Goal: Task Accomplishment & Management: Use online tool/utility

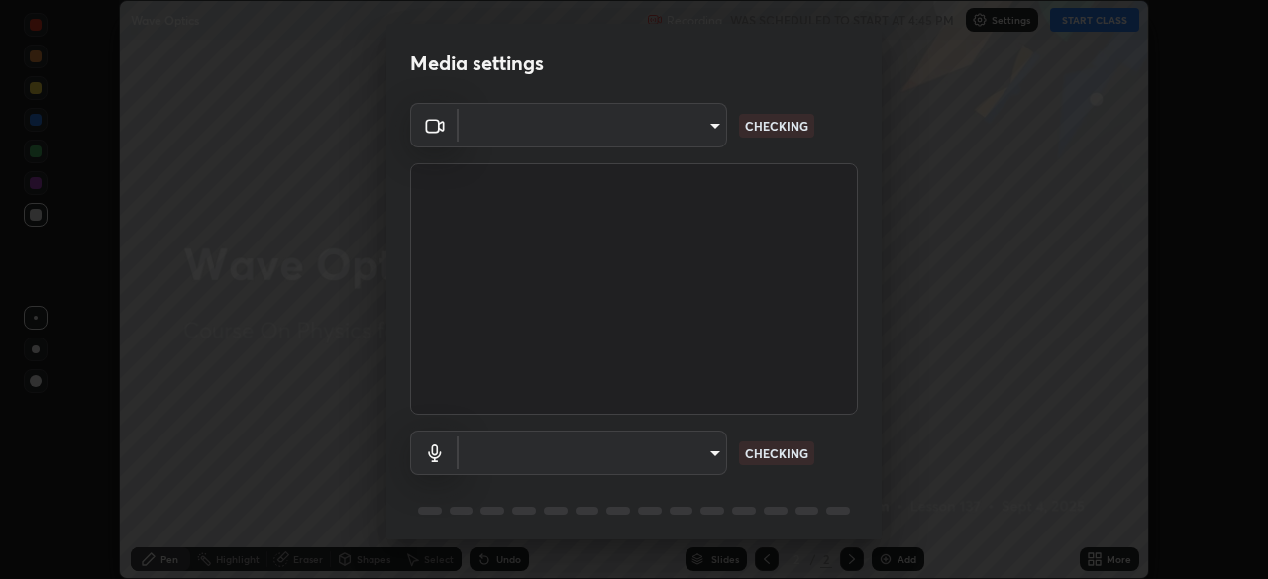
scroll to position [579, 1267]
type input "1e49b53be58bf3658c32ba4c8e2538d2601885ca91182b01ba969948c87b8f29"
click at [659, 443] on body "Erase all Wave Optics Recording WAS SCHEDULED TO START AT 4:45 PM Settings STAR…" at bounding box center [634, 289] width 1268 height 579
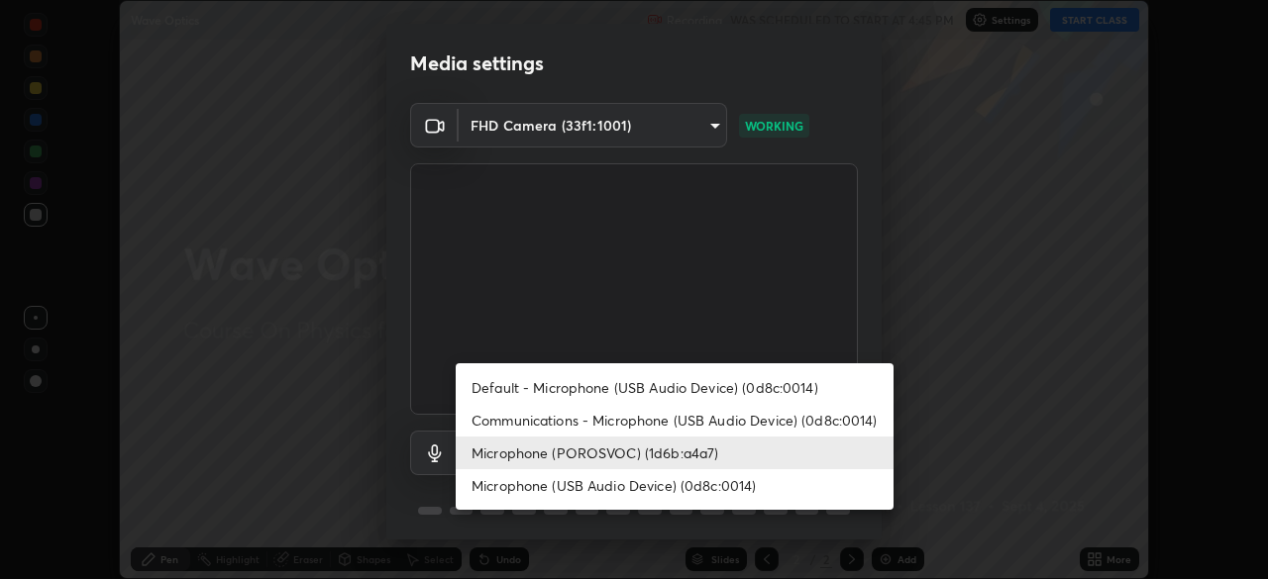
click at [577, 423] on li "Communications - Microphone (USB Audio Device) (0d8c:0014)" at bounding box center [675, 420] width 438 height 33
type input "communications"
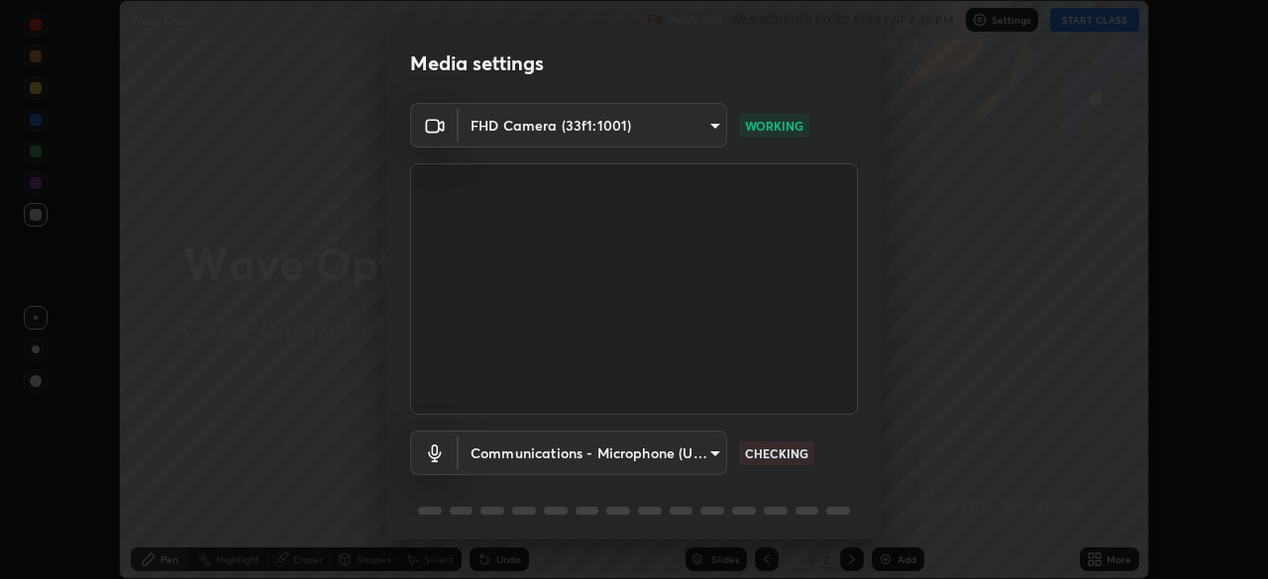
scroll to position [70, 0]
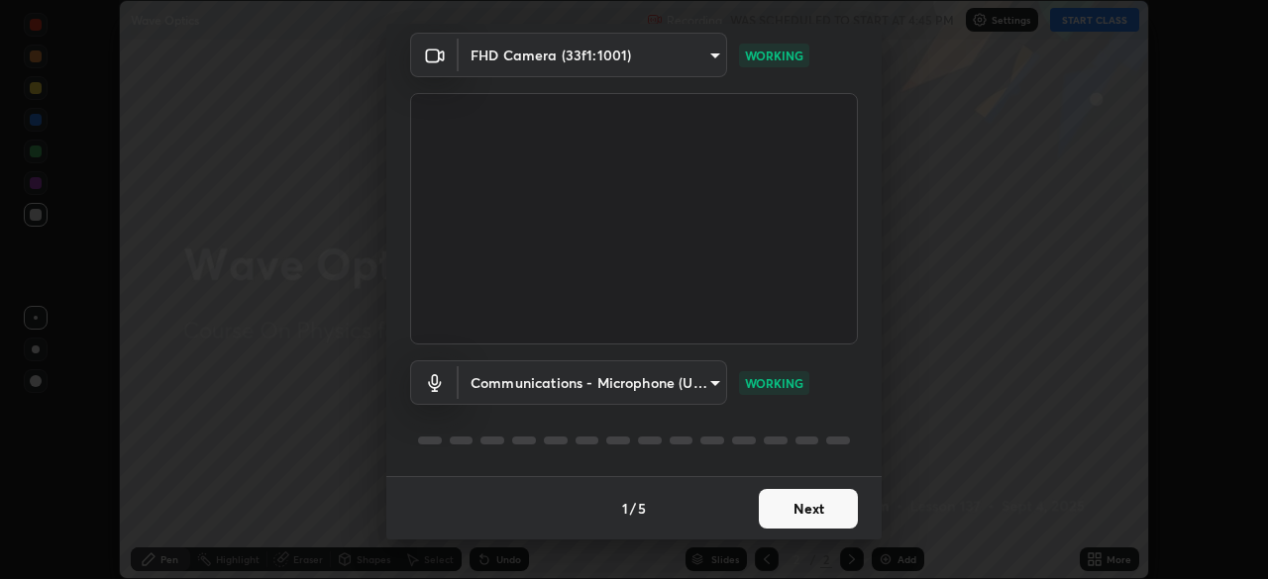
click at [767, 498] on button "Next" at bounding box center [808, 509] width 99 height 40
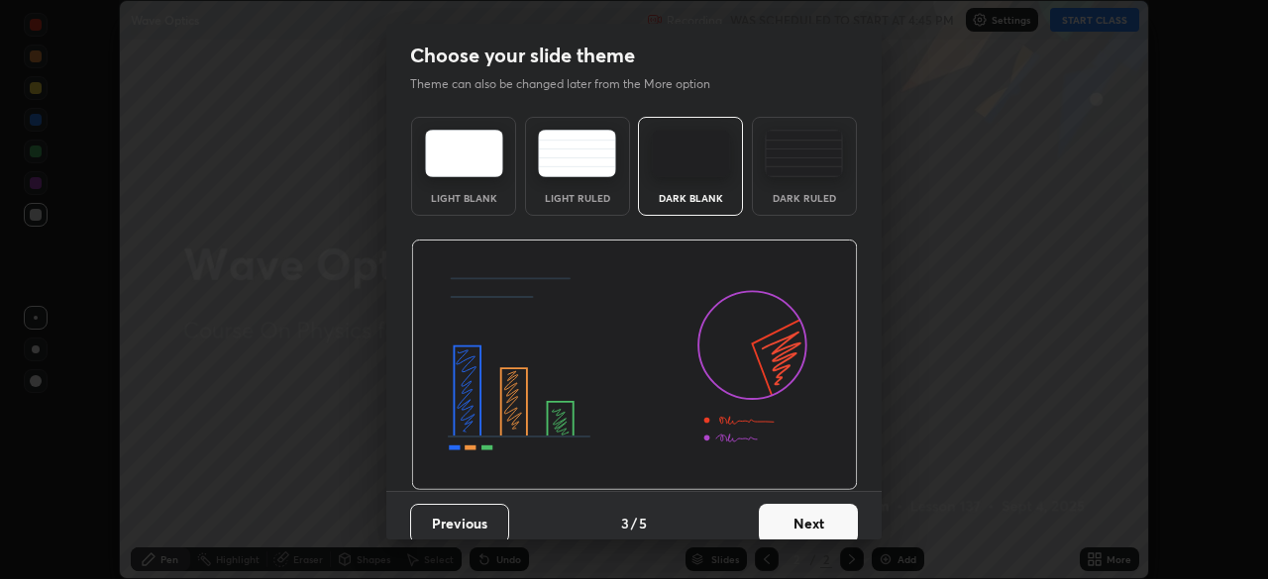
click at [775, 513] on button "Next" at bounding box center [808, 524] width 99 height 40
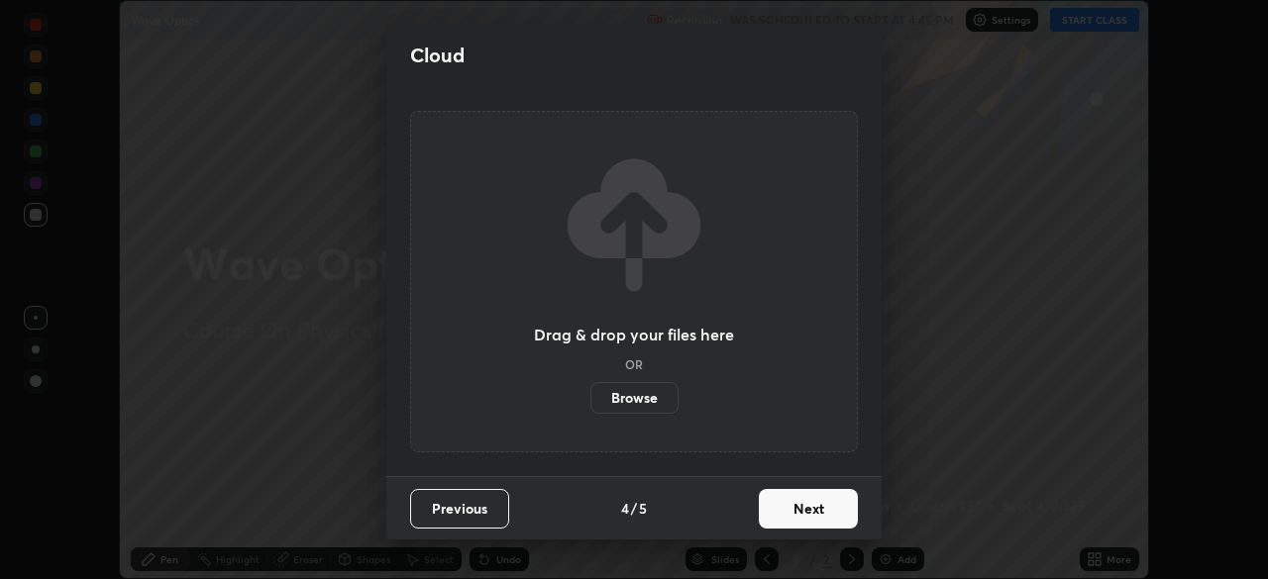
click at [773, 520] on button "Next" at bounding box center [808, 509] width 99 height 40
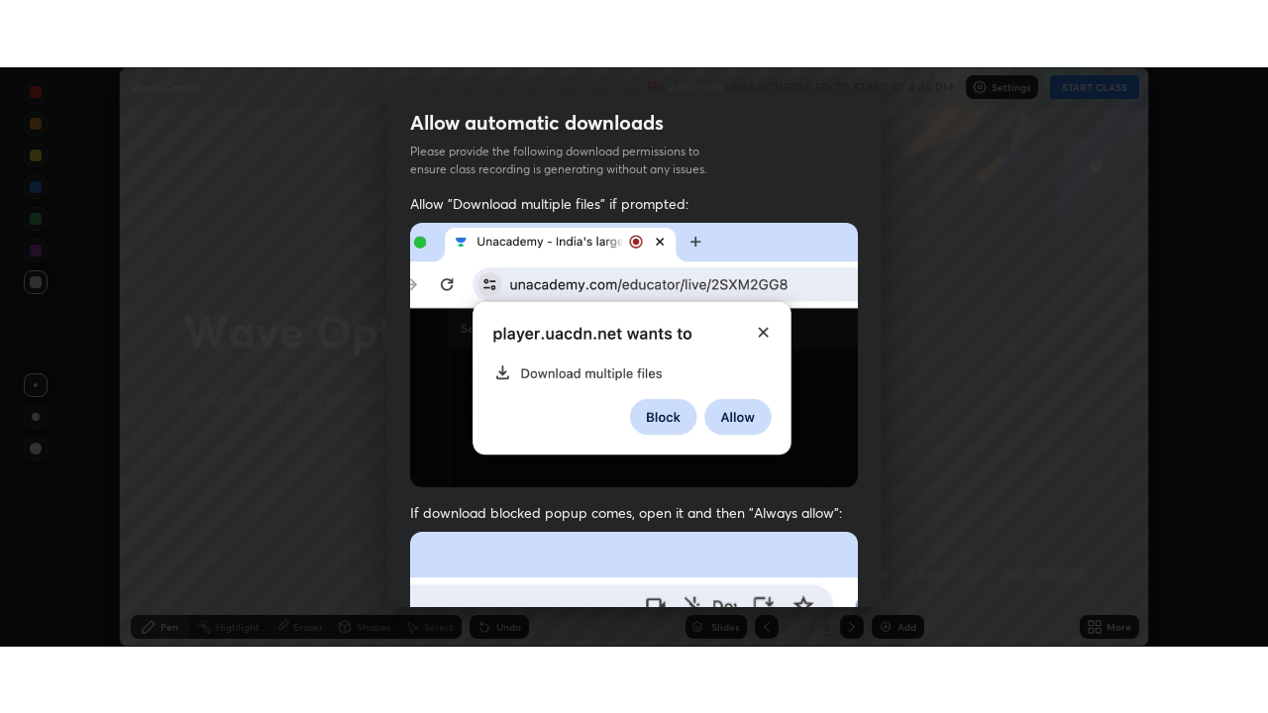
scroll to position [454, 0]
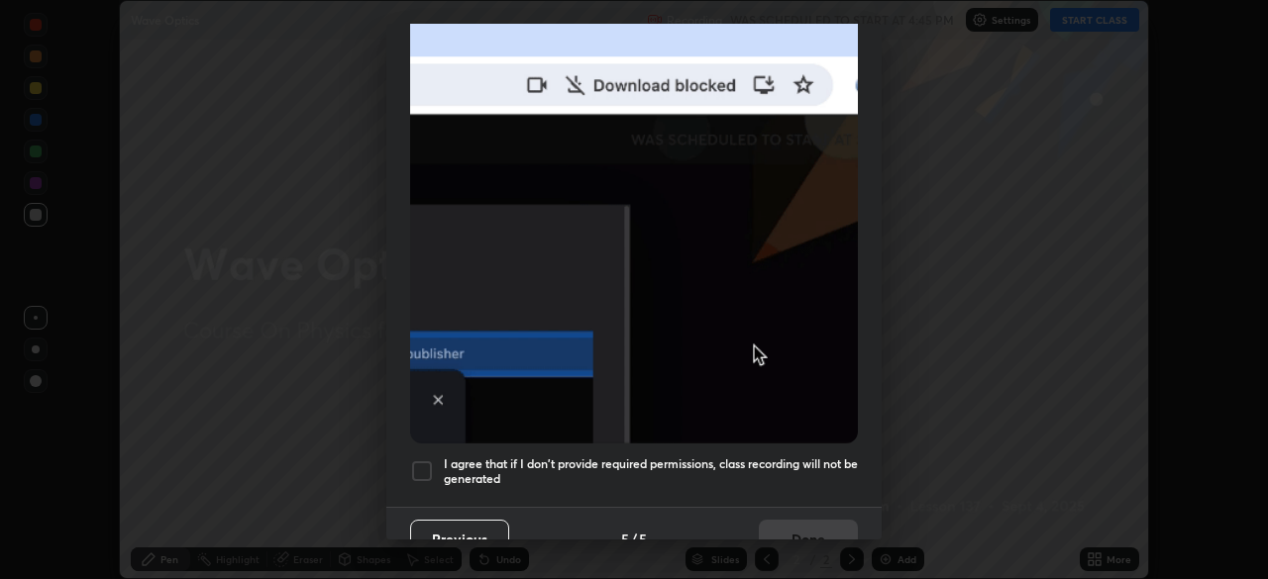
click at [389, 392] on div "Allow "Download multiple files" if prompted: If download blocked popup comes, o…" at bounding box center [633, 90] width 495 height 834
click at [410, 462] on div at bounding box center [422, 472] width 24 height 24
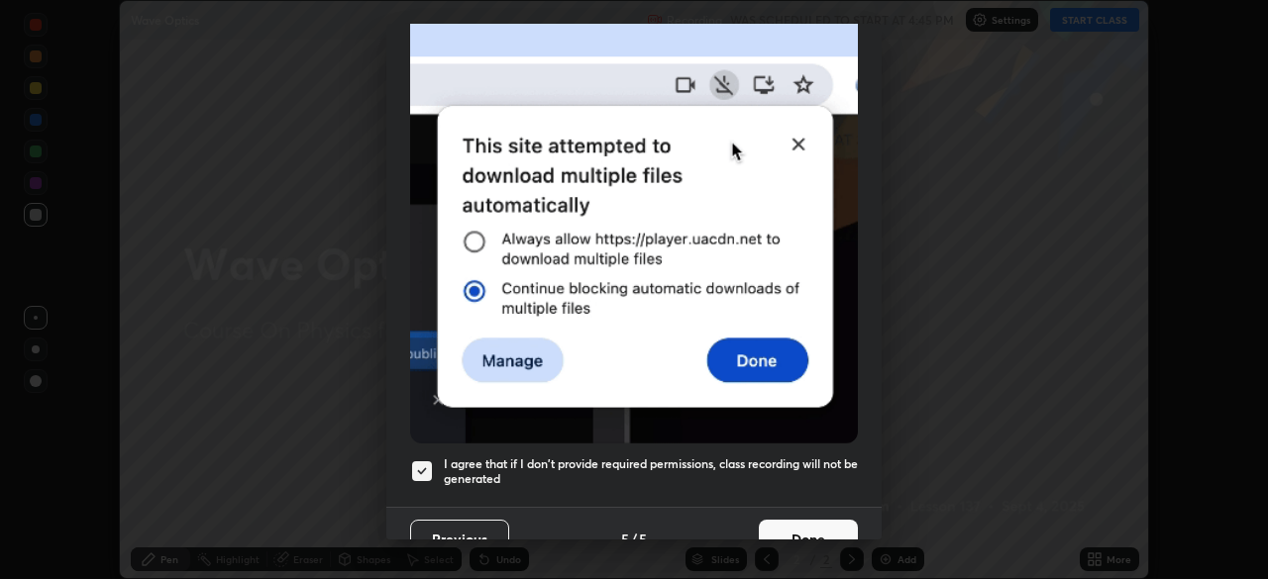
click at [760, 526] on button "Done" at bounding box center [808, 540] width 99 height 40
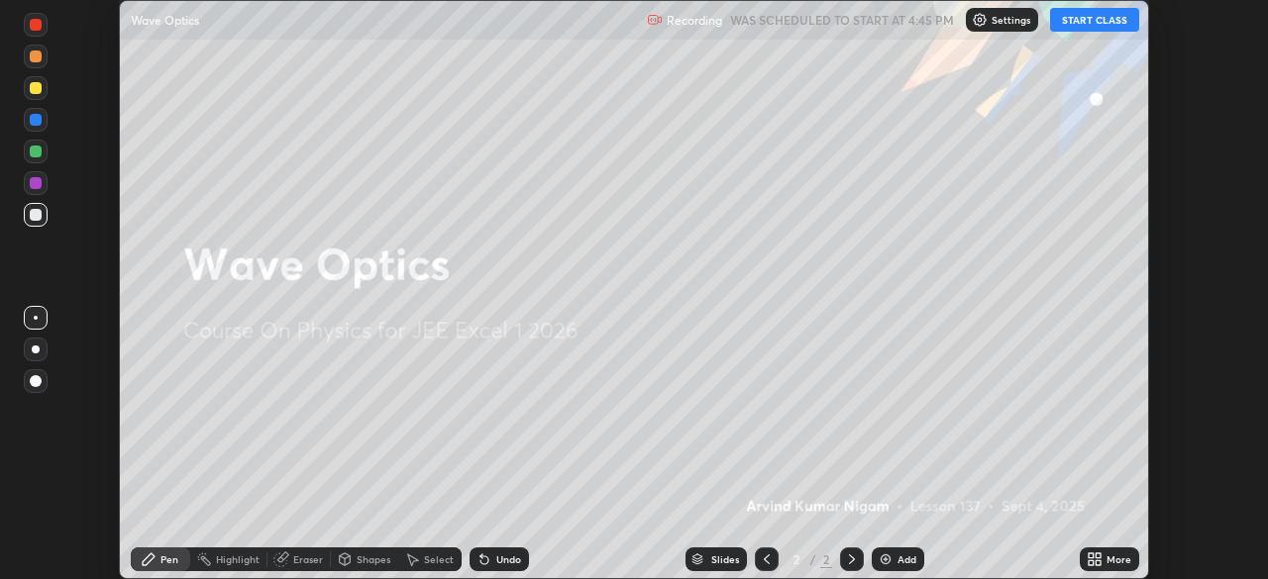
click at [1073, 28] on button "START CLASS" at bounding box center [1094, 20] width 89 height 24
click at [1101, 558] on icon at bounding box center [1094, 560] width 16 height 16
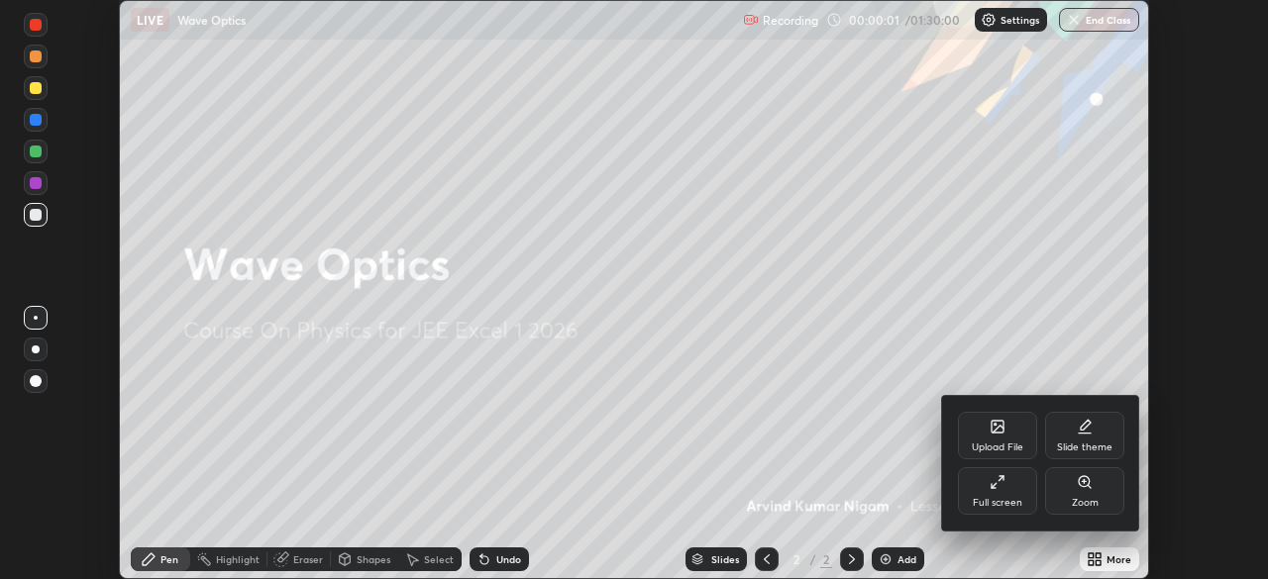
click at [1018, 482] on div "Full screen" at bounding box center [997, 491] width 79 height 48
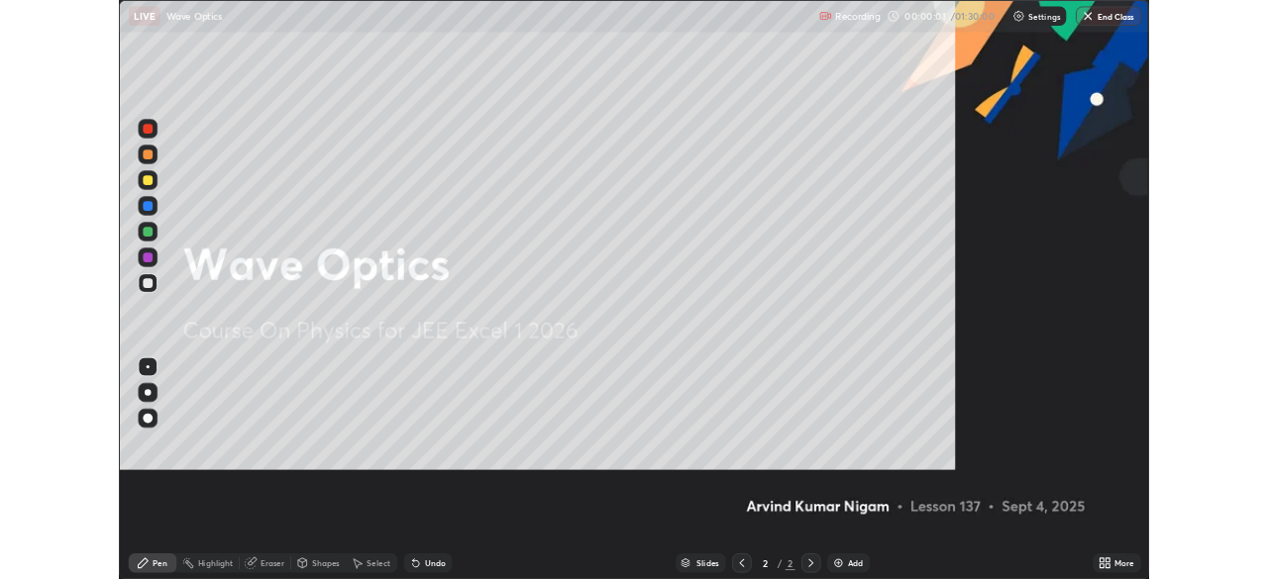
scroll to position [713, 1268]
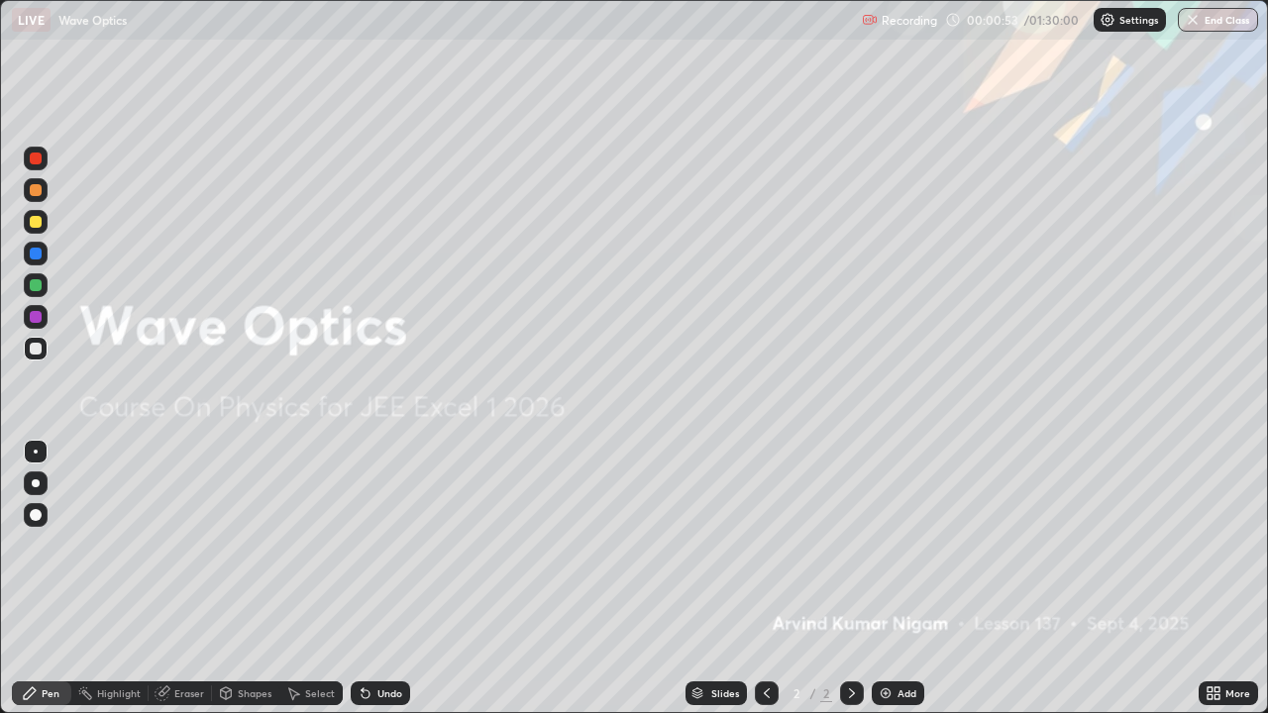
click at [879, 578] on img at bounding box center [885, 693] width 16 height 16
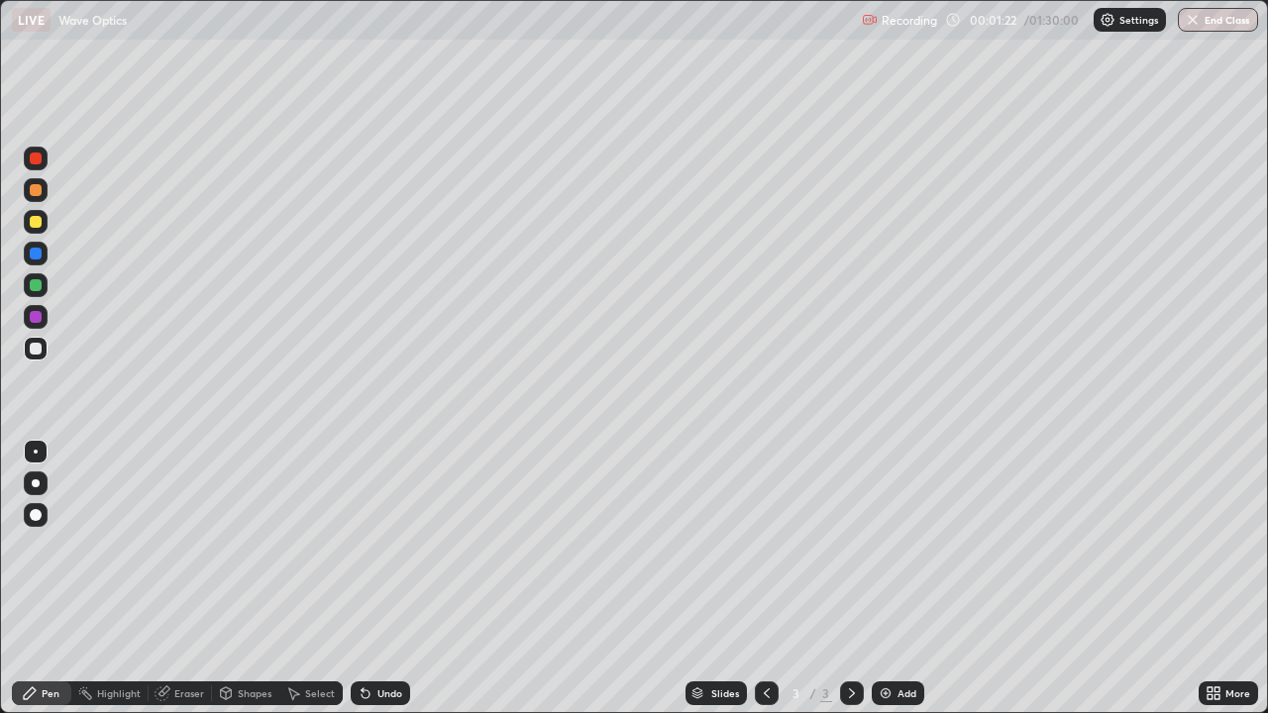
click at [243, 578] on div "Shapes" at bounding box center [255, 693] width 34 height 10
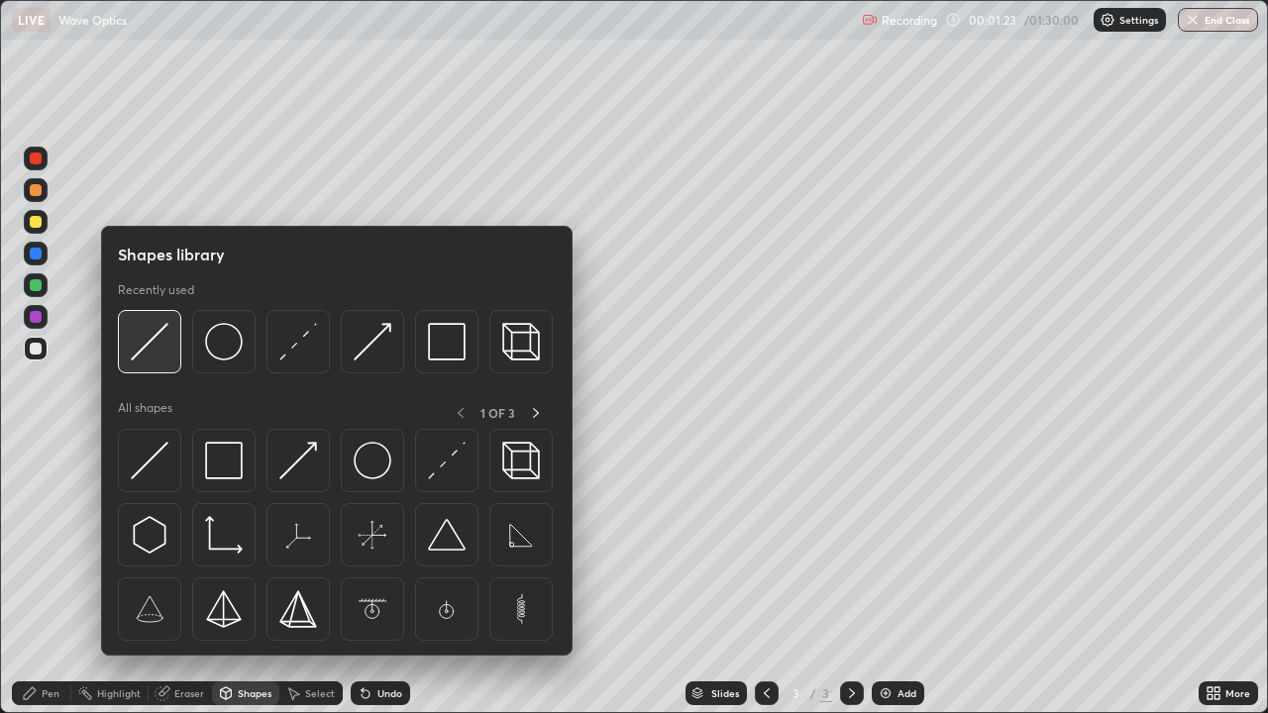
click at [153, 347] on img at bounding box center [150, 342] width 38 height 38
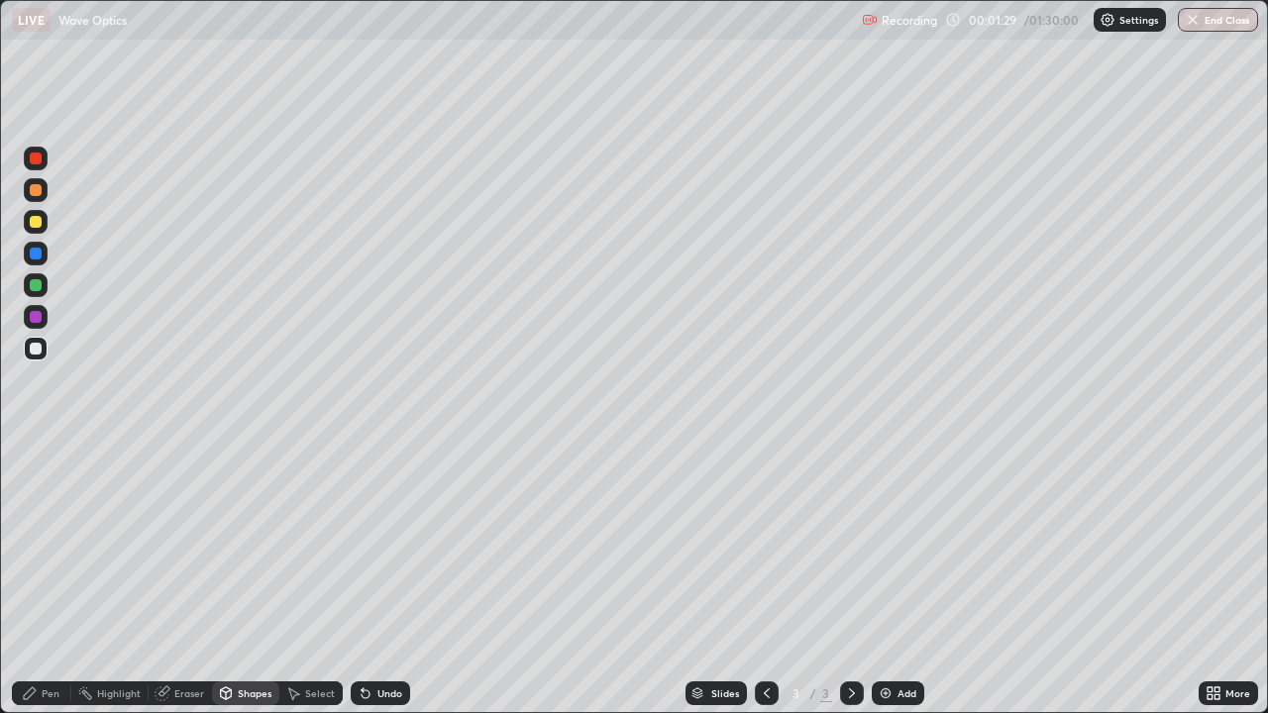
click at [58, 578] on div "Pen" at bounding box center [41, 693] width 59 height 24
click at [255, 578] on div "Shapes" at bounding box center [255, 693] width 34 height 10
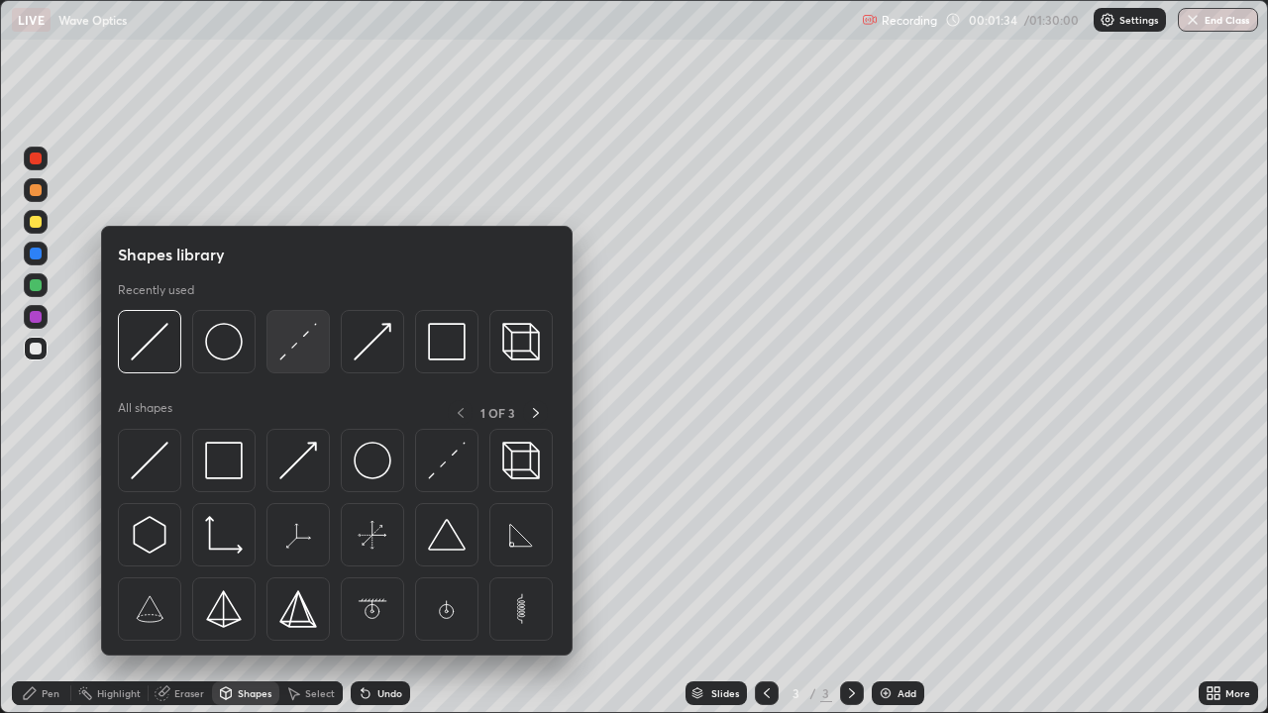
click at [288, 357] on img at bounding box center [298, 342] width 38 height 38
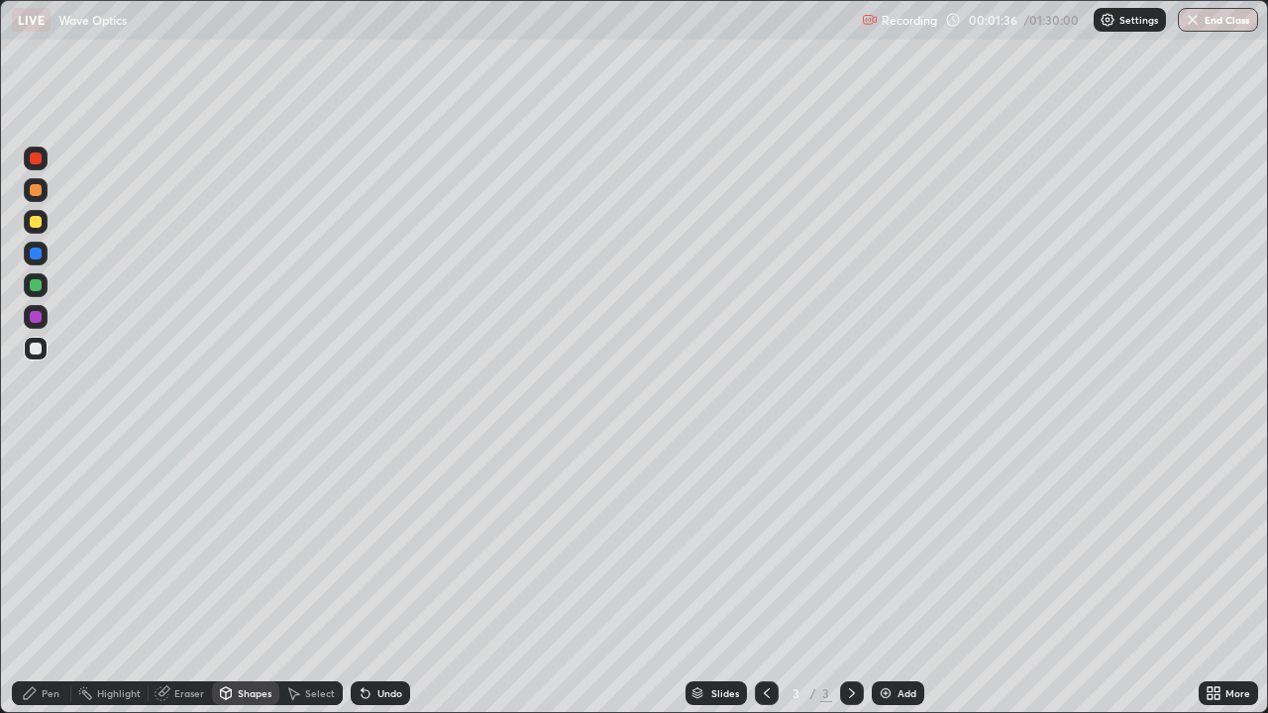
click at [256, 578] on div "Shapes" at bounding box center [255, 693] width 34 height 10
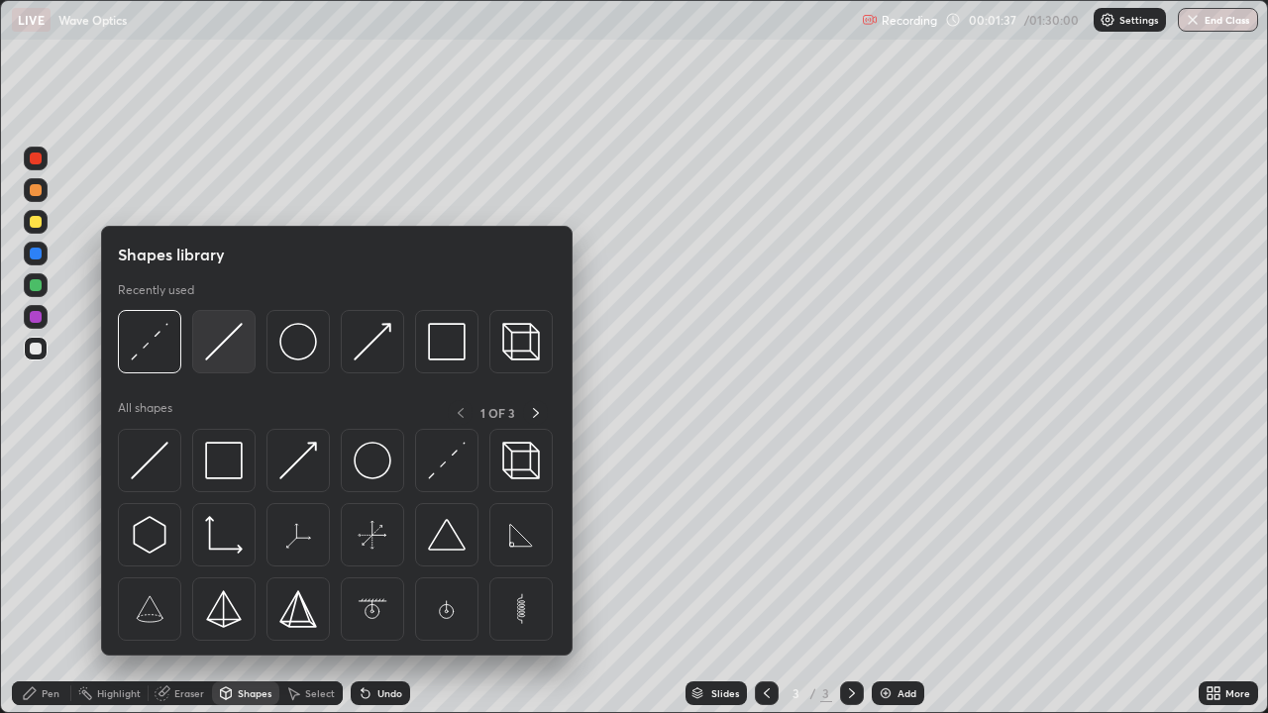
click at [215, 354] on img at bounding box center [224, 342] width 38 height 38
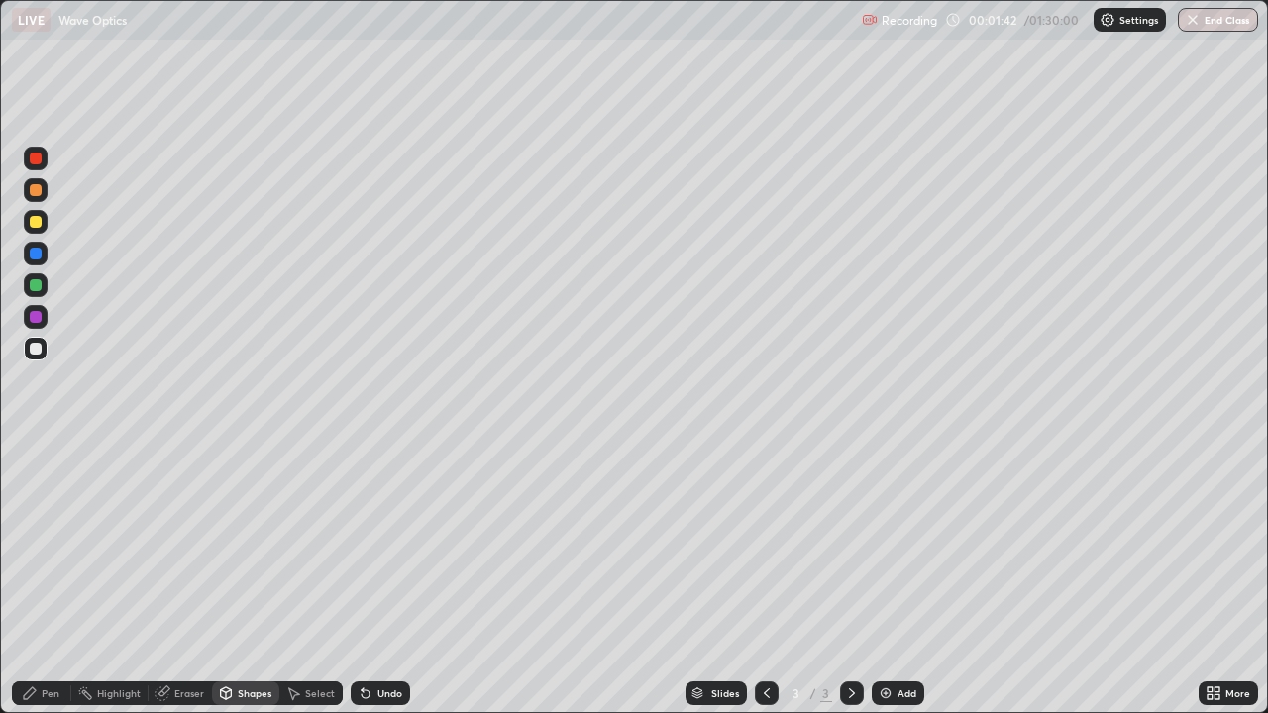
click at [37, 220] on div at bounding box center [36, 222] width 12 height 12
click at [45, 578] on div "Pen" at bounding box center [51, 693] width 18 height 10
click at [249, 578] on div "Shapes" at bounding box center [255, 693] width 34 height 10
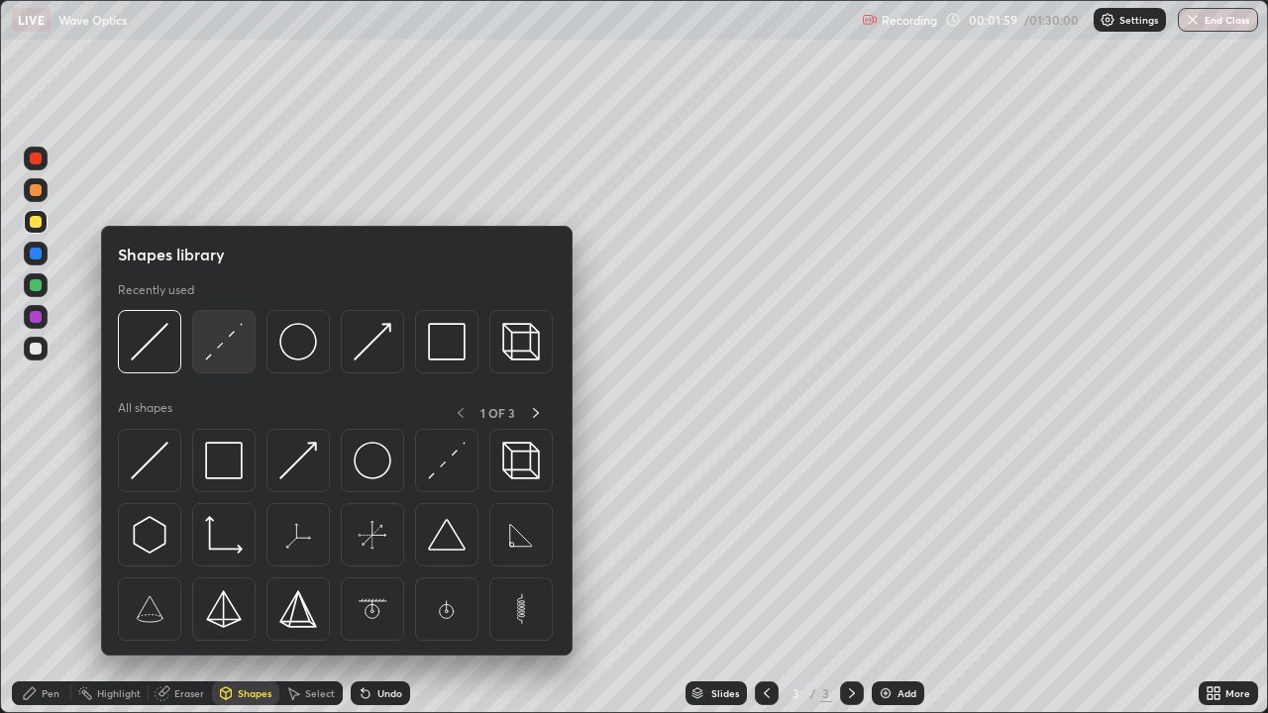
click at [213, 355] on img at bounding box center [224, 342] width 38 height 38
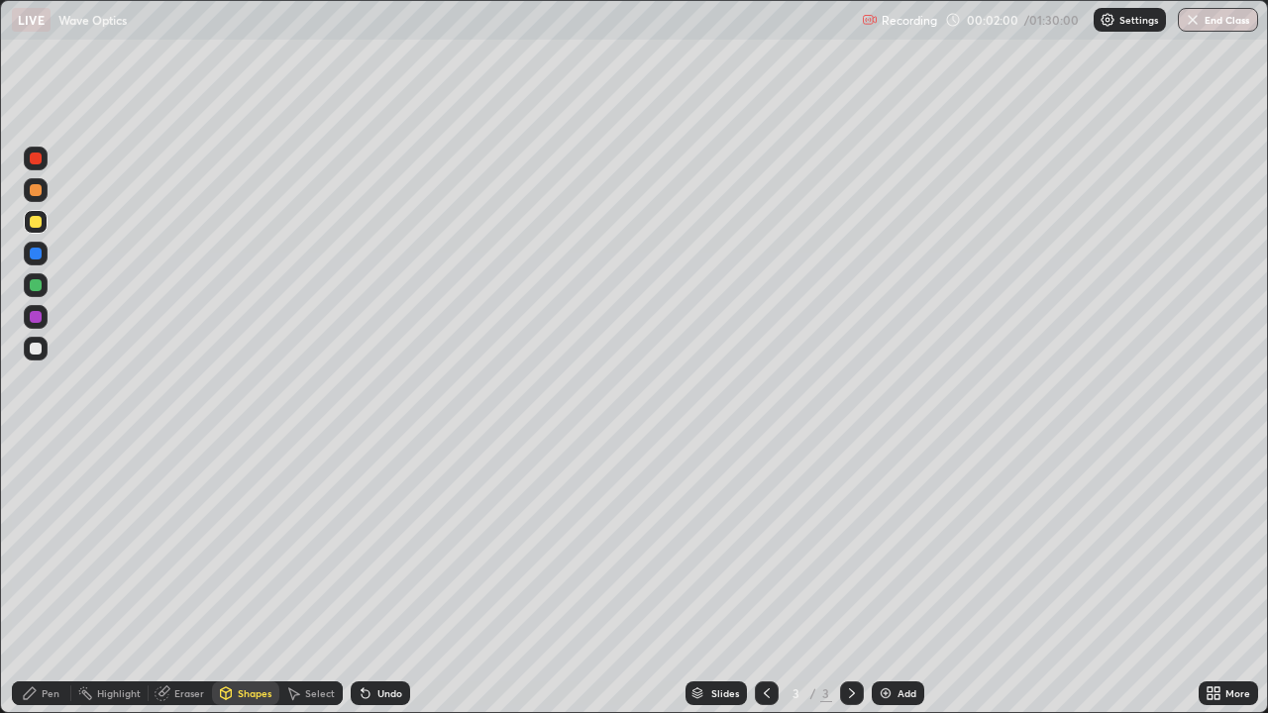
click at [46, 255] on div at bounding box center [36, 254] width 24 height 24
click at [58, 578] on div "Pen" at bounding box center [41, 693] width 59 height 24
click at [43, 578] on div "Pen" at bounding box center [51, 693] width 18 height 10
click at [40, 220] on div at bounding box center [36, 222] width 12 height 12
click at [389, 578] on div "Undo" at bounding box center [389, 693] width 25 height 10
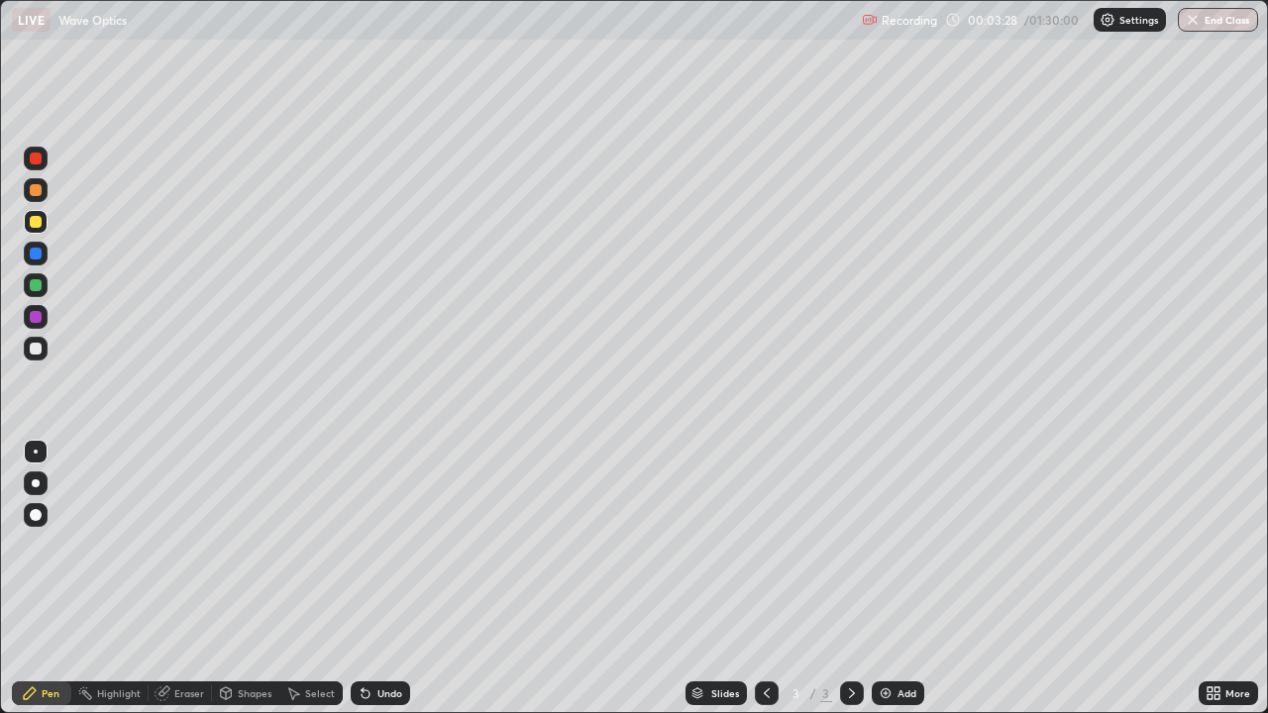
click at [894, 578] on div "Add" at bounding box center [897, 693] width 52 height 24
click at [37, 225] on div at bounding box center [36, 222] width 12 height 12
click at [755, 578] on div at bounding box center [767, 693] width 24 height 24
click at [849, 578] on div at bounding box center [852, 693] width 24 height 24
click at [38, 350] on div at bounding box center [36, 349] width 12 height 12
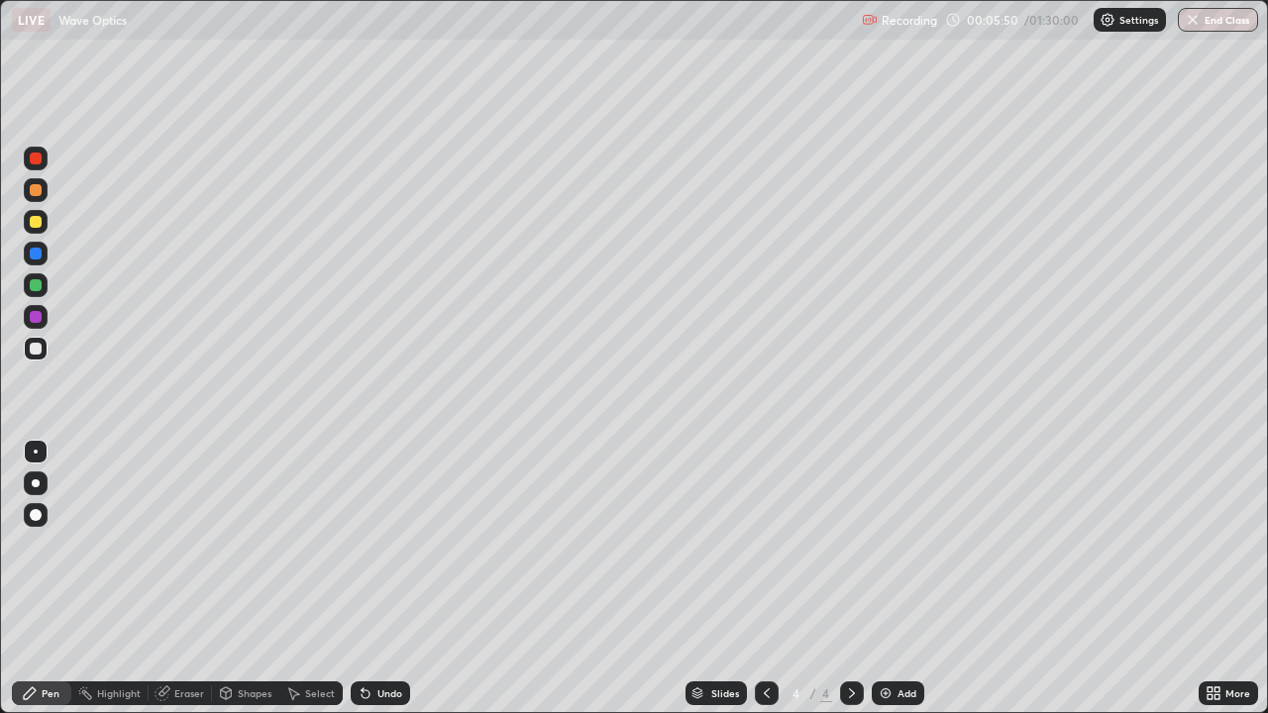
click at [40, 256] on div at bounding box center [36, 254] width 12 height 12
click at [377, 578] on div "Undo" at bounding box center [389, 693] width 25 height 10
click at [40, 283] on div at bounding box center [36, 285] width 12 height 12
click at [369, 578] on icon at bounding box center [366, 693] width 16 height 16
click at [366, 578] on icon at bounding box center [366, 693] width 16 height 16
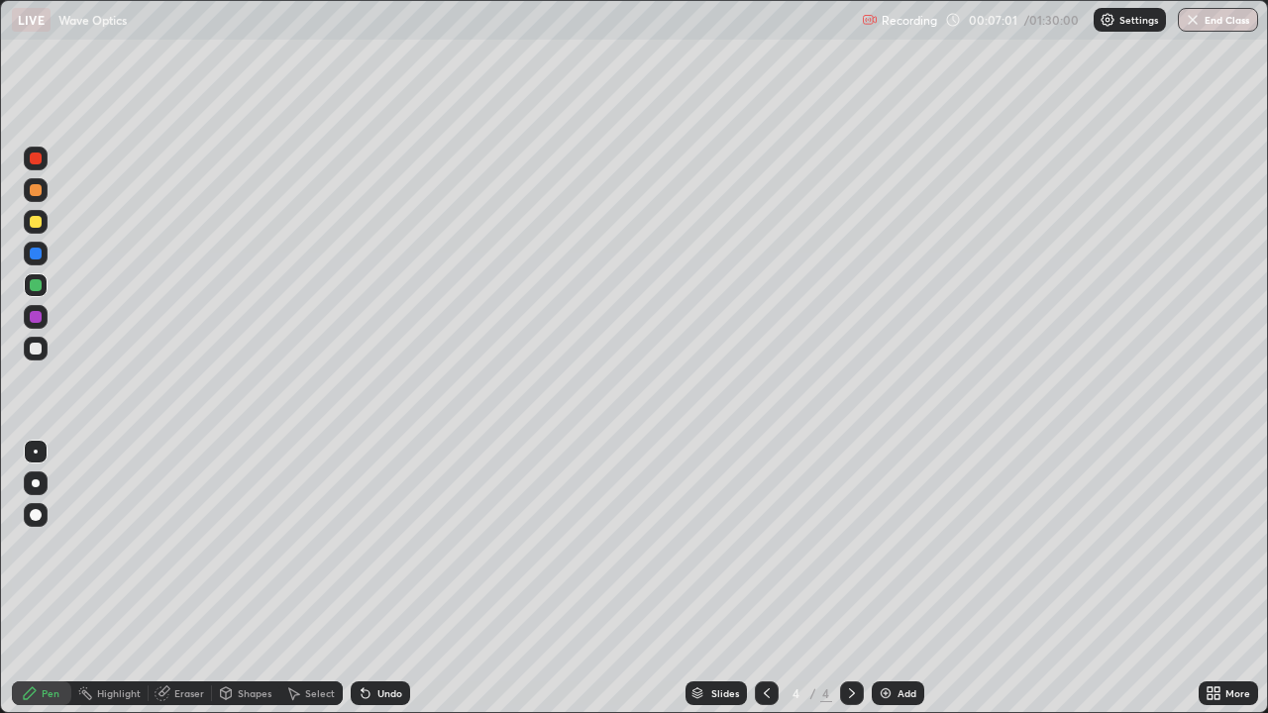
click at [363, 578] on icon at bounding box center [365, 694] width 8 height 8
click at [368, 578] on icon at bounding box center [366, 693] width 16 height 16
click at [35, 227] on div at bounding box center [36, 222] width 12 height 12
click at [41, 252] on div at bounding box center [36, 254] width 12 height 12
click at [35, 348] on div at bounding box center [36, 349] width 12 height 12
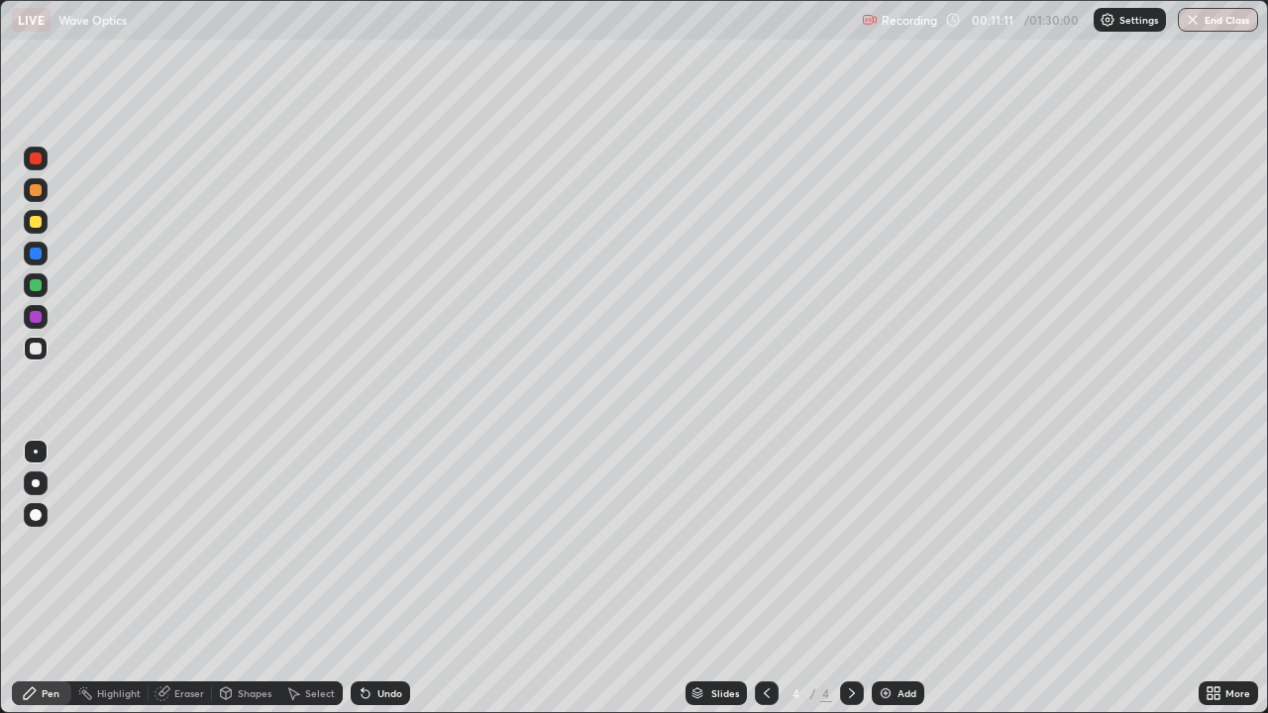
click at [885, 578] on div "Add" at bounding box center [897, 693] width 52 height 24
click at [36, 351] on div at bounding box center [36, 349] width 12 height 12
click at [377, 578] on div "Undo" at bounding box center [389, 693] width 25 height 10
click at [887, 578] on img at bounding box center [885, 693] width 16 height 16
click at [240, 578] on div "Shapes" at bounding box center [255, 693] width 34 height 10
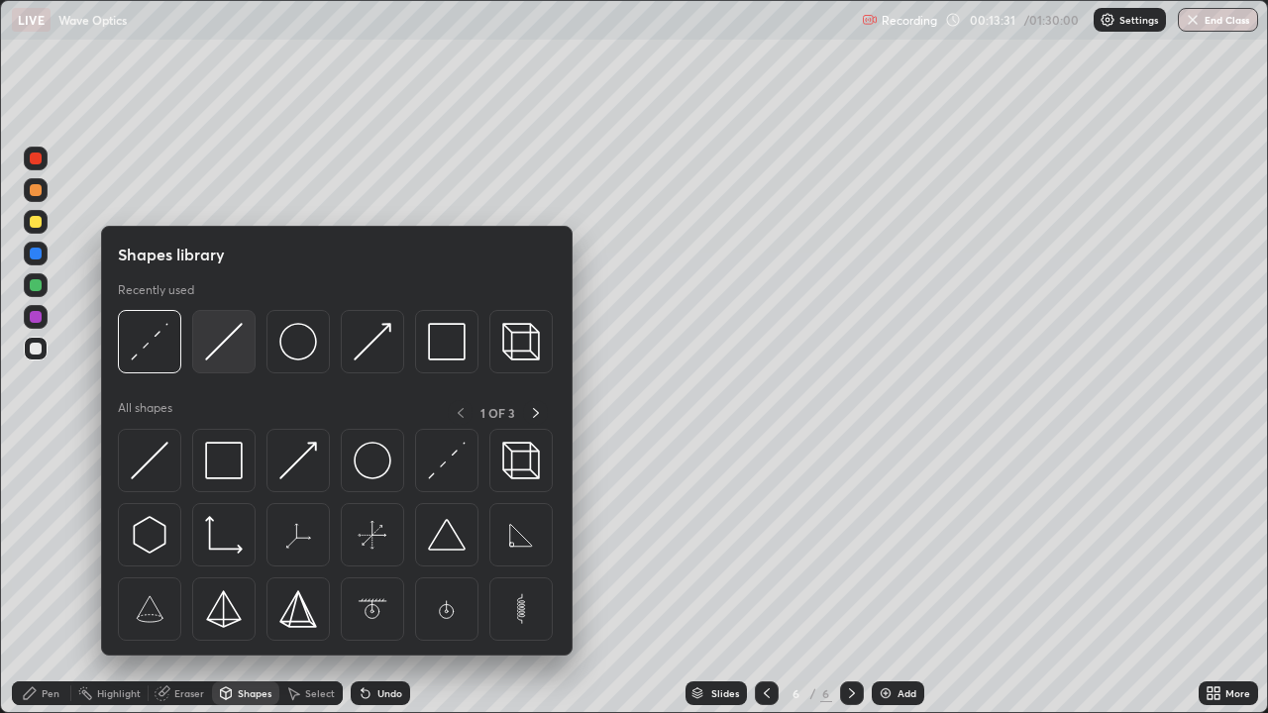
click at [213, 355] on img at bounding box center [224, 342] width 38 height 38
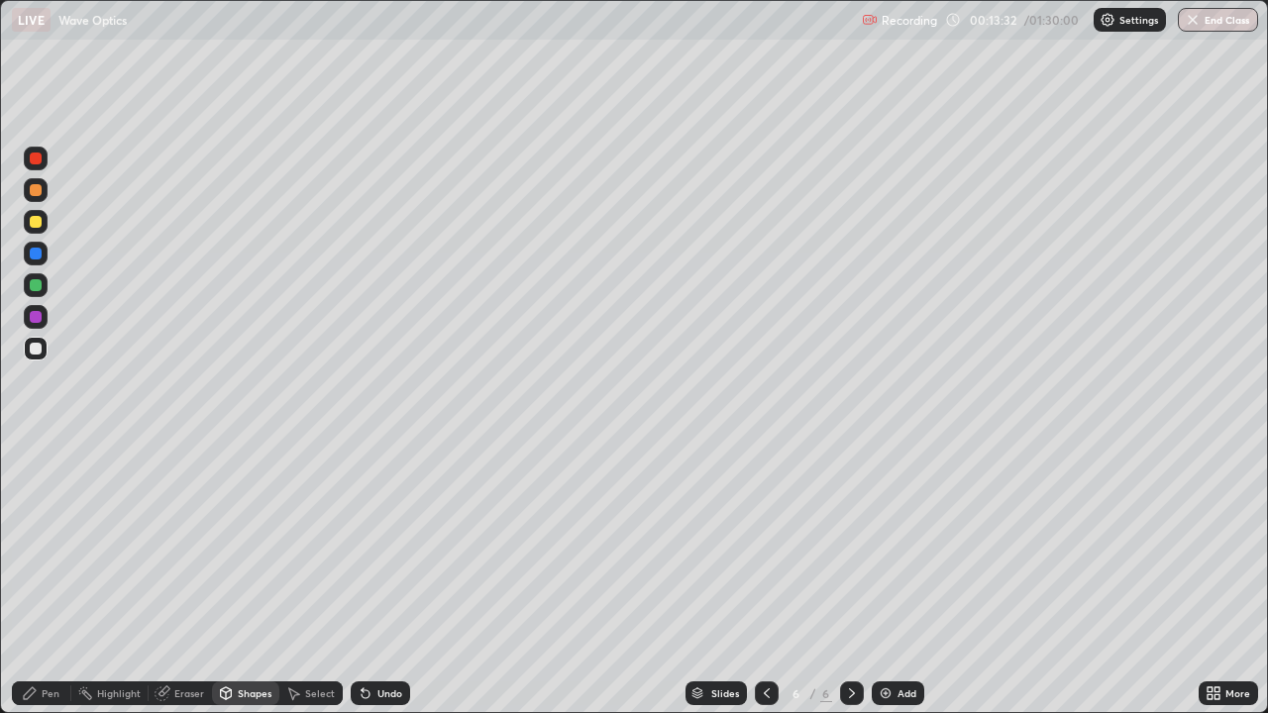
click at [41, 343] on div at bounding box center [36, 349] width 24 height 24
click at [239, 578] on div "Shapes" at bounding box center [245, 693] width 67 height 24
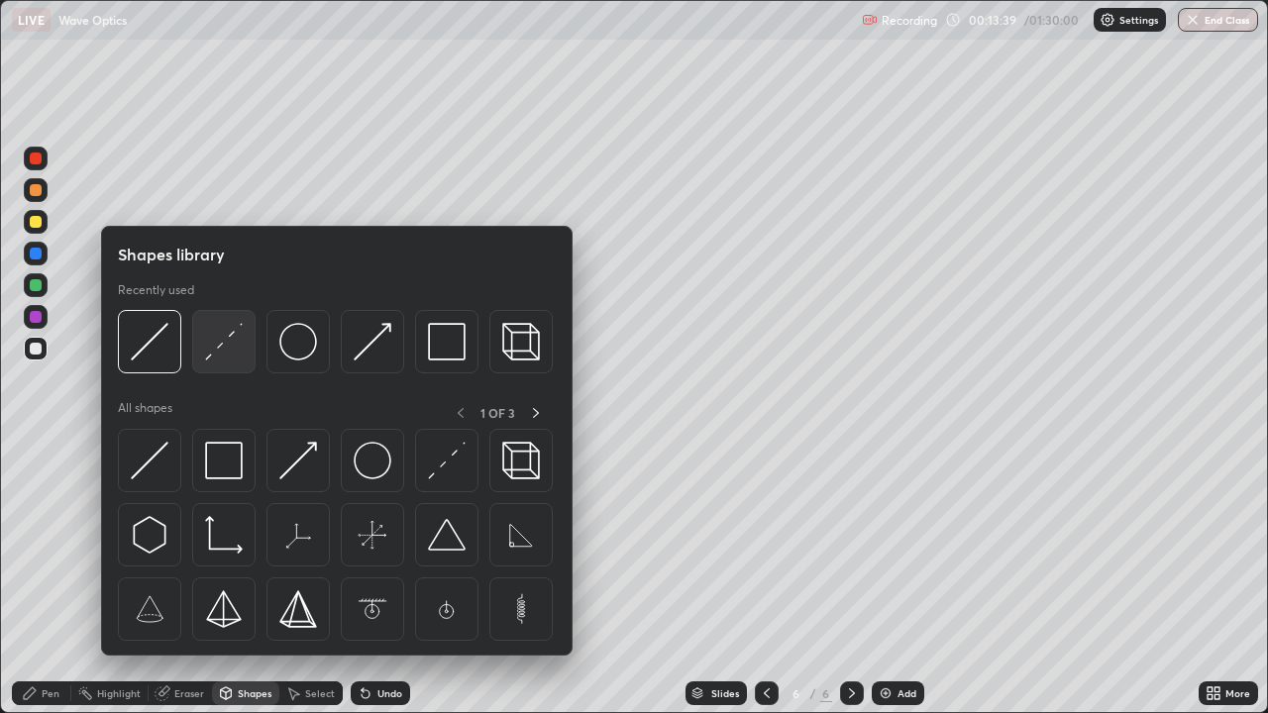
click at [215, 349] on img at bounding box center [224, 342] width 38 height 38
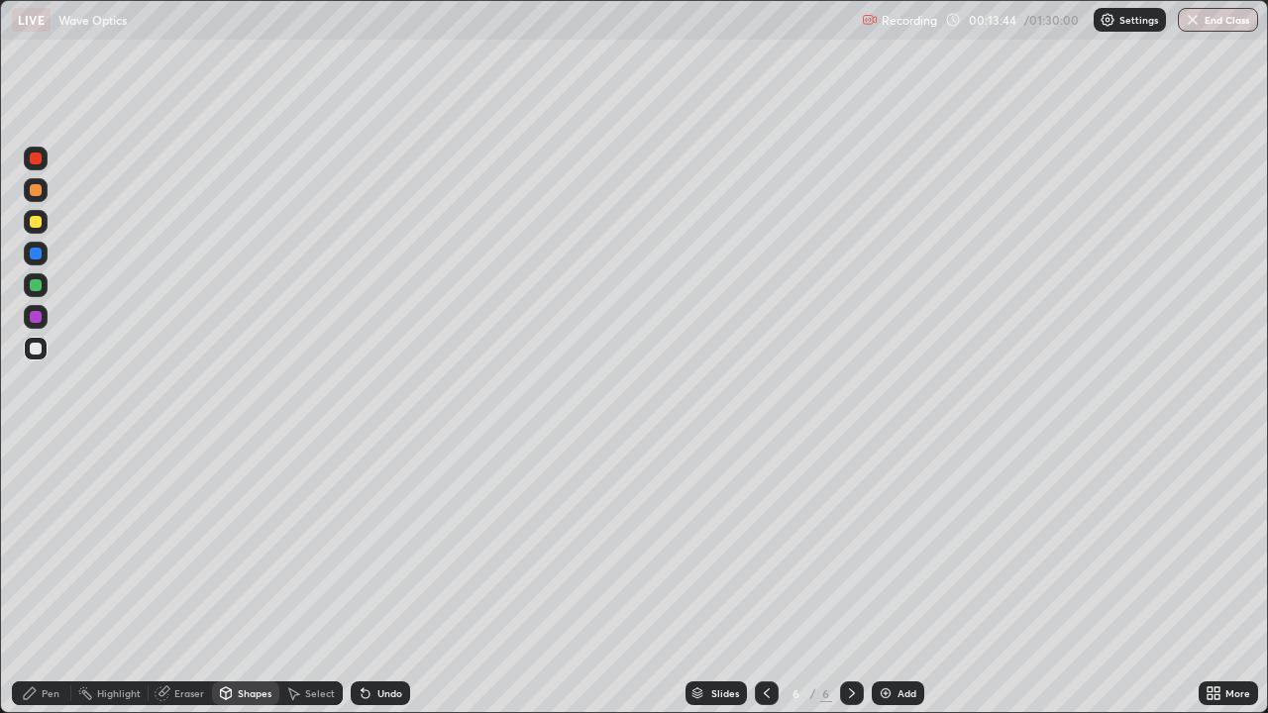
click at [256, 578] on div "Shapes" at bounding box center [255, 693] width 34 height 10
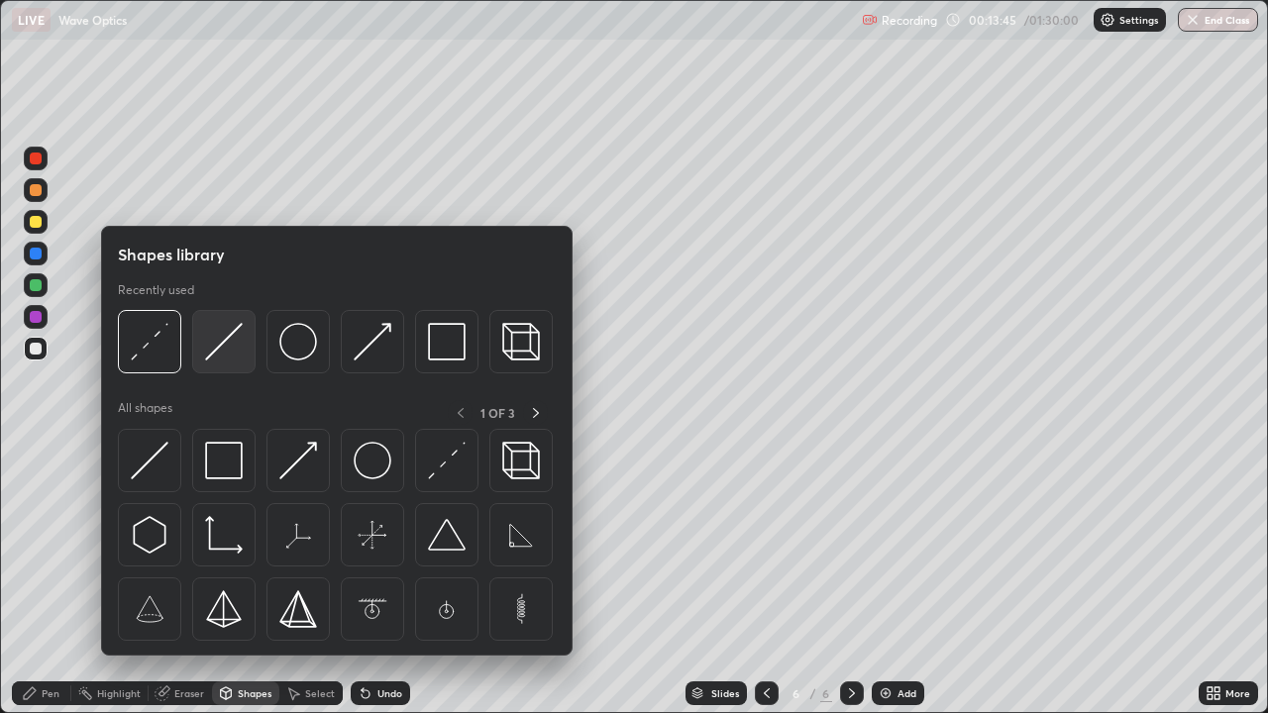
click at [216, 355] on img at bounding box center [224, 342] width 38 height 38
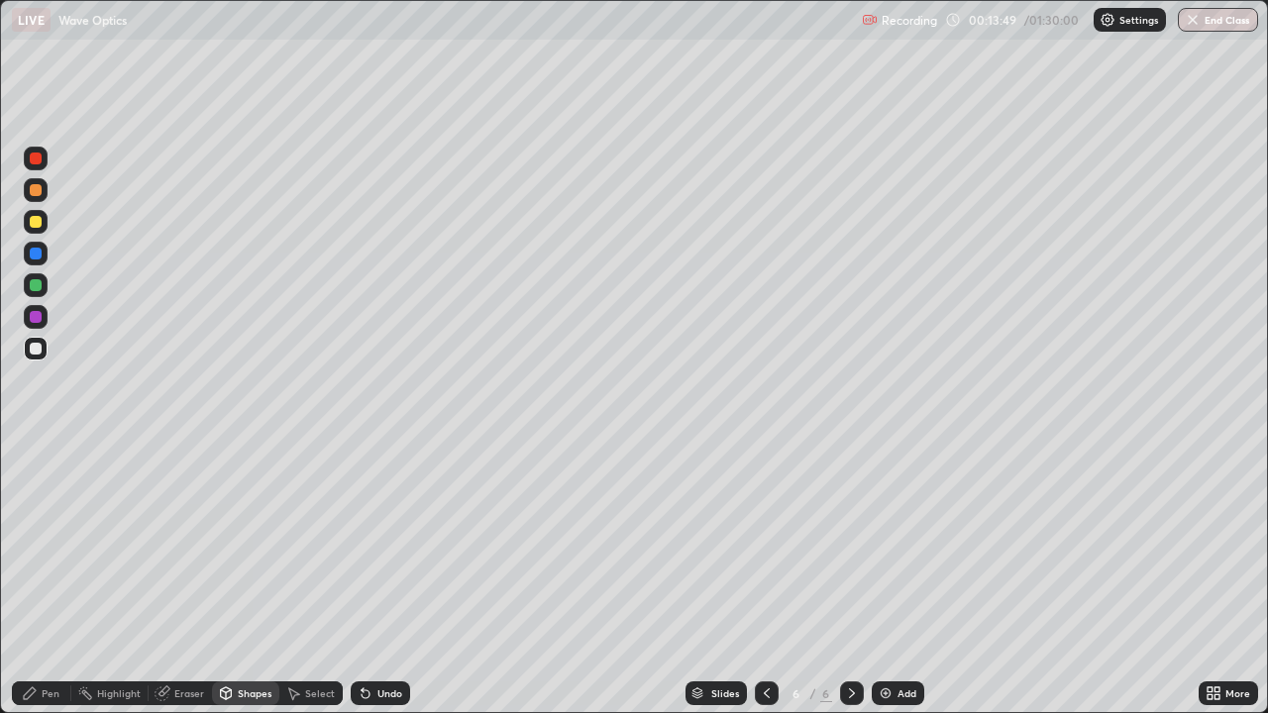
click at [244, 578] on div "Shapes" at bounding box center [255, 693] width 34 height 10
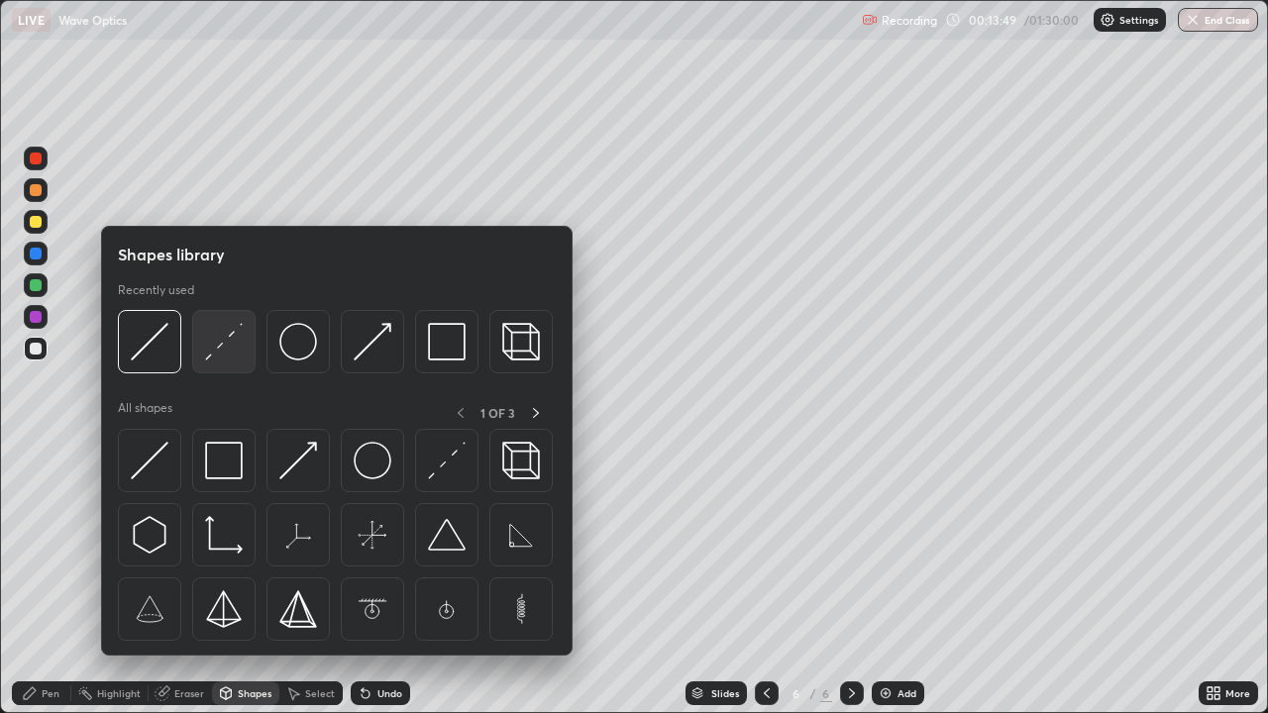
click at [208, 356] on img at bounding box center [224, 342] width 38 height 38
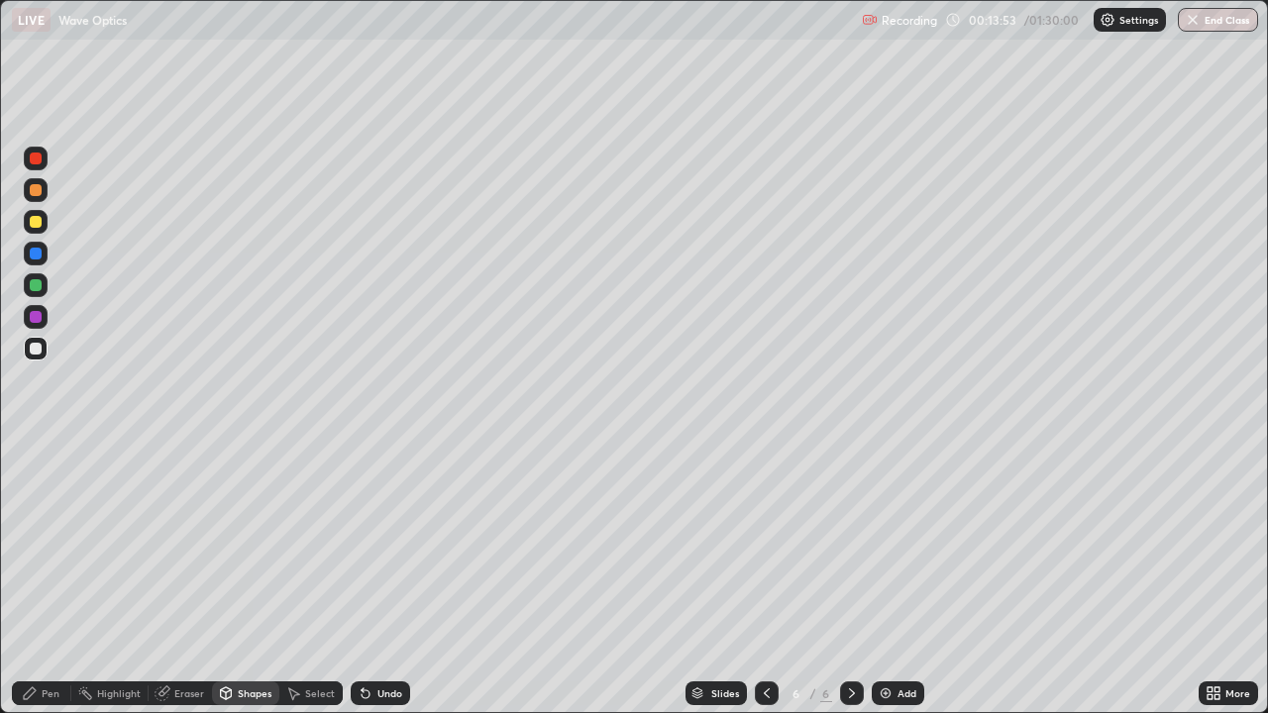
click at [42, 578] on div "Pen" at bounding box center [41, 693] width 59 height 24
click at [249, 578] on div "Shapes" at bounding box center [255, 693] width 34 height 10
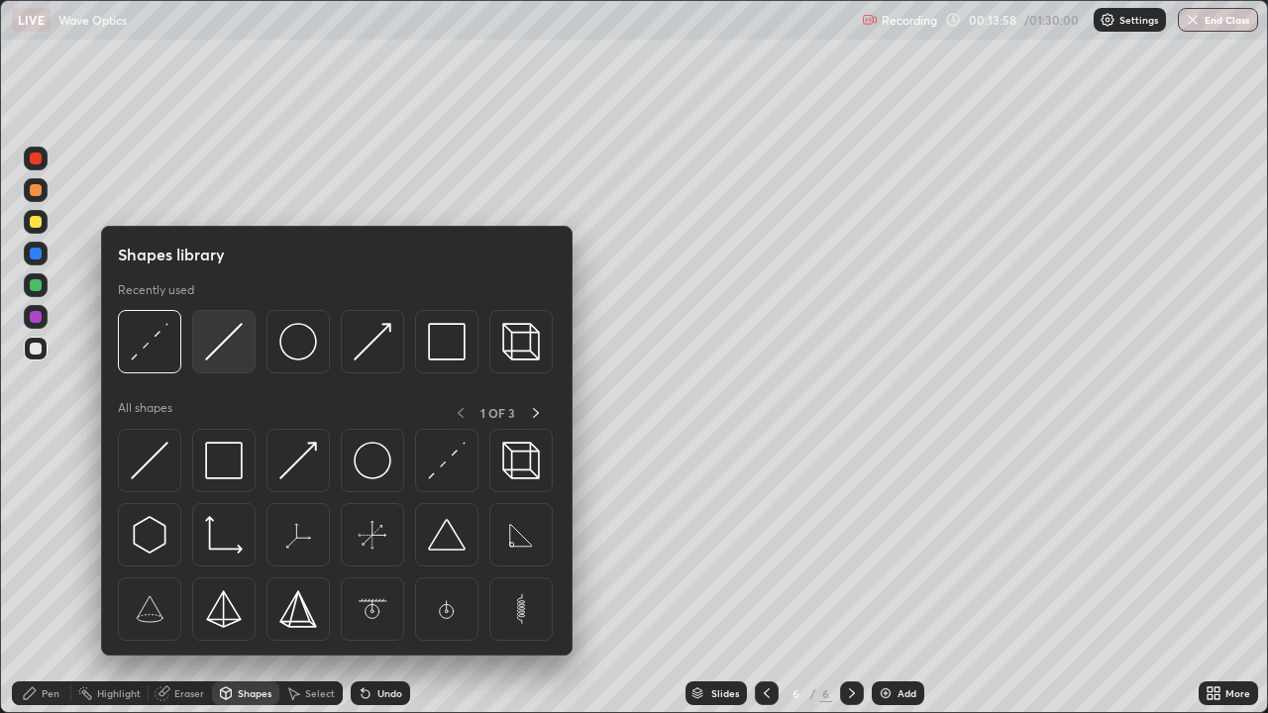
click at [223, 339] on img at bounding box center [224, 342] width 38 height 38
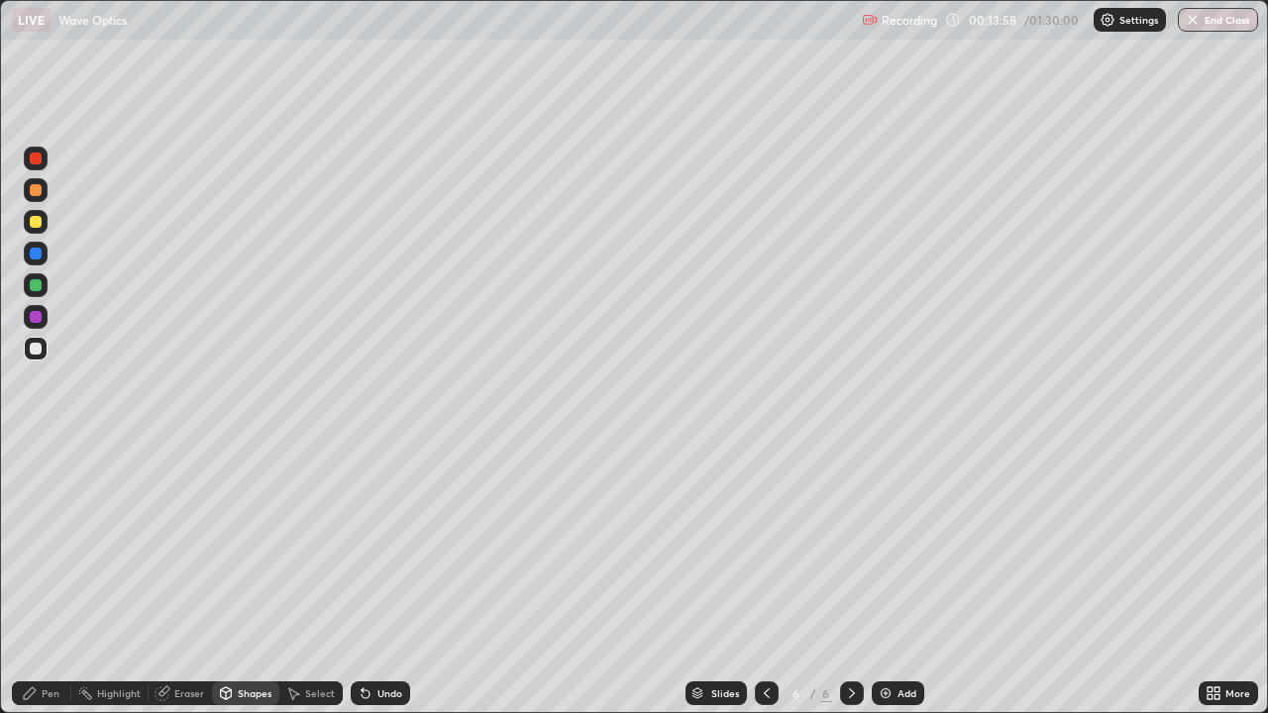
click at [45, 222] on div at bounding box center [36, 222] width 24 height 24
click at [43, 578] on div "Pen" at bounding box center [51, 693] width 18 height 10
click at [38, 257] on div at bounding box center [36, 254] width 12 height 12
click at [240, 578] on div "Shapes" at bounding box center [255, 693] width 34 height 10
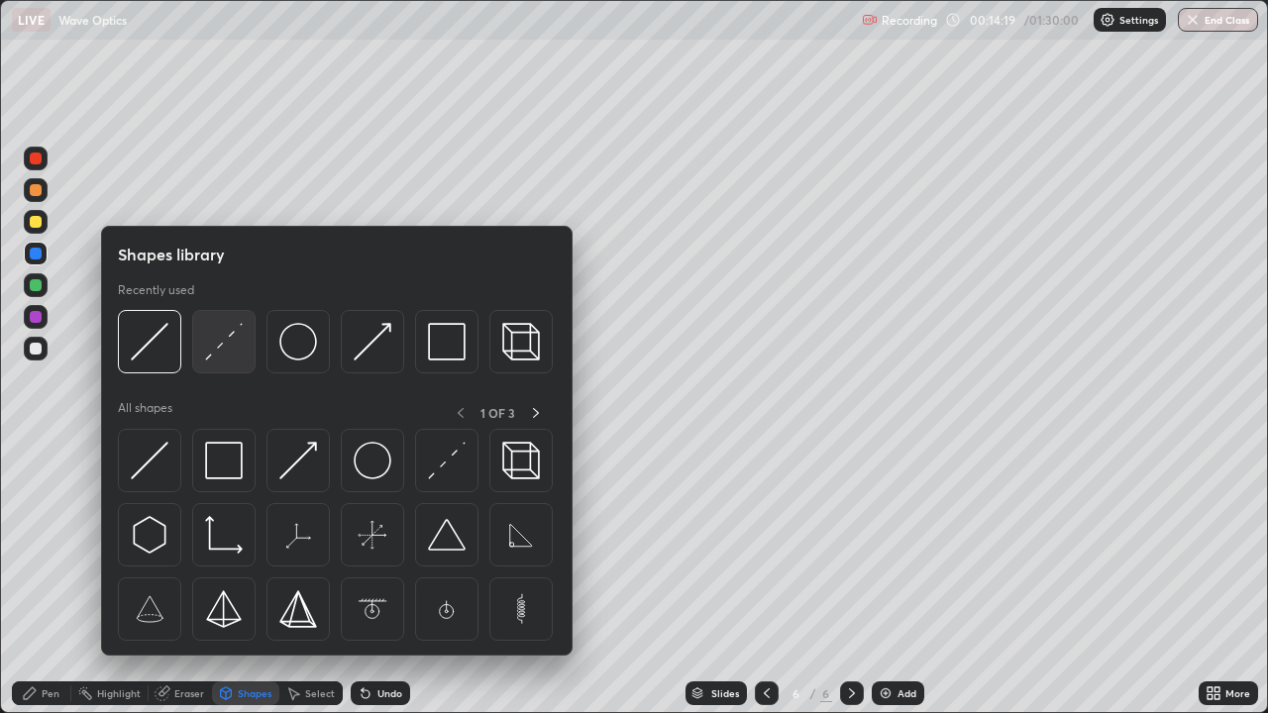
click at [210, 356] on img at bounding box center [224, 342] width 38 height 38
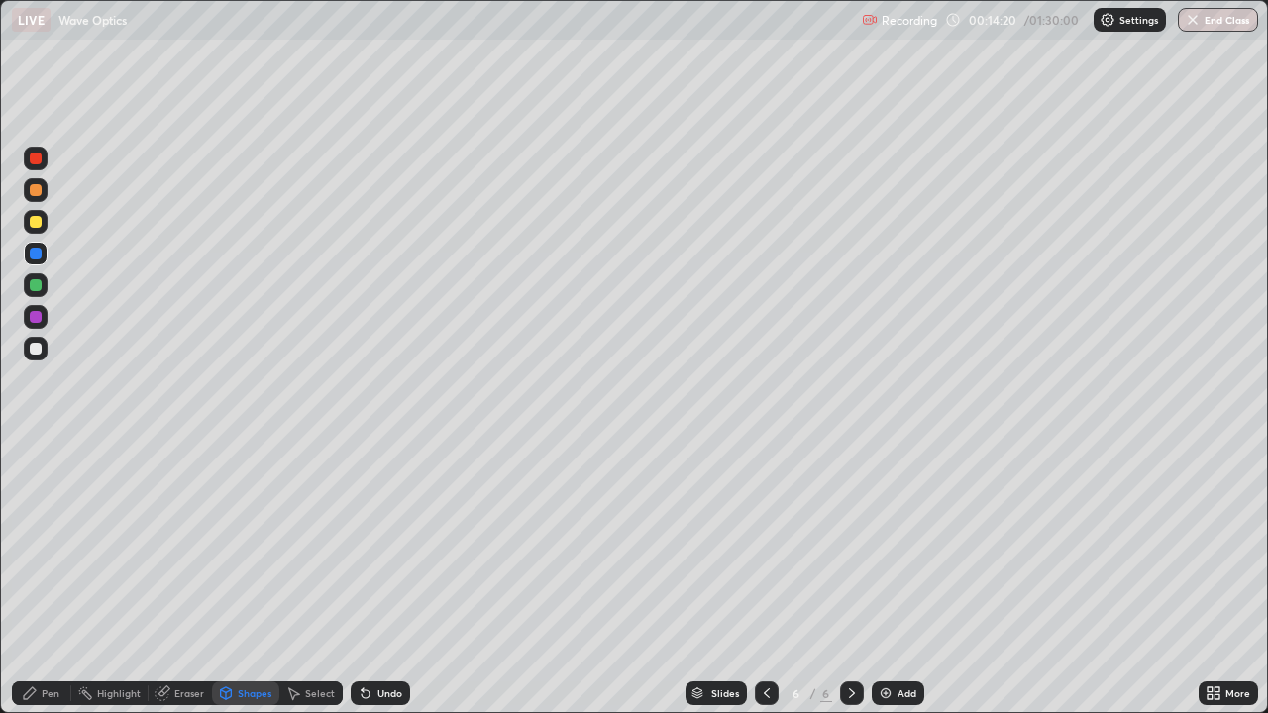
click at [37, 254] on div at bounding box center [36, 254] width 12 height 12
click at [46, 578] on div "Pen" at bounding box center [51, 693] width 18 height 10
click at [238, 578] on div "Shapes" at bounding box center [255, 693] width 34 height 10
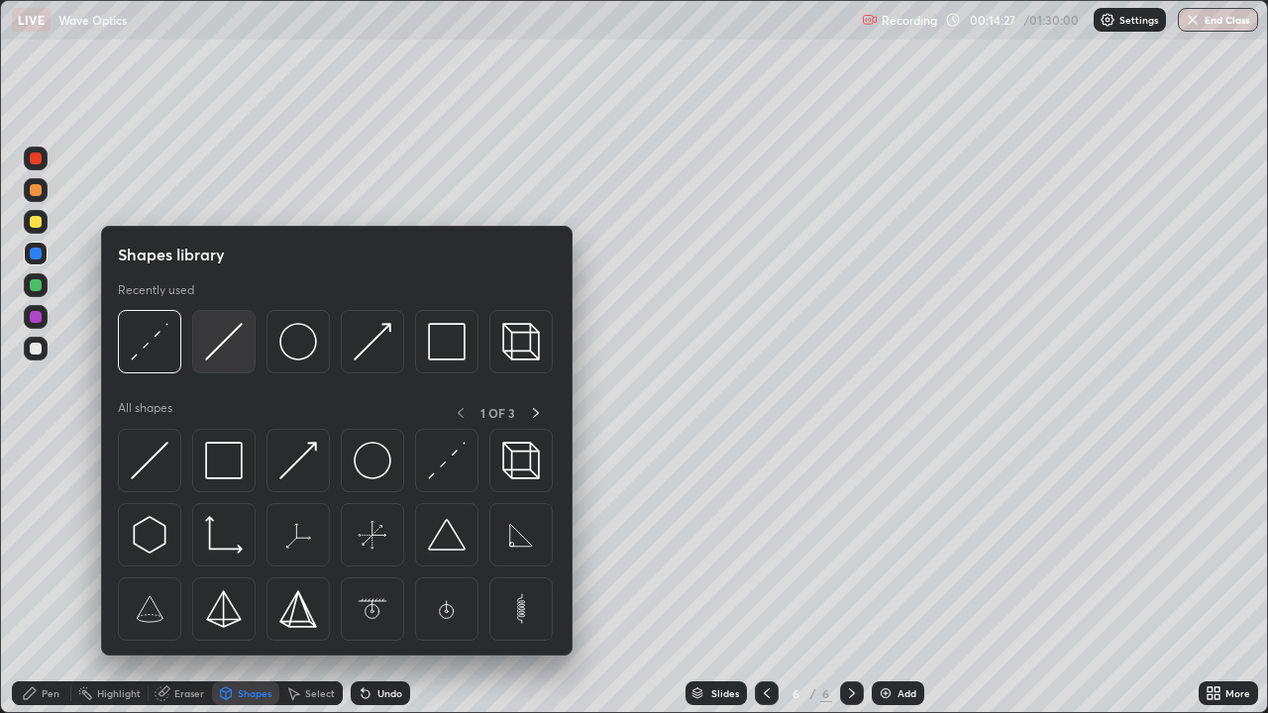
click at [210, 356] on img at bounding box center [224, 342] width 38 height 38
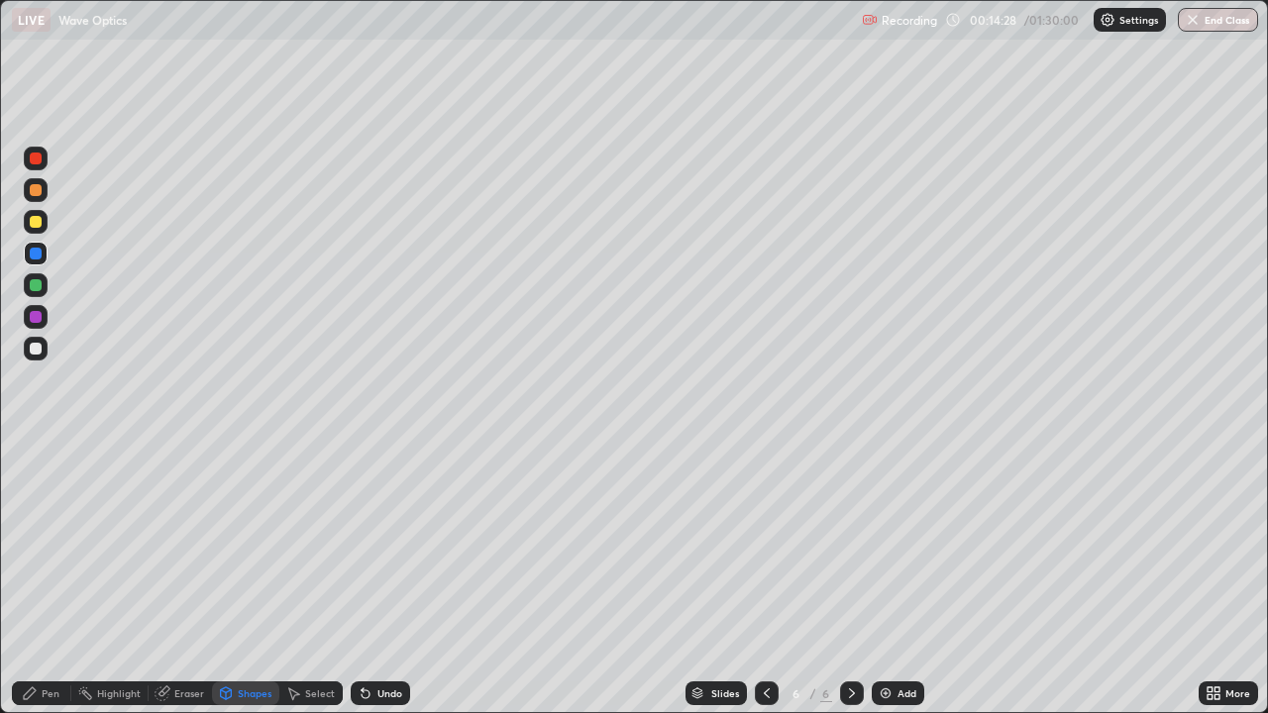
click at [38, 222] on div at bounding box center [36, 222] width 12 height 12
click at [37, 284] on div at bounding box center [36, 285] width 12 height 12
click at [49, 578] on div "Pen" at bounding box center [51, 693] width 18 height 10
click at [36, 350] on div at bounding box center [36, 349] width 12 height 12
click at [395, 578] on div "Undo" at bounding box center [380, 693] width 59 height 24
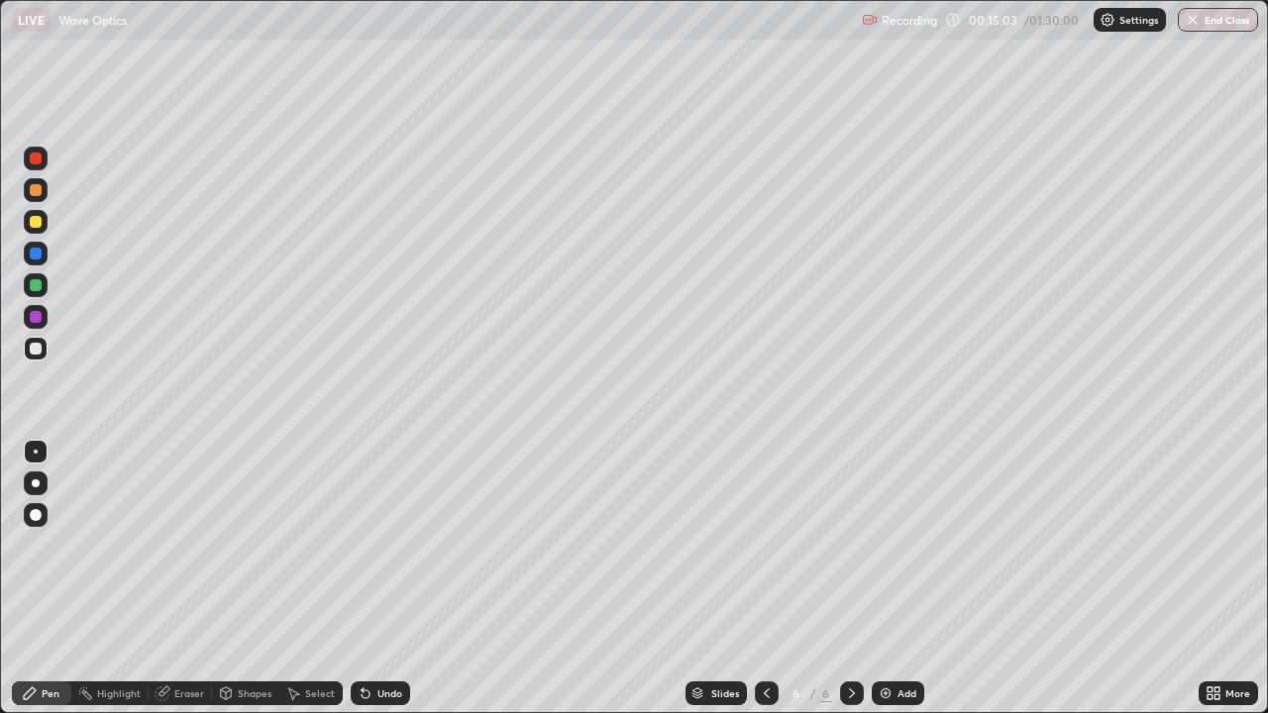
click at [380, 578] on div "Undo" at bounding box center [389, 693] width 25 height 10
click at [377, 578] on div "Undo" at bounding box center [389, 693] width 25 height 10
click at [380, 578] on div "Undo" at bounding box center [389, 693] width 25 height 10
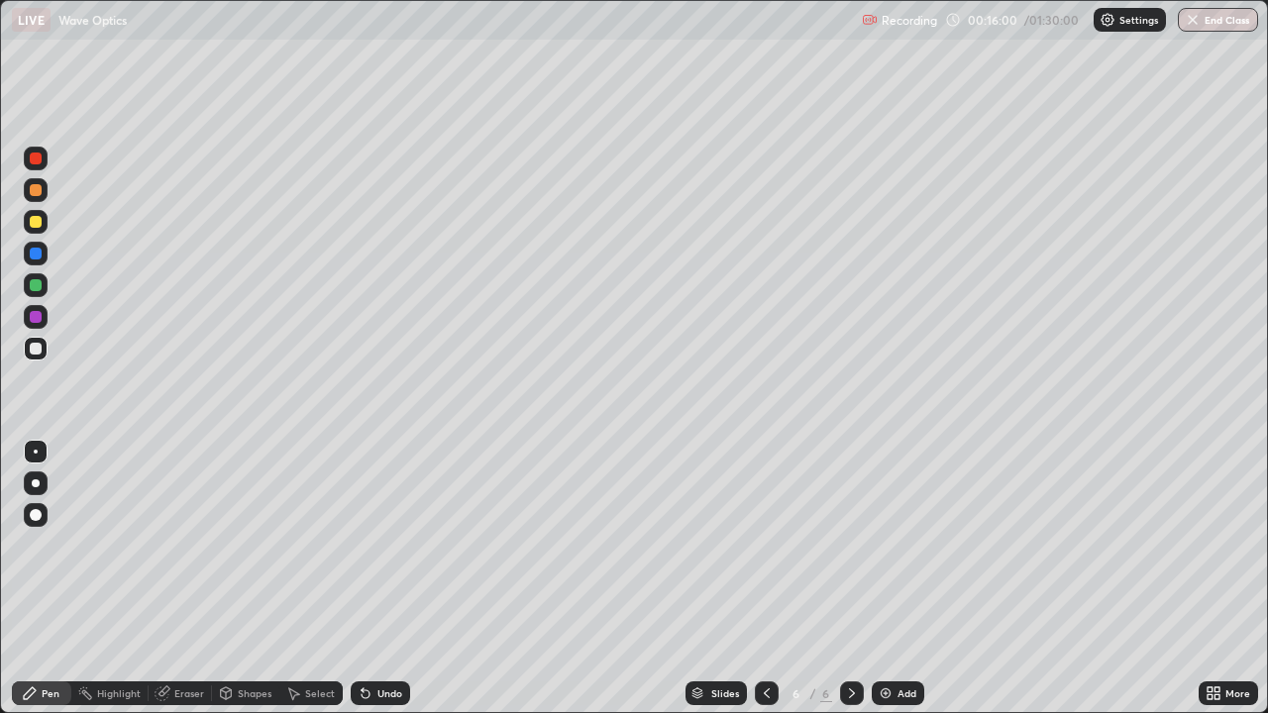
click at [387, 578] on div "Undo" at bounding box center [389, 693] width 25 height 10
click at [390, 578] on div "Undo" at bounding box center [389, 693] width 25 height 10
click at [39, 219] on div at bounding box center [36, 222] width 12 height 12
click at [37, 254] on div at bounding box center [36, 254] width 12 height 12
click at [36, 483] on div at bounding box center [36, 483] width 8 height 8
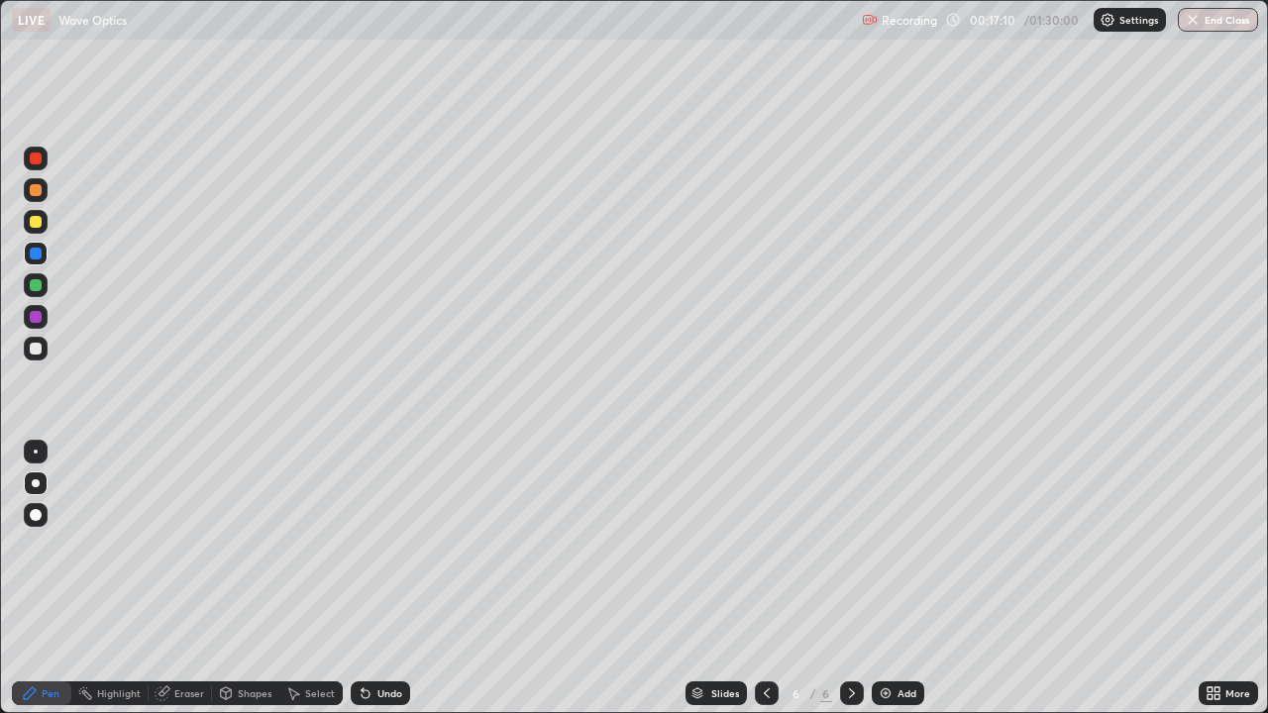
click at [38, 260] on div at bounding box center [36, 254] width 24 height 24
click at [36, 452] on div at bounding box center [36, 452] width 4 height 4
click at [883, 578] on img at bounding box center [885, 693] width 16 height 16
click at [41, 348] on div at bounding box center [36, 349] width 12 height 12
click at [246, 578] on div "Shapes" at bounding box center [255, 693] width 34 height 10
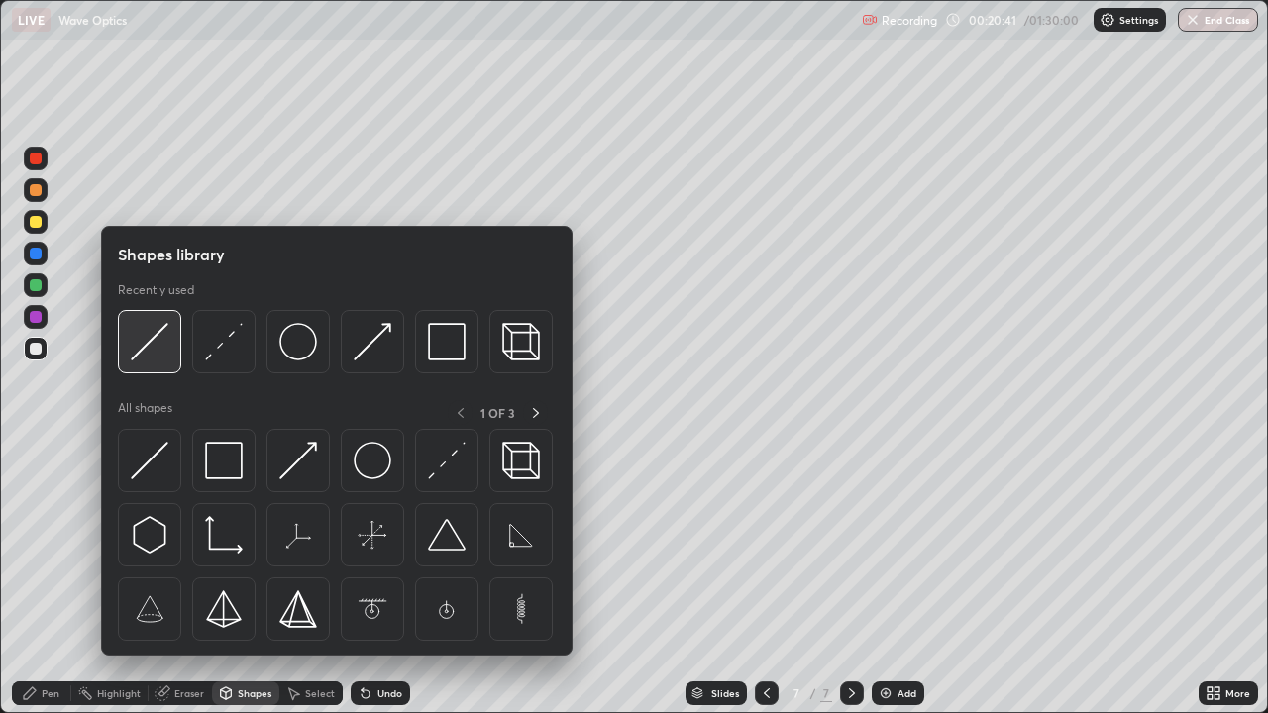
click at [153, 347] on img at bounding box center [150, 342] width 38 height 38
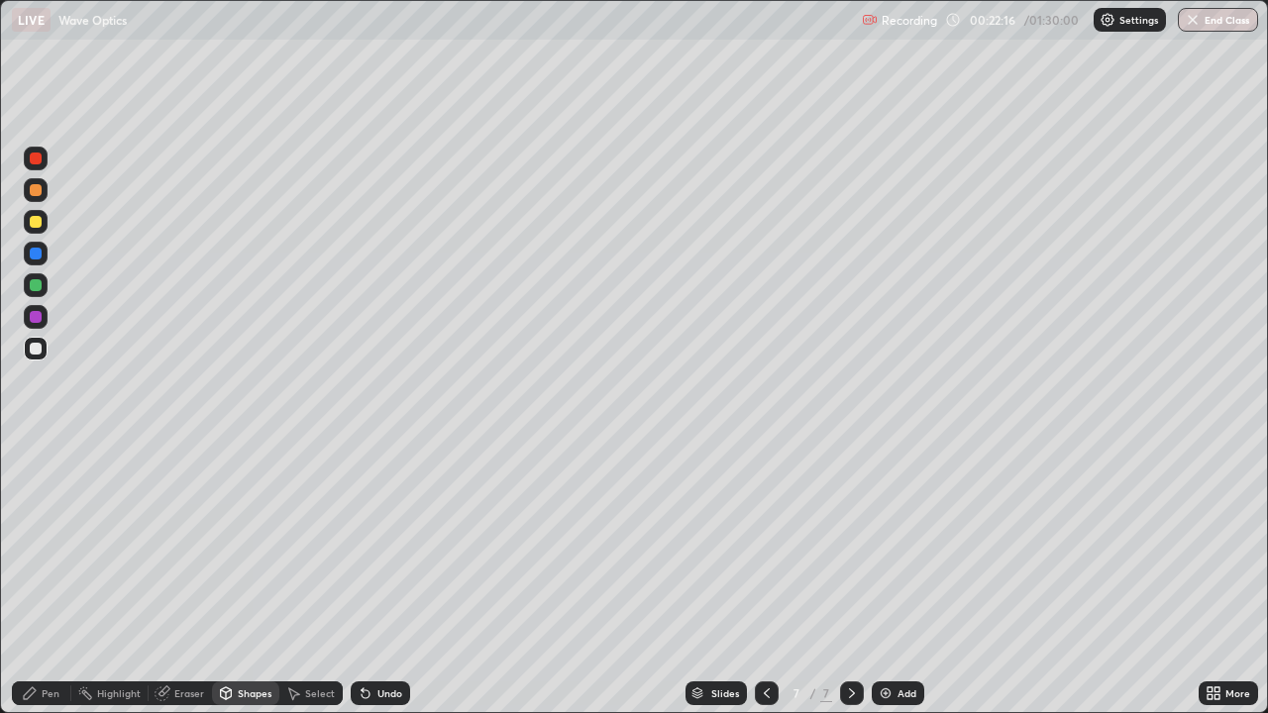
click at [248, 578] on div "Shapes" at bounding box center [255, 693] width 34 height 10
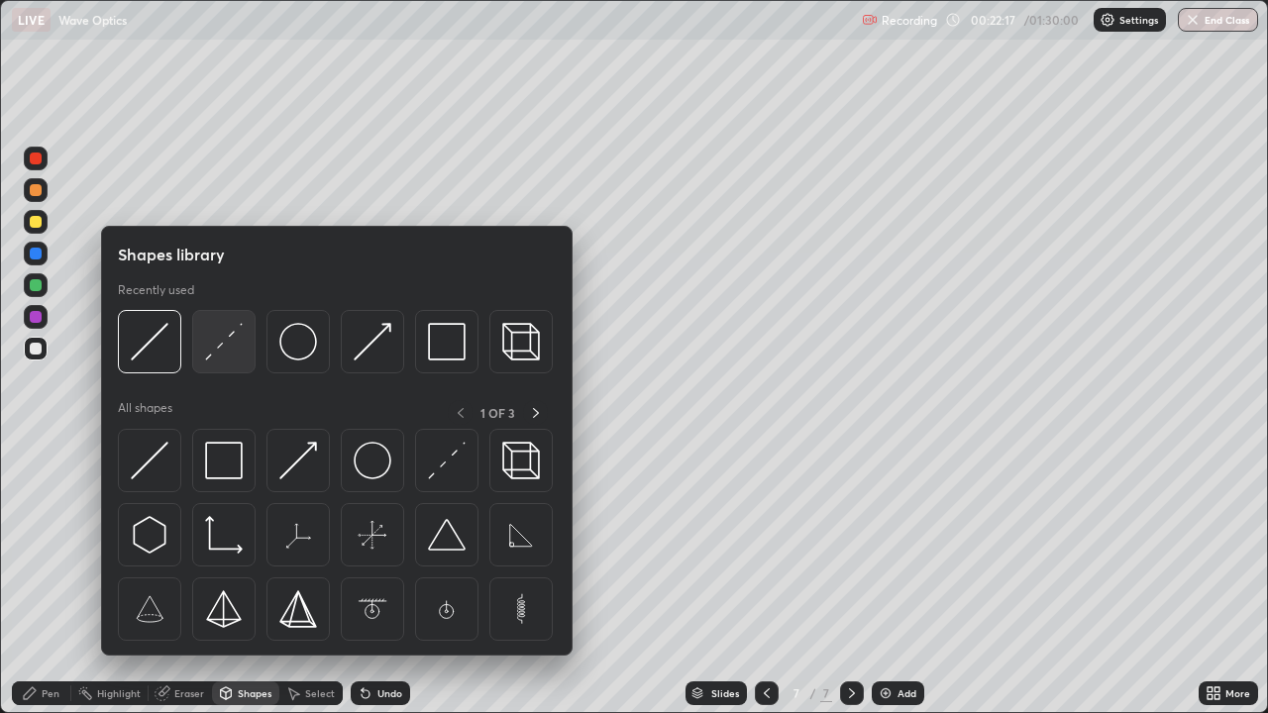
click at [205, 357] on img at bounding box center [224, 342] width 38 height 38
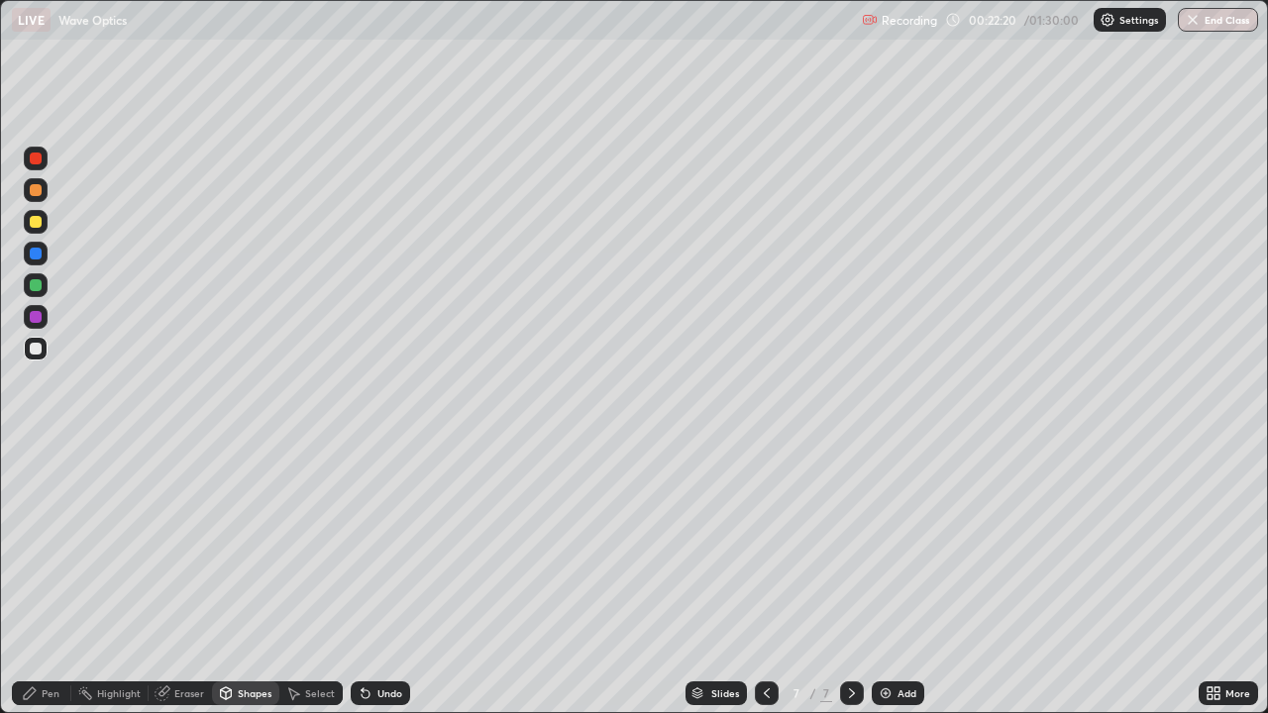
click at [380, 578] on div "Undo" at bounding box center [389, 693] width 25 height 10
click at [46, 578] on div "Pen" at bounding box center [51, 693] width 18 height 10
click at [39, 226] on div at bounding box center [36, 222] width 12 height 12
click at [235, 578] on div "Shapes" at bounding box center [245, 693] width 67 height 24
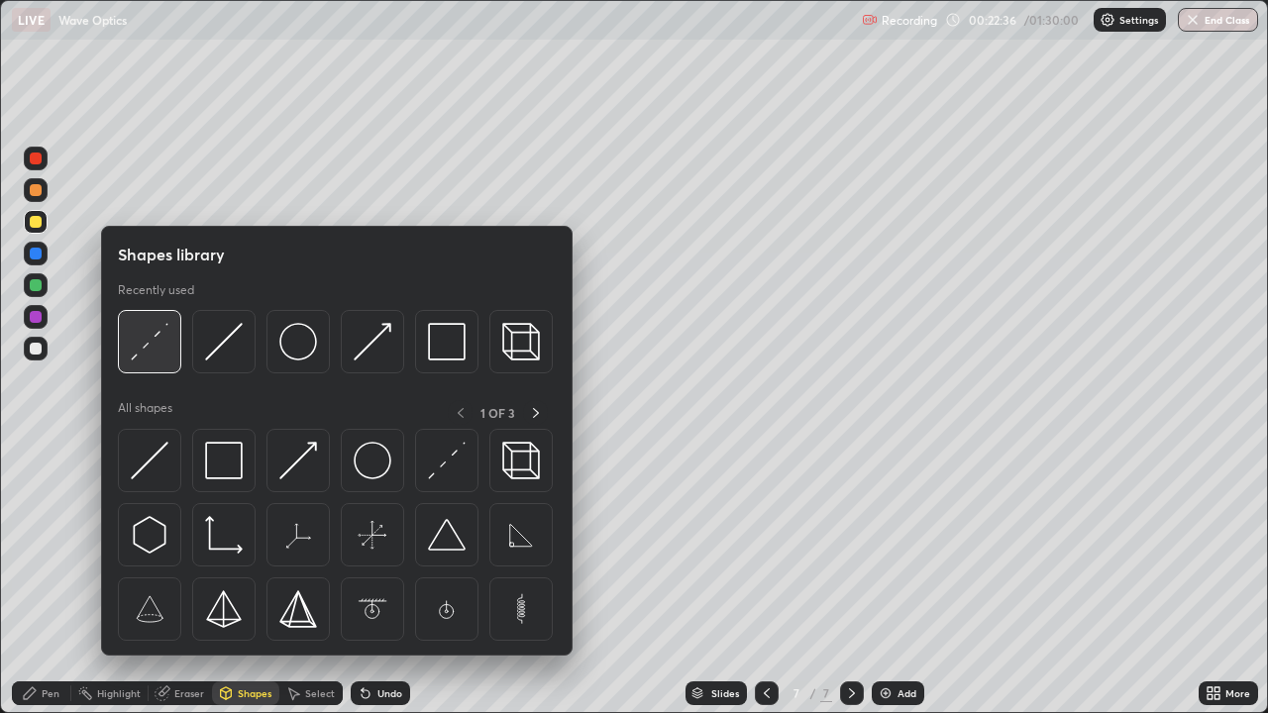
click at [138, 353] on img at bounding box center [150, 342] width 38 height 38
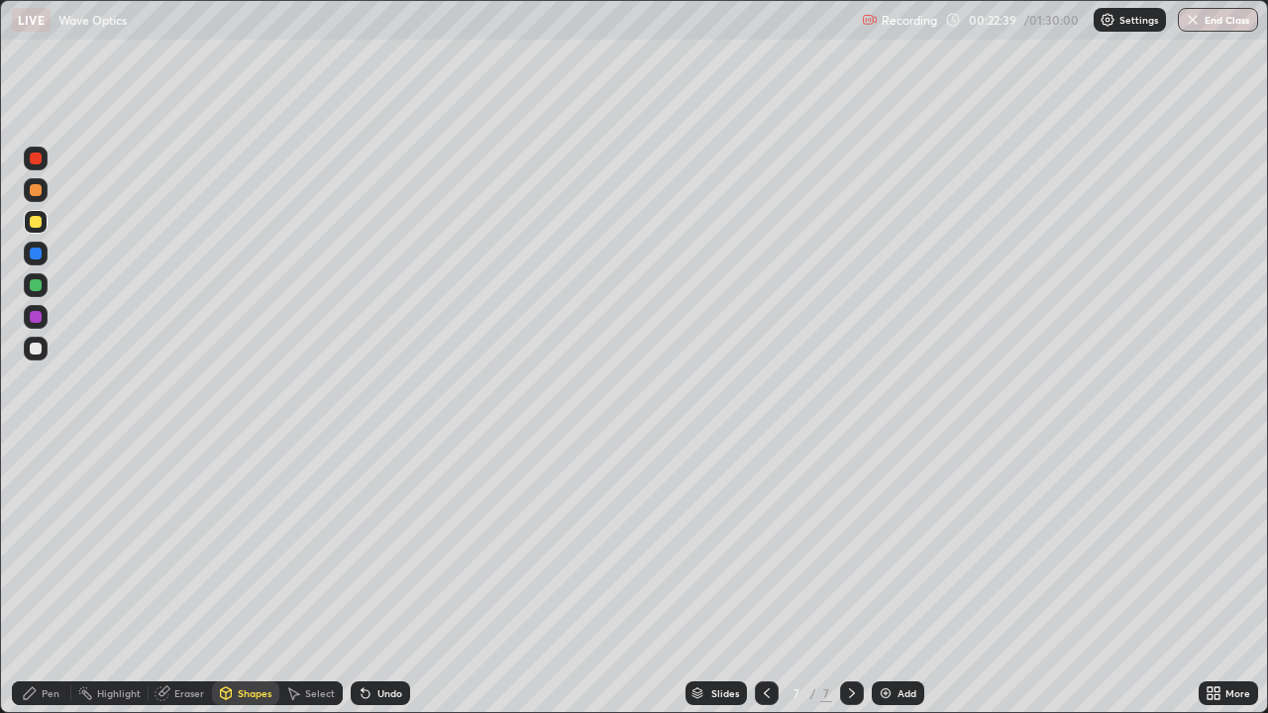
click at [51, 578] on div "Pen" at bounding box center [41, 693] width 59 height 24
click at [765, 578] on icon at bounding box center [767, 693] width 16 height 16
click at [847, 578] on icon at bounding box center [852, 693] width 16 height 16
click at [238, 578] on div "Shapes" at bounding box center [255, 693] width 34 height 10
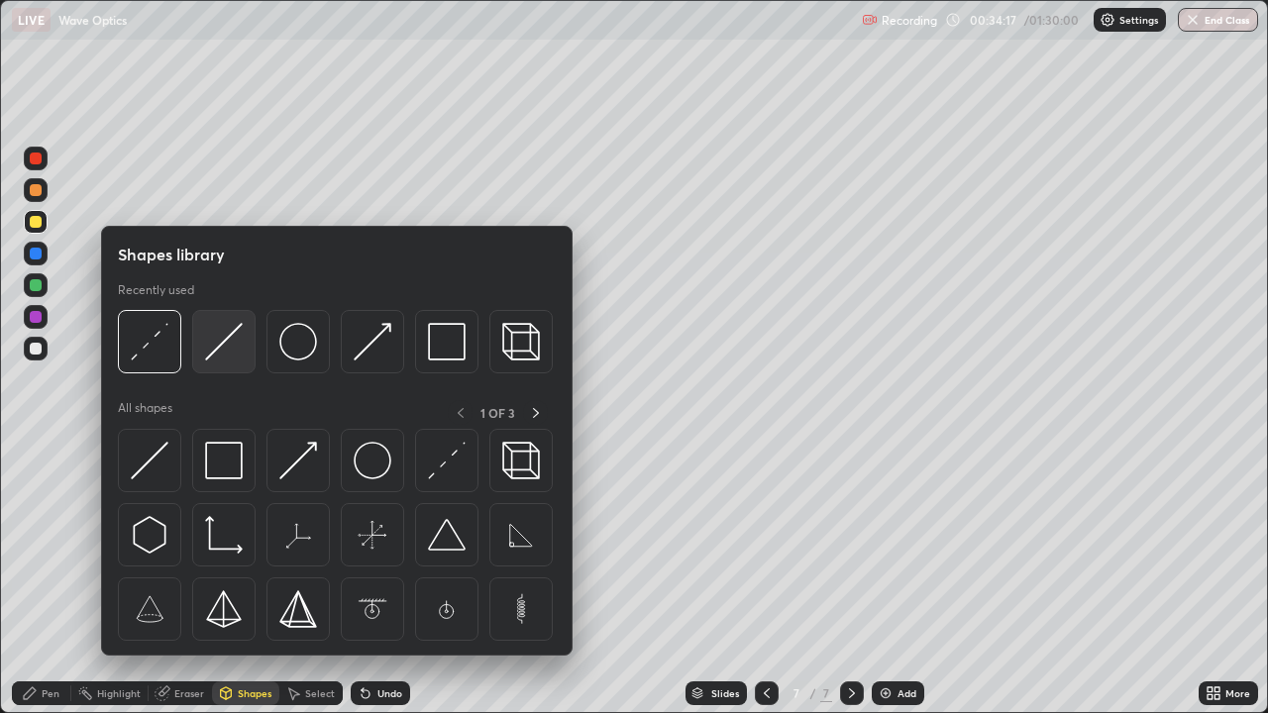
click at [210, 354] on img at bounding box center [224, 342] width 38 height 38
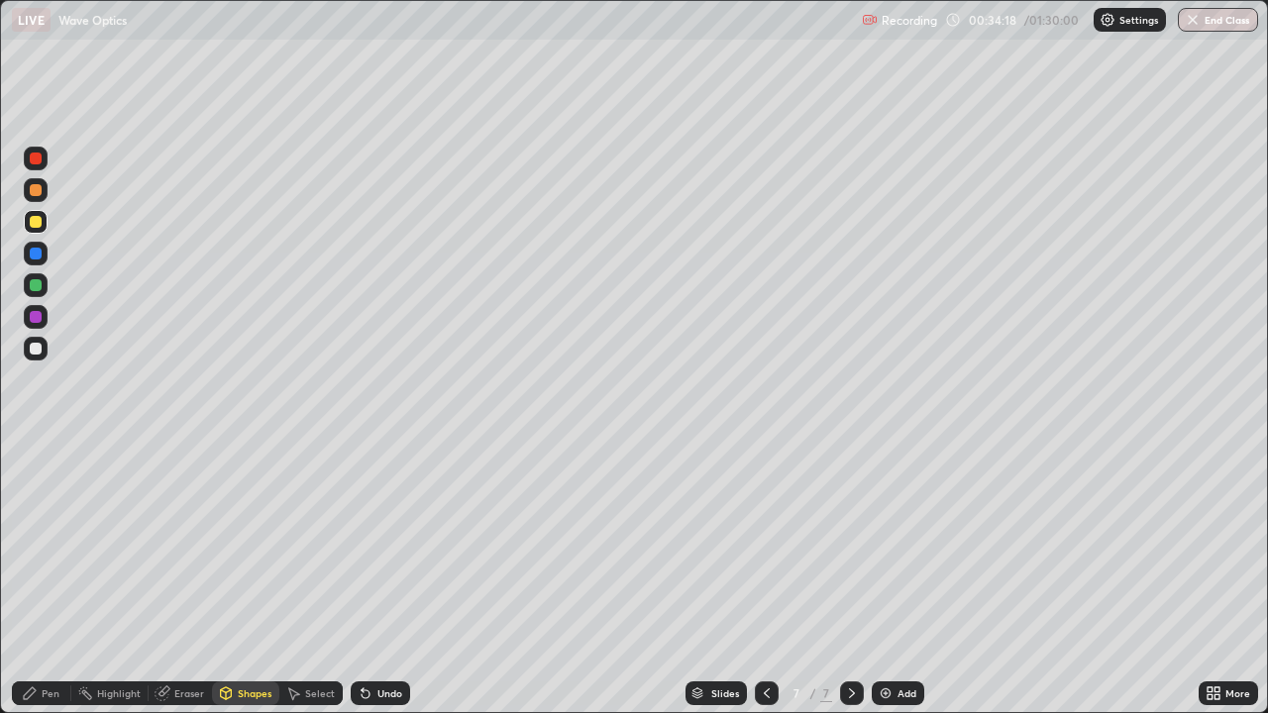
click at [41, 224] on div at bounding box center [36, 222] width 12 height 12
click at [57, 578] on div "Pen" at bounding box center [51, 693] width 18 height 10
click at [37, 254] on div at bounding box center [36, 254] width 12 height 12
click at [244, 578] on div "Shapes" at bounding box center [255, 693] width 34 height 10
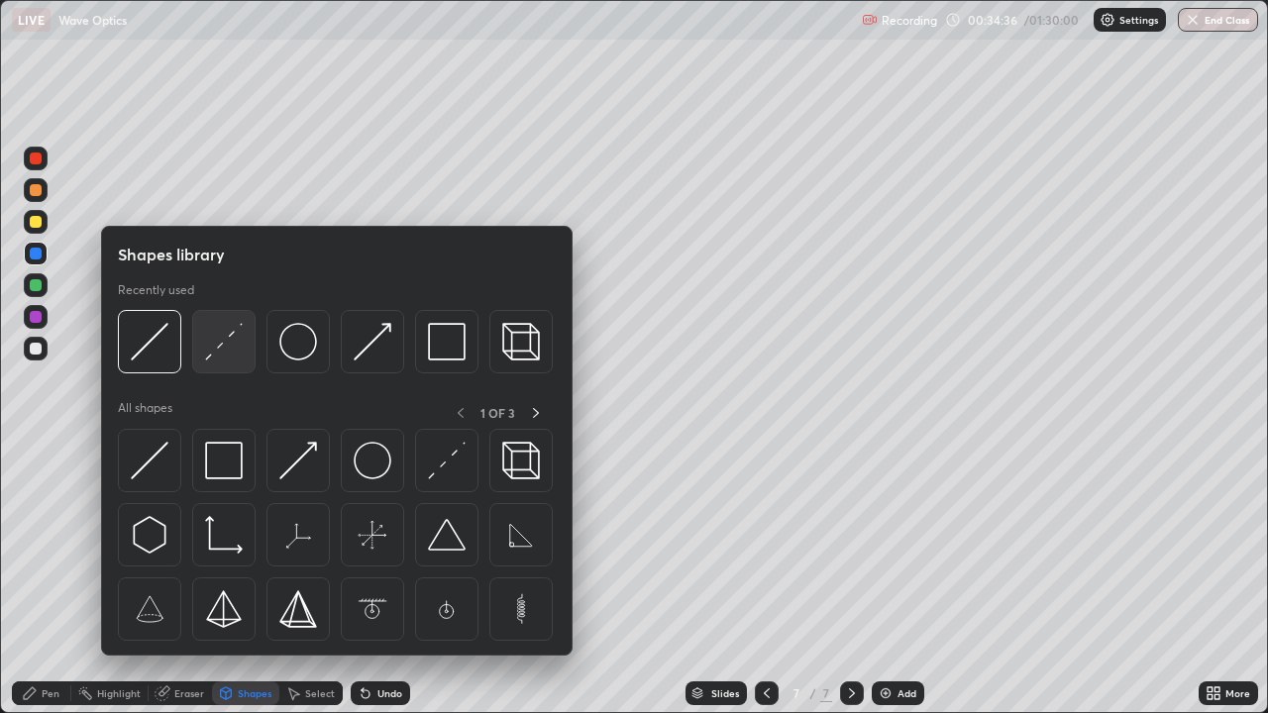
click at [207, 357] on img at bounding box center [224, 342] width 38 height 38
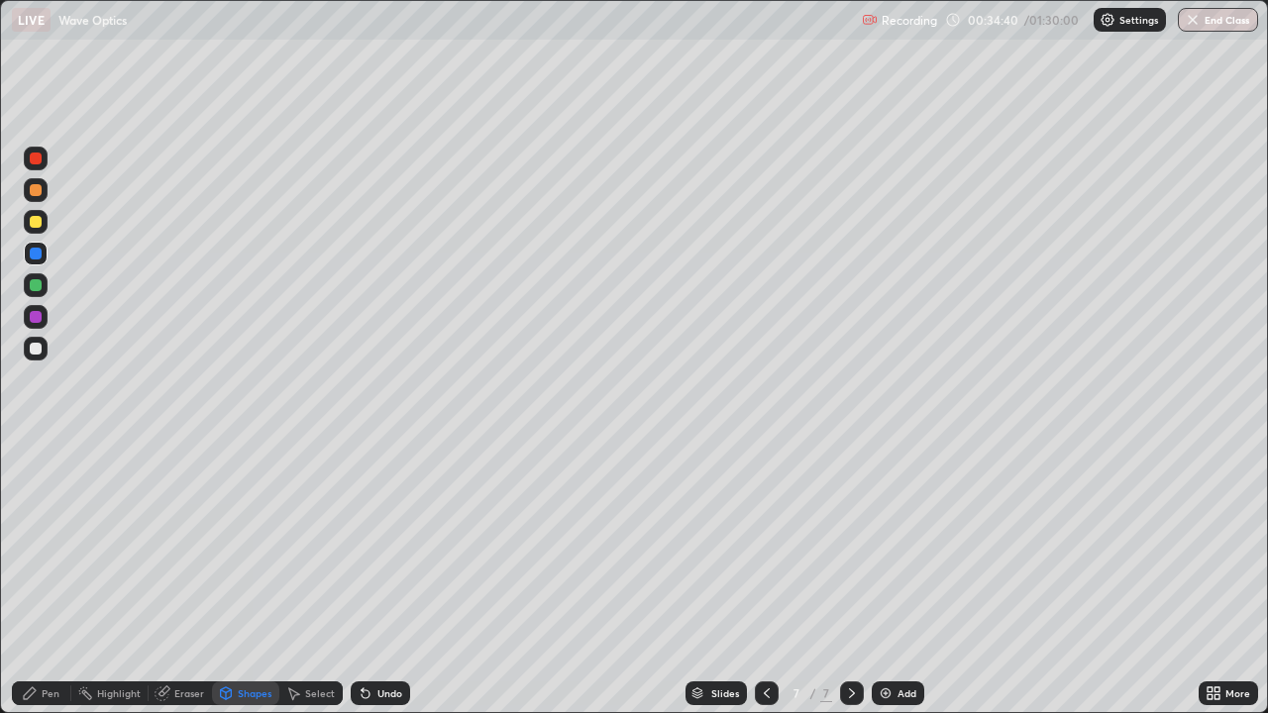
click at [55, 578] on div "Pen" at bounding box center [51, 693] width 18 height 10
click at [775, 578] on div at bounding box center [767, 693] width 24 height 40
click at [884, 578] on img at bounding box center [885, 693] width 16 height 16
click at [38, 347] on div at bounding box center [36, 349] width 12 height 12
click at [840, 578] on div at bounding box center [852, 693] width 24 height 40
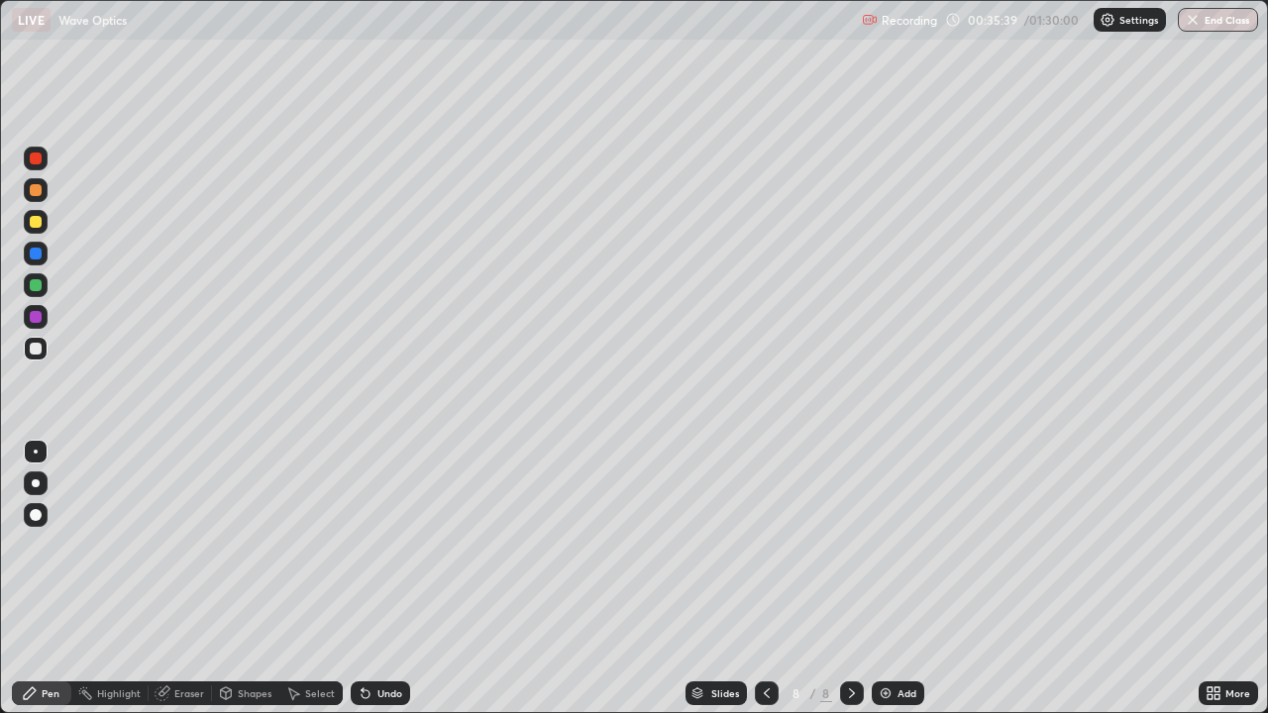
click at [38, 253] on div at bounding box center [36, 254] width 12 height 12
click at [166, 578] on icon at bounding box center [163, 691] width 11 height 10
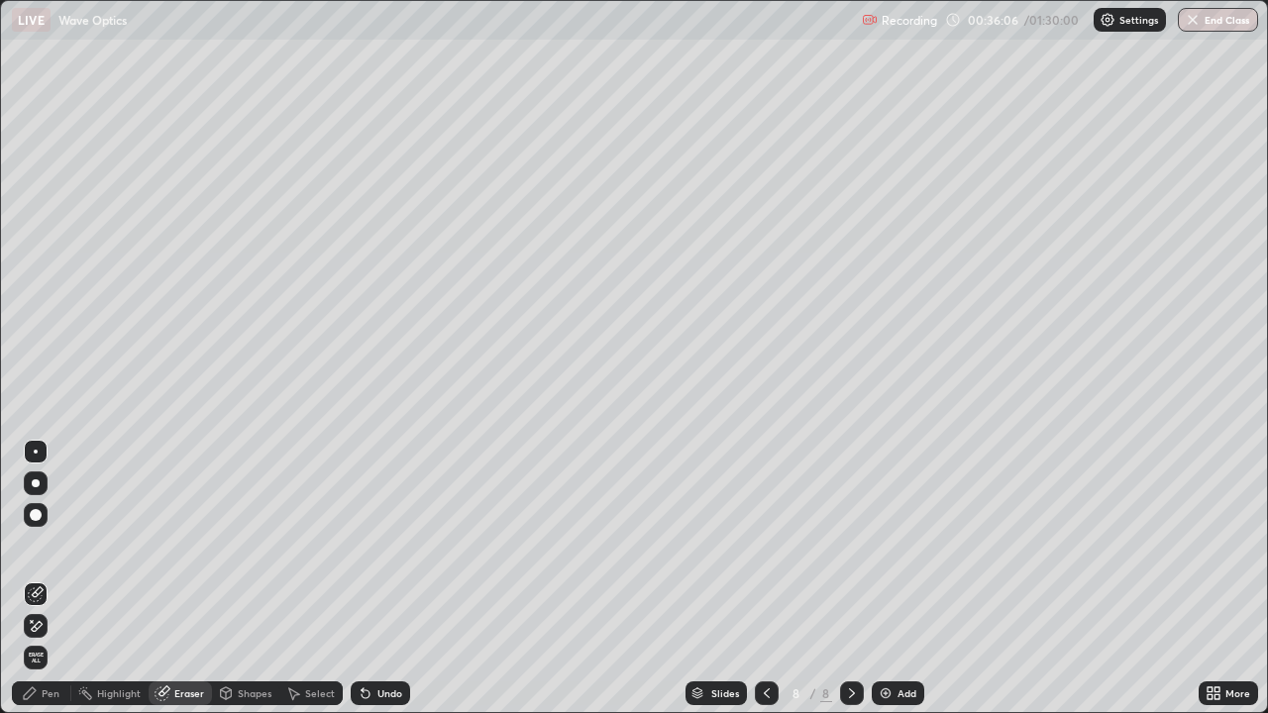
click at [56, 578] on div "Pen" at bounding box center [51, 693] width 18 height 10
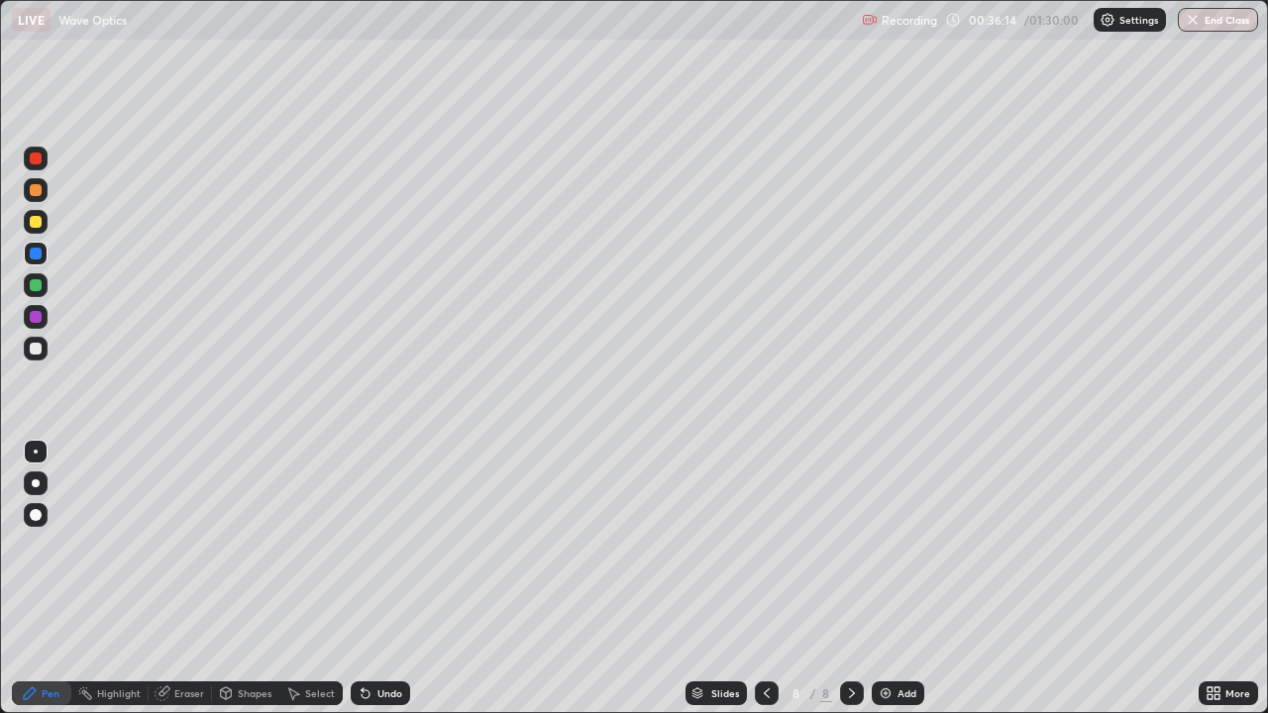
click at [762, 578] on icon at bounding box center [767, 693] width 16 height 16
click at [36, 190] on div at bounding box center [36, 190] width 12 height 12
click at [39, 221] on div at bounding box center [36, 222] width 12 height 12
click at [385, 578] on div "Undo" at bounding box center [389, 693] width 25 height 10
click at [35, 347] on div at bounding box center [36, 349] width 12 height 12
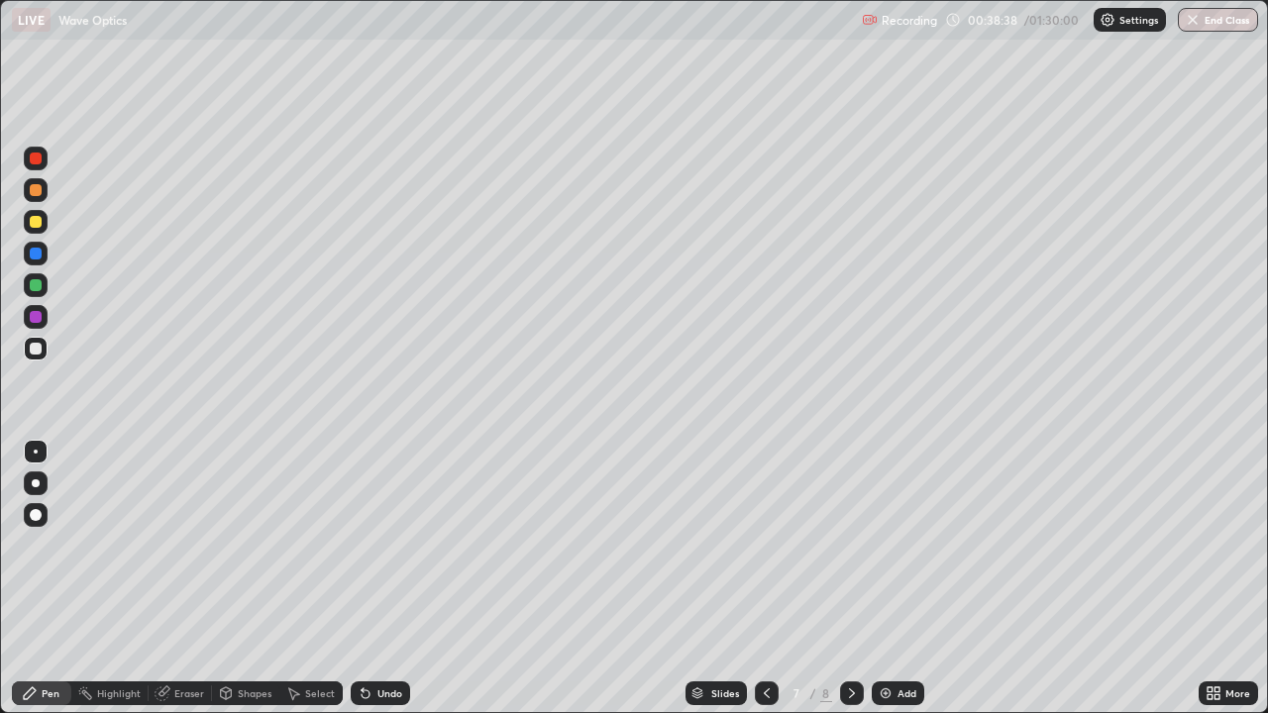
click at [167, 578] on icon at bounding box center [162, 693] width 16 height 16
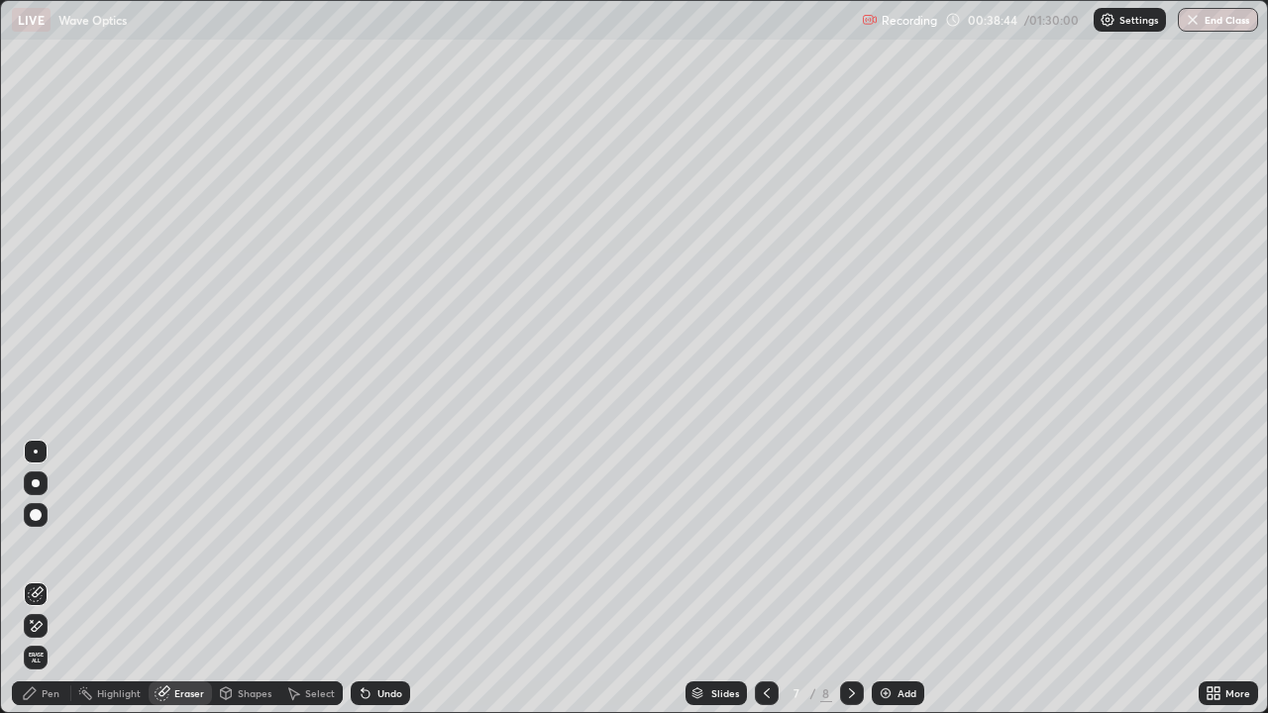
click at [40, 578] on div "Pen" at bounding box center [41, 693] width 59 height 24
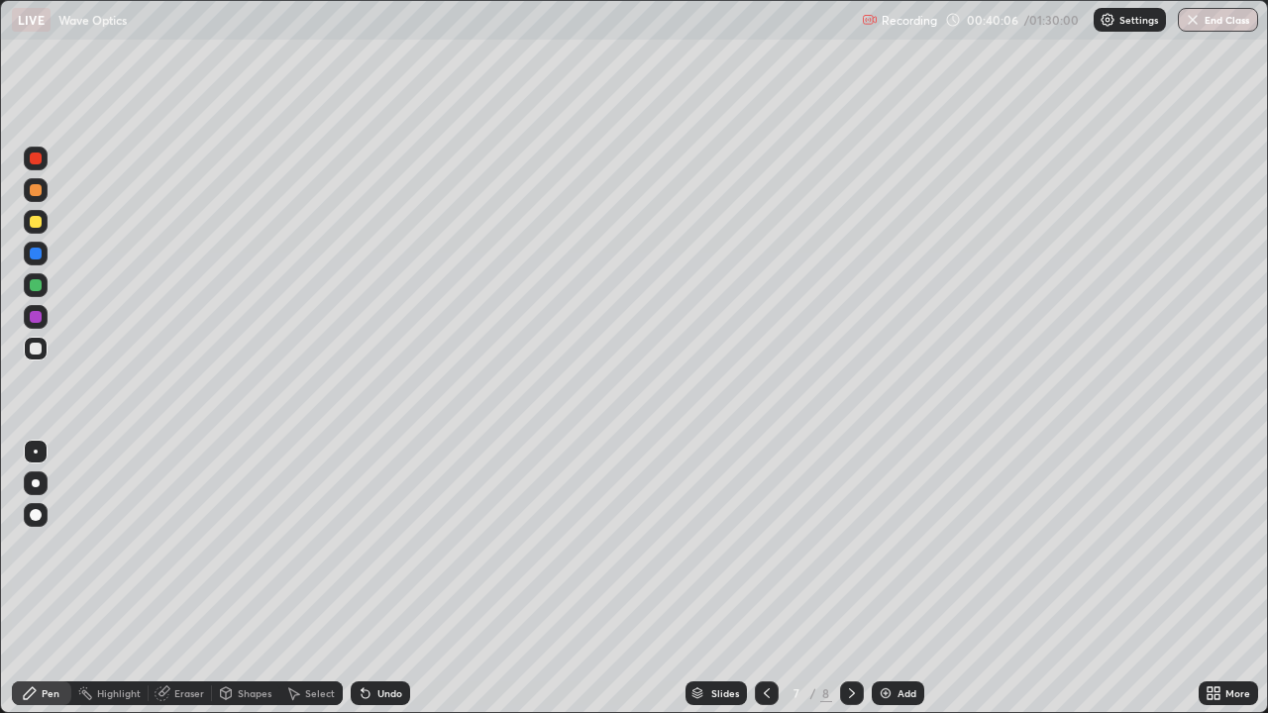
click at [881, 578] on img at bounding box center [885, 693] width 16 height 16
click at [849, 578] on icon at bounding box center [852, 693] width 16 height 16
click at [764, 578] on icon at bounding box center [767, 693] width 16 height 16
click at [762, 578] on icon at bounding box center [767, 693] width 16 height 16
click at [848, 578] on icon at bounding box center [852, 693] width 16 height 16
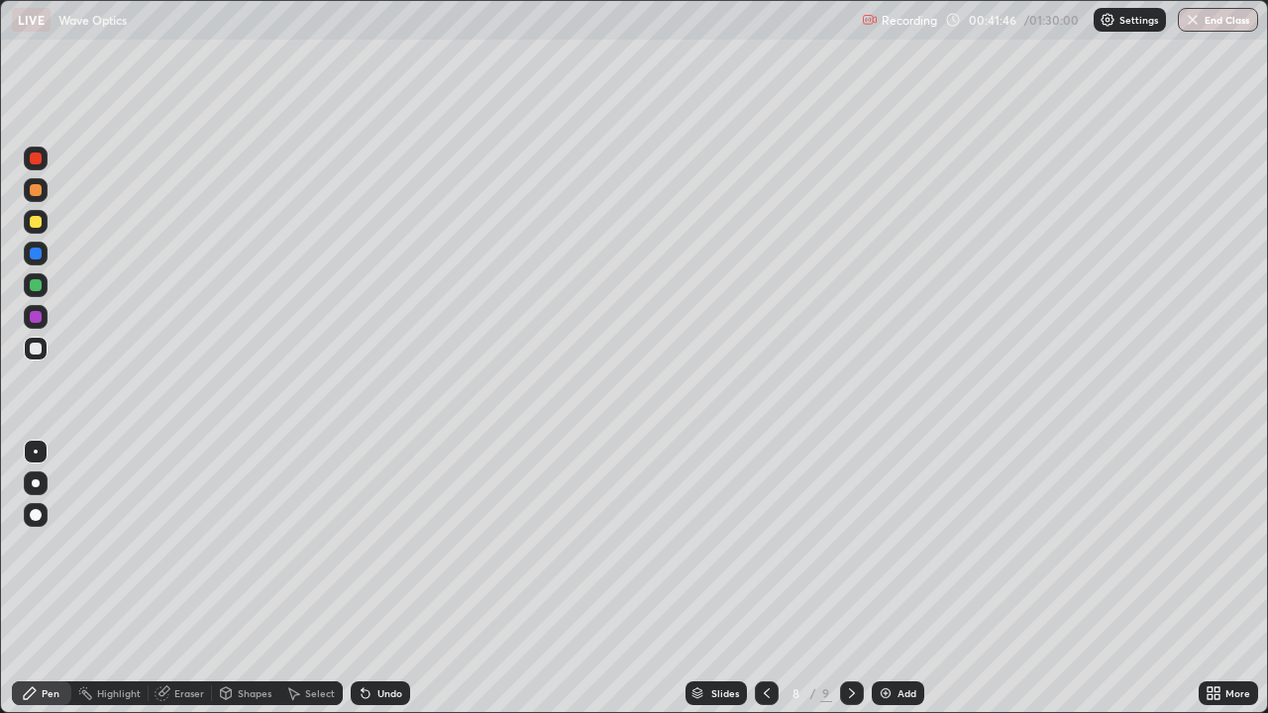
click at [760, 578] on div at bounding box center [767, 693] width 24 height 24
click at [844, 578] on div at bounding box center [852, 693] width 24 height 24
click at [843, 578] on div at bounding box center [852, 693] width 24 height 24
click at [38, 220] on div at bounding box center [36, 222] width 12 height 12
click at [770, 578] on div at bounding box center [767, 693] width 24 height 24
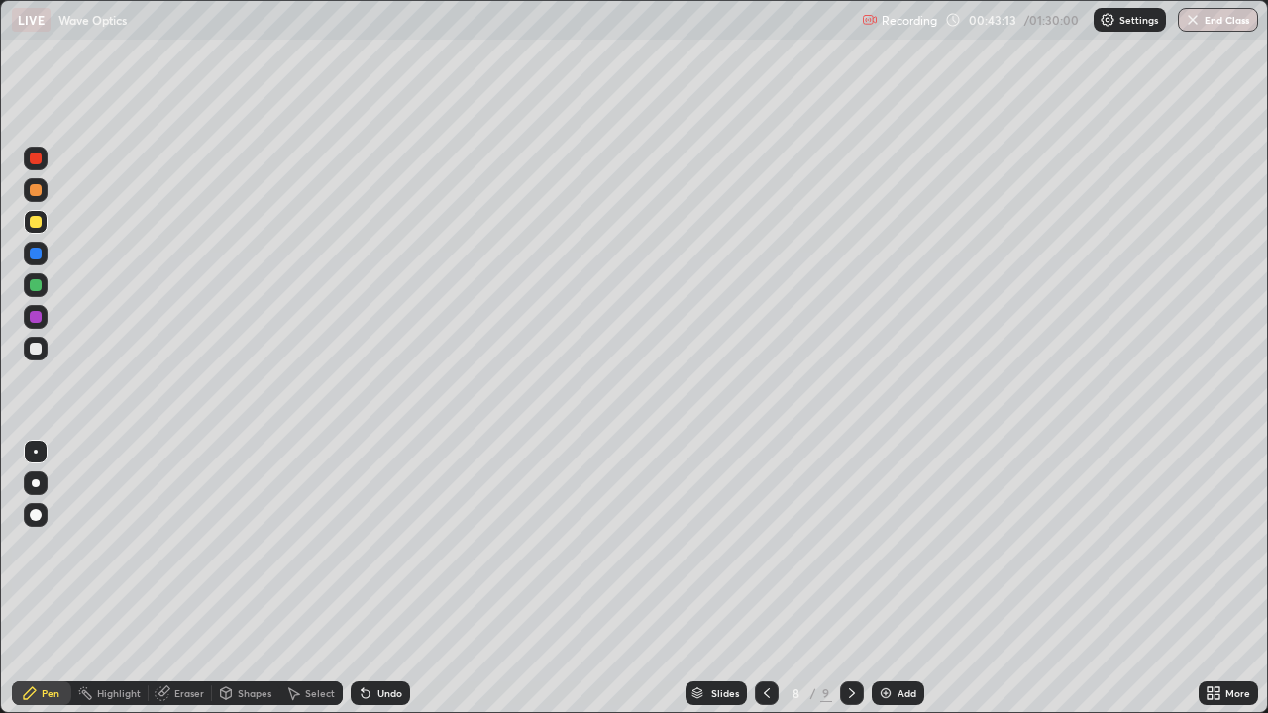
click at [849, 578] on div at bounding box center [852, 693] width 24 height 40
click at [41, 357] on div at bounding box center [36, 349] width 24 height 24
click at [257, 578] on div "Shapes" at bounding box center [255, 693] width 34 height 10
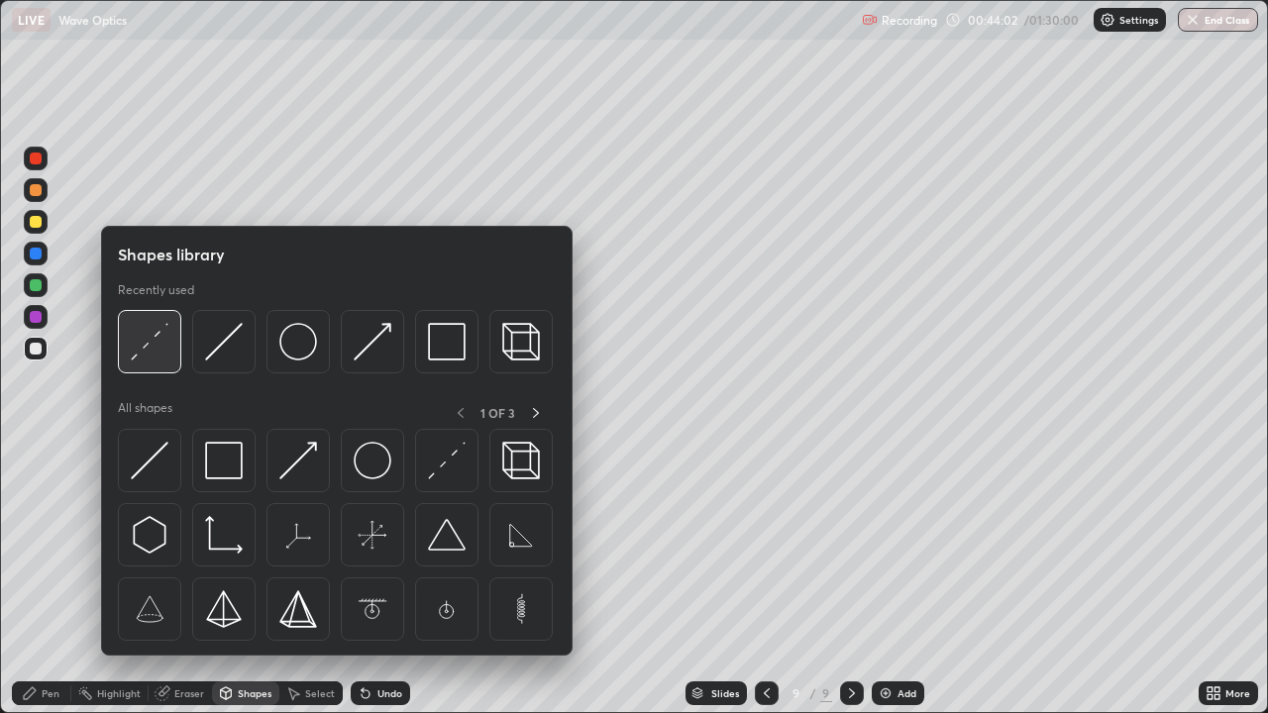
click at [142, 352] on img at bounding box center [150, 342] width 38 height 38
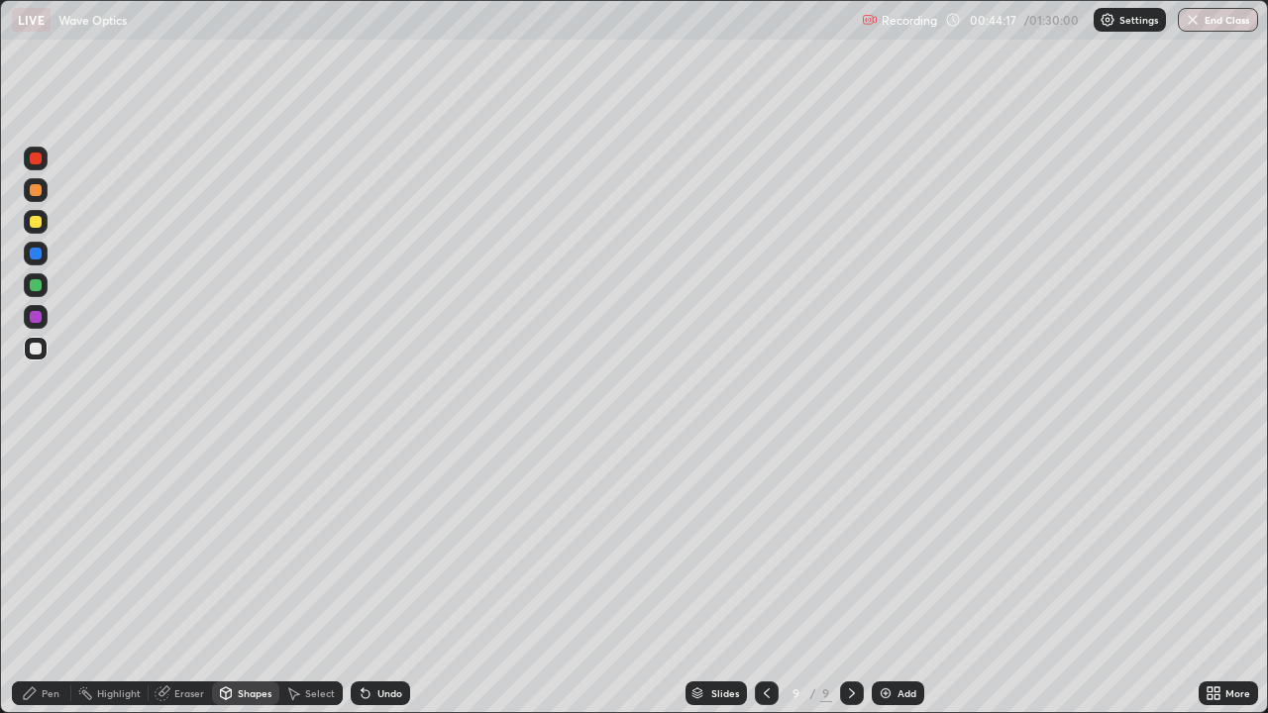
click at [48, 578] on div "Pen" at bounding box center [51, 693] width 18 height 10
click at [111, 578] on div "Highlight" at bounding box center [119, 693] width 44 height 10
click at [41, 578] on div "Pen" at bounding box center [41, 693] width 59 height 24
click at [38, 227] on div at bounding box center [36, 222] width 12 height 12
click at [764, 578] on icon at bounding box center [767, 693] width 16 height 16
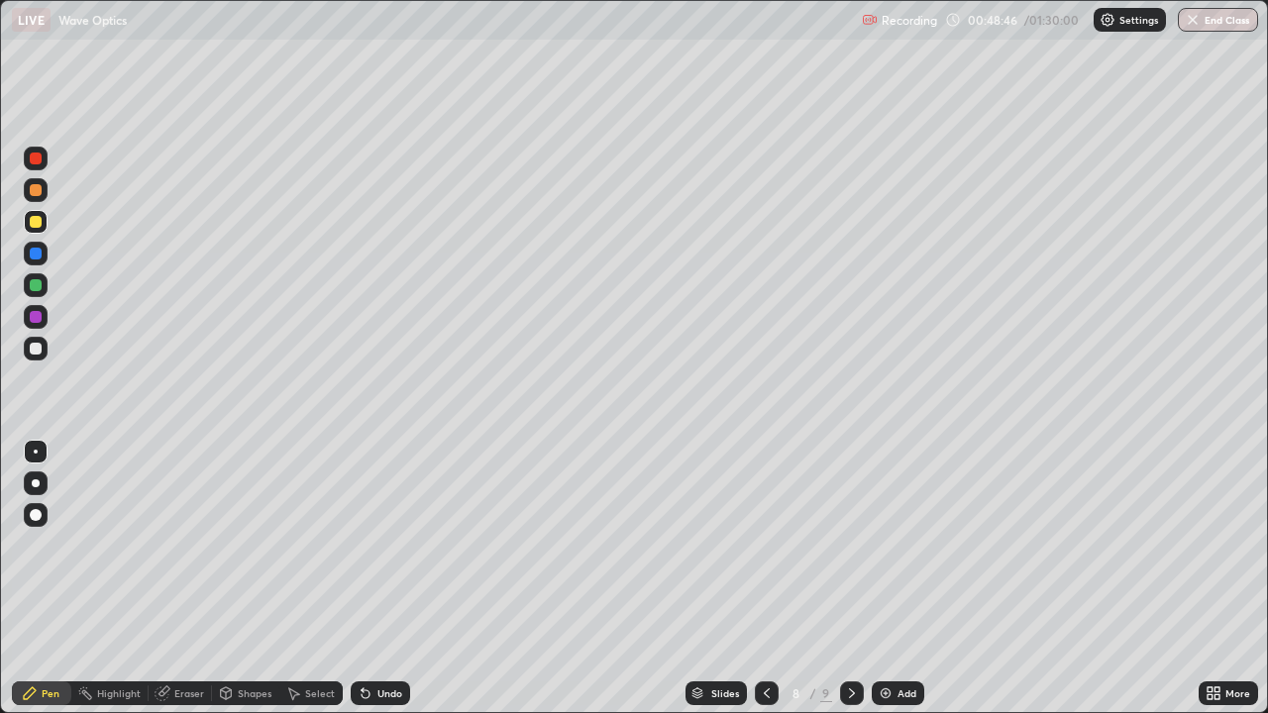
click at [759, 578] on icon at bounding box center [767, 693] width 16 height 16
click at [847, 578] on icon at bounding box center [852, 693] width 16 height 16
click at [848, 578] on div at bounding box center [852, 693] width 24 height 24
click at [897, 578] on div "Add" at bounding box center [897, 693] width 52 height 24
click at [761, 578] on icon at bounding box center [766, 693] width 16 height 16
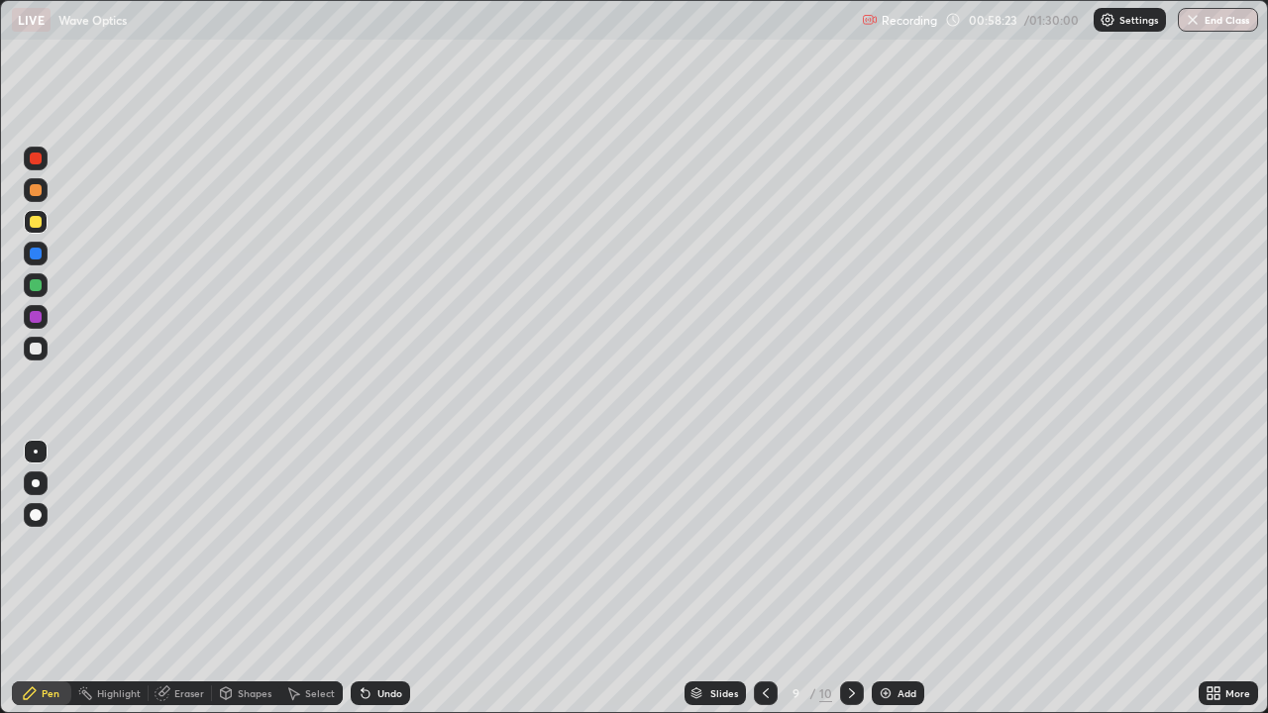
click at [764, 578] on icon at bounding box center [766, 693] width 16 height 16
click at [766, 578] on icon at bounding box center [766, 693] width 6 height 10
click at [763, 578] on icon at bounding box center [766, 693] width 16 height 16
click at [767, 578] on div at bounding box center [766, 693] width 24 height 24
click at [763, 578] on icon at bounding box center [766, 693] width 16 height 16
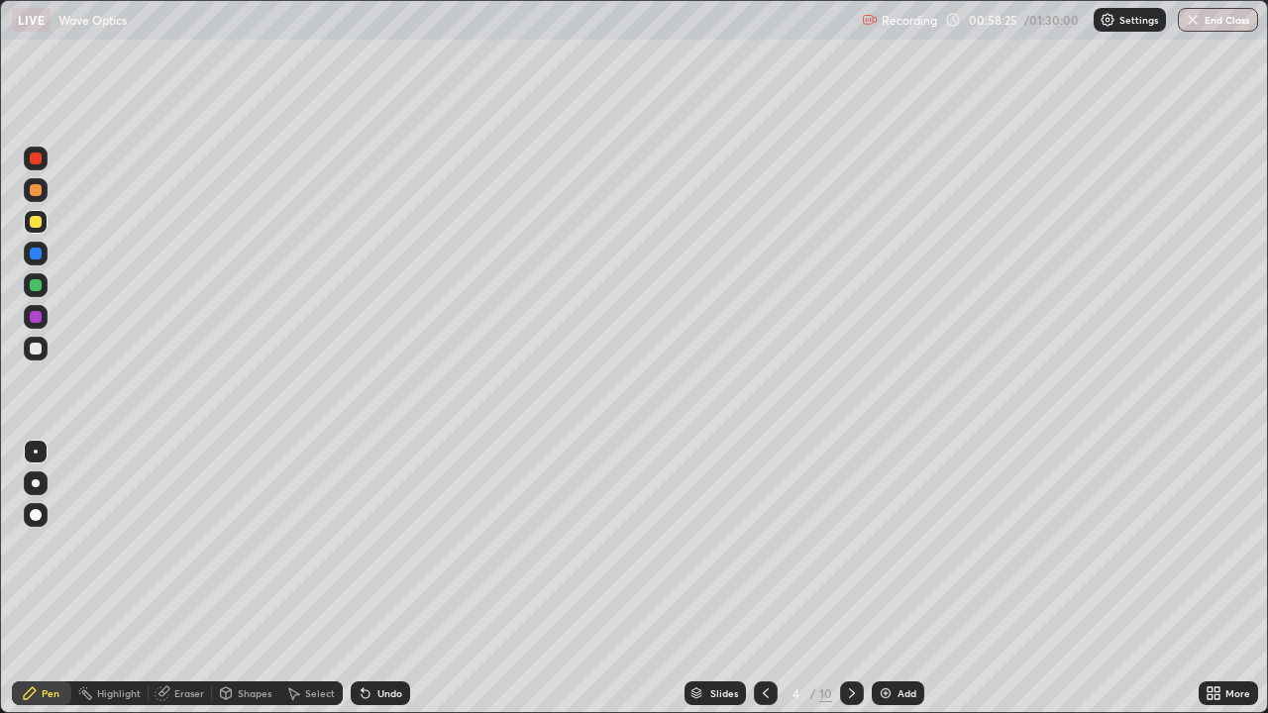
click at [768, 578] on div at bounding box center [766, 693] width 24 height 24
click at [317, 578] on div "Select" at bounding box center [320, 693] width 30 height 10
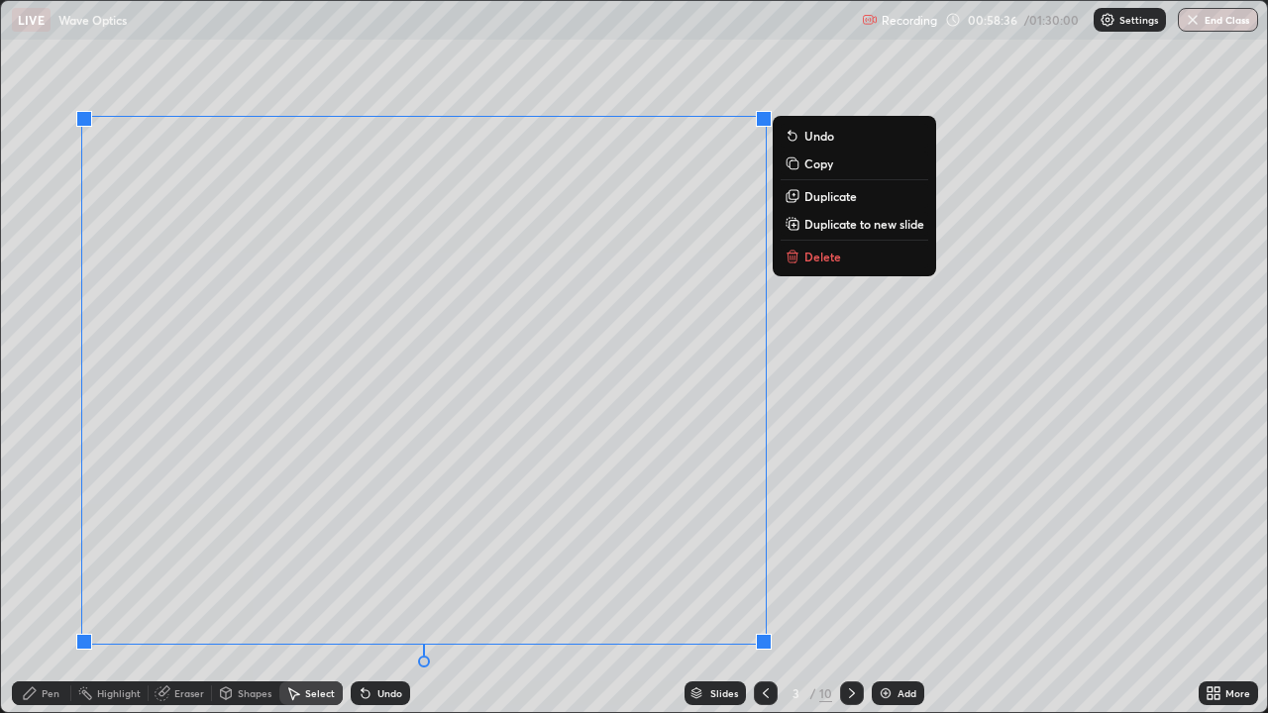
click at [833, 164] on p "Copy" at bounding box center [818, 163] width 29 height 16
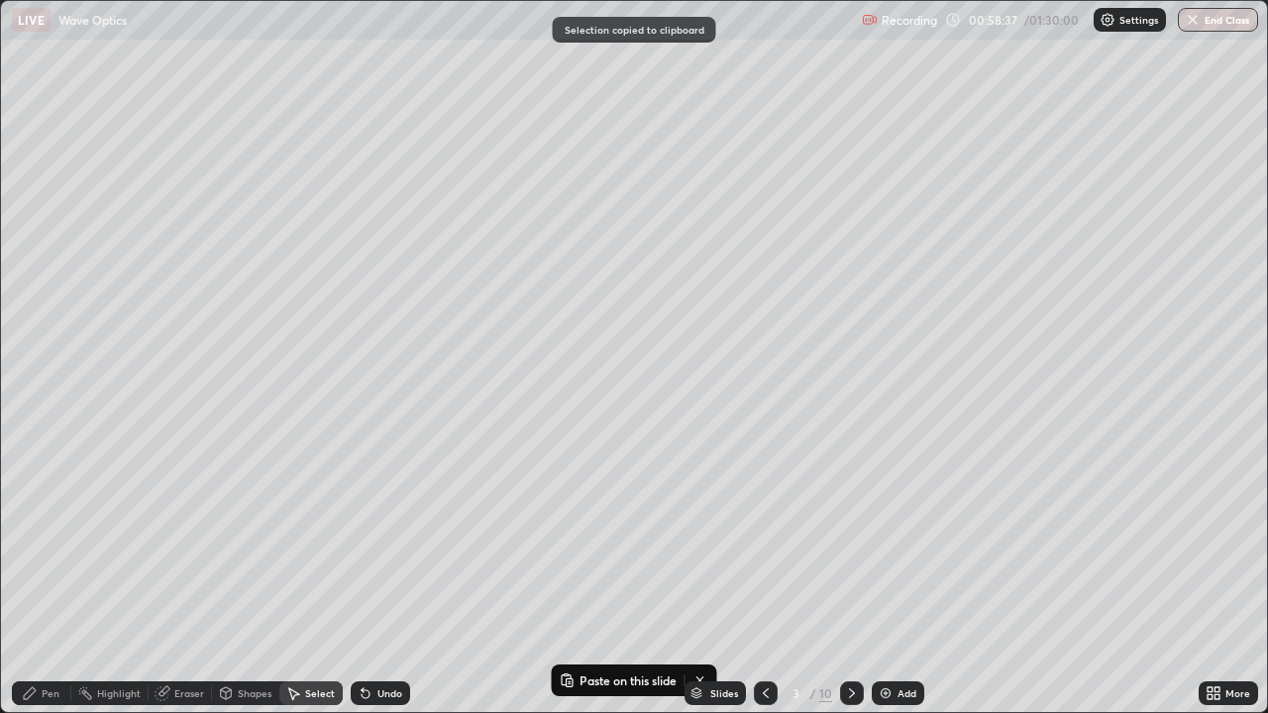
click at [851, 578] on icon at bounding box center [852, 693] width 16 height 16
click at [848, 578] on icon at bounding box center [852, 693] width 16 height 16
click at [850, 578] on icon at bounding box center [852, 693] width 16 height 16
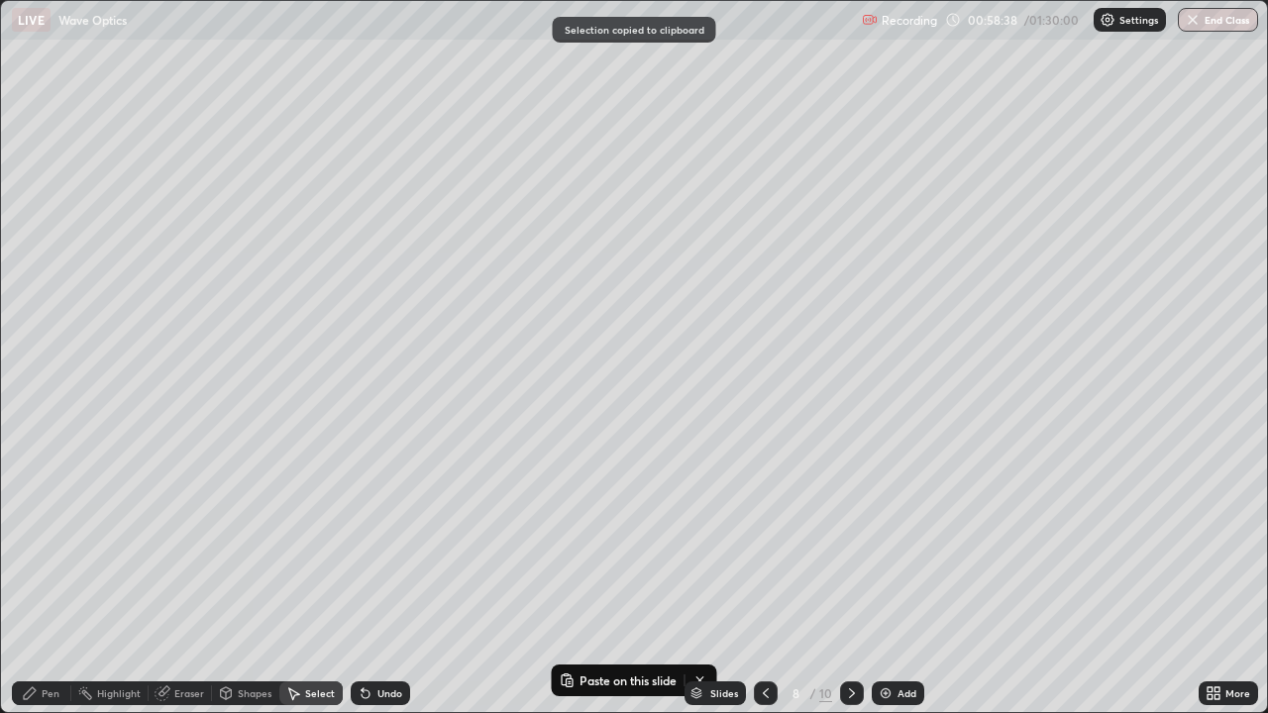
click at [860, 578] on div at bounding box center [852, 693] width 24 height 24
click at [859, 578] on div at bounding box center [852, 693] width 24 height 24
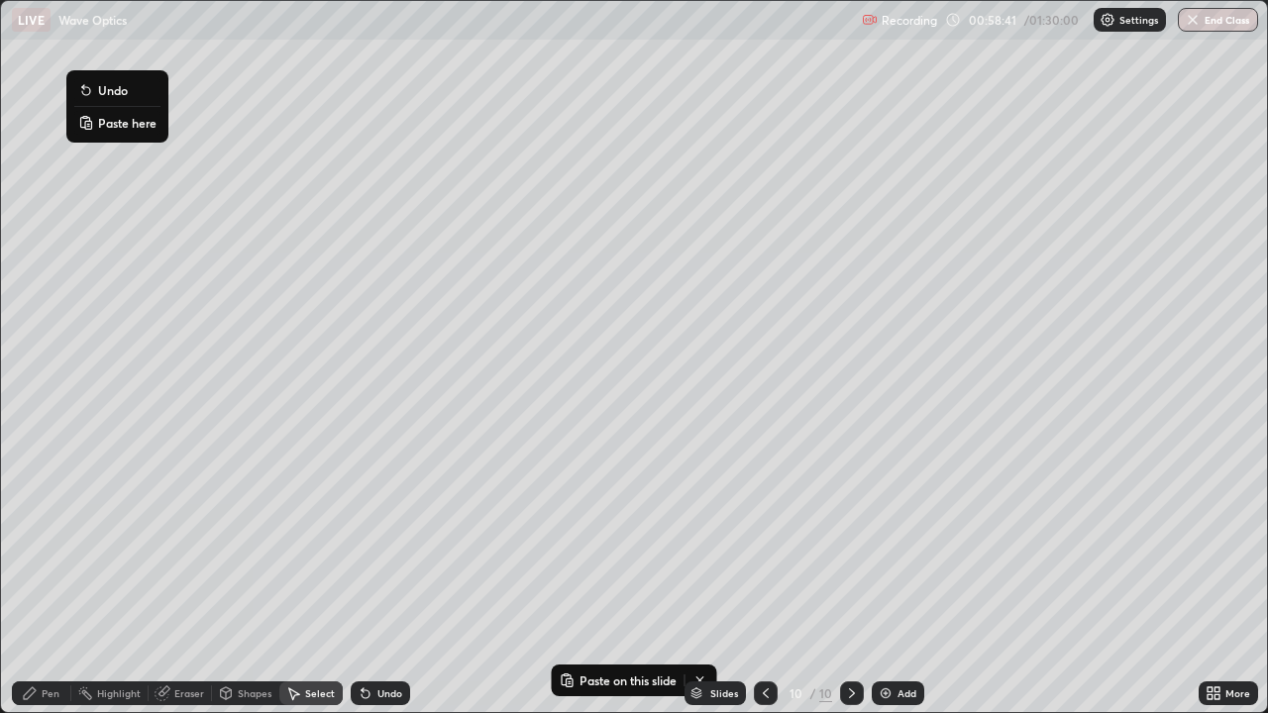
click at [107, 122] on p "Paste here" at bounding box center [127, 123] width 58 height 16
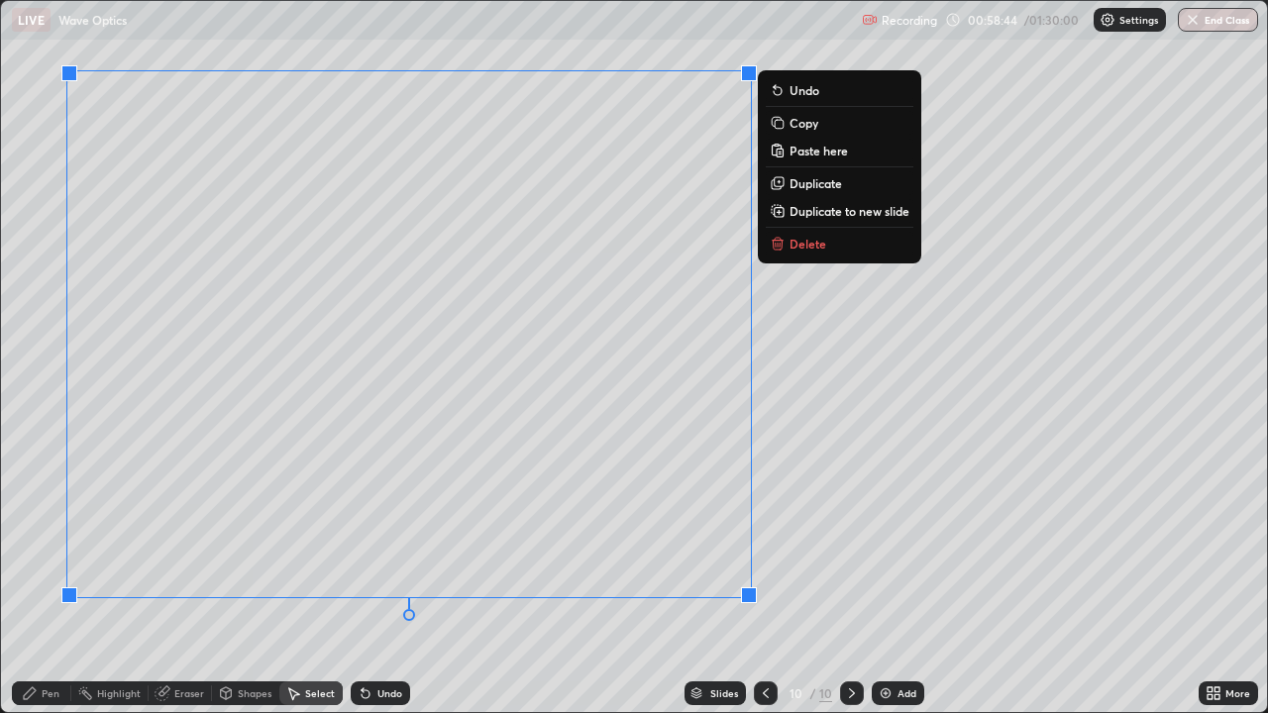
click at [1208, 578] on icon at bounding box center [1209, 689] width 5 height 5
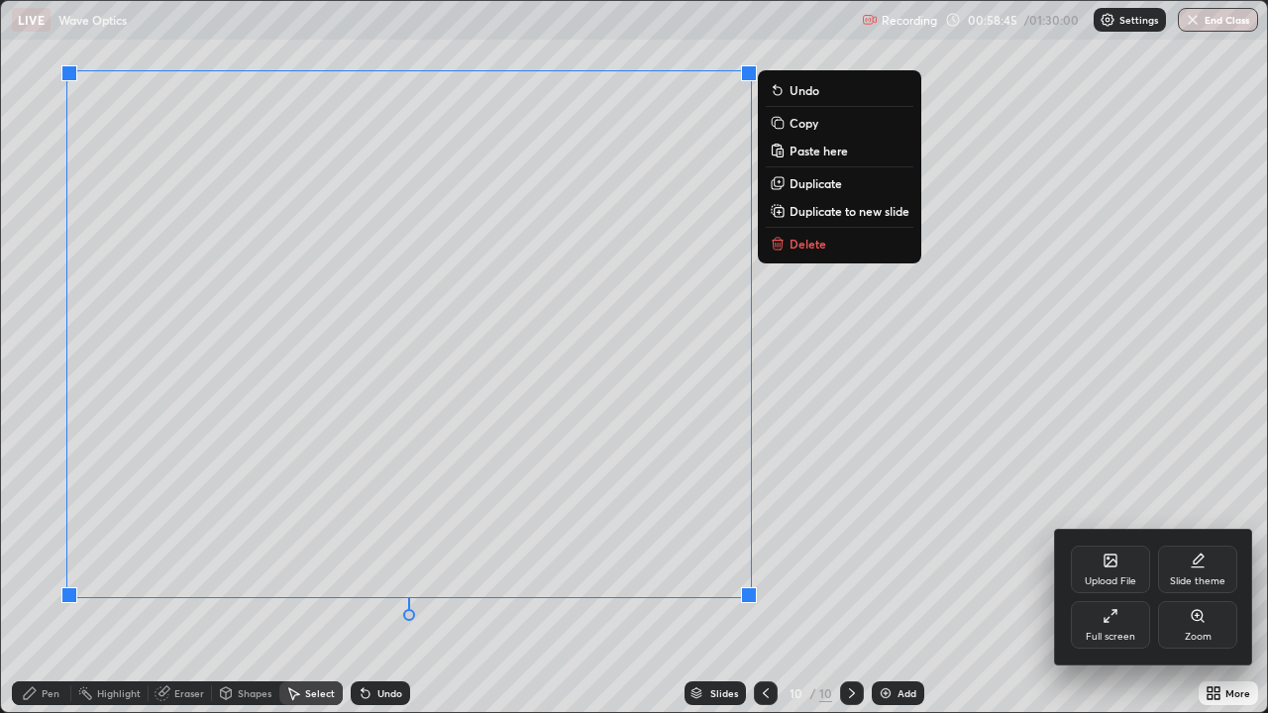
click at [1116, 578] on div "Full screen" at bounding box center [1110, 637] width 50 height 10
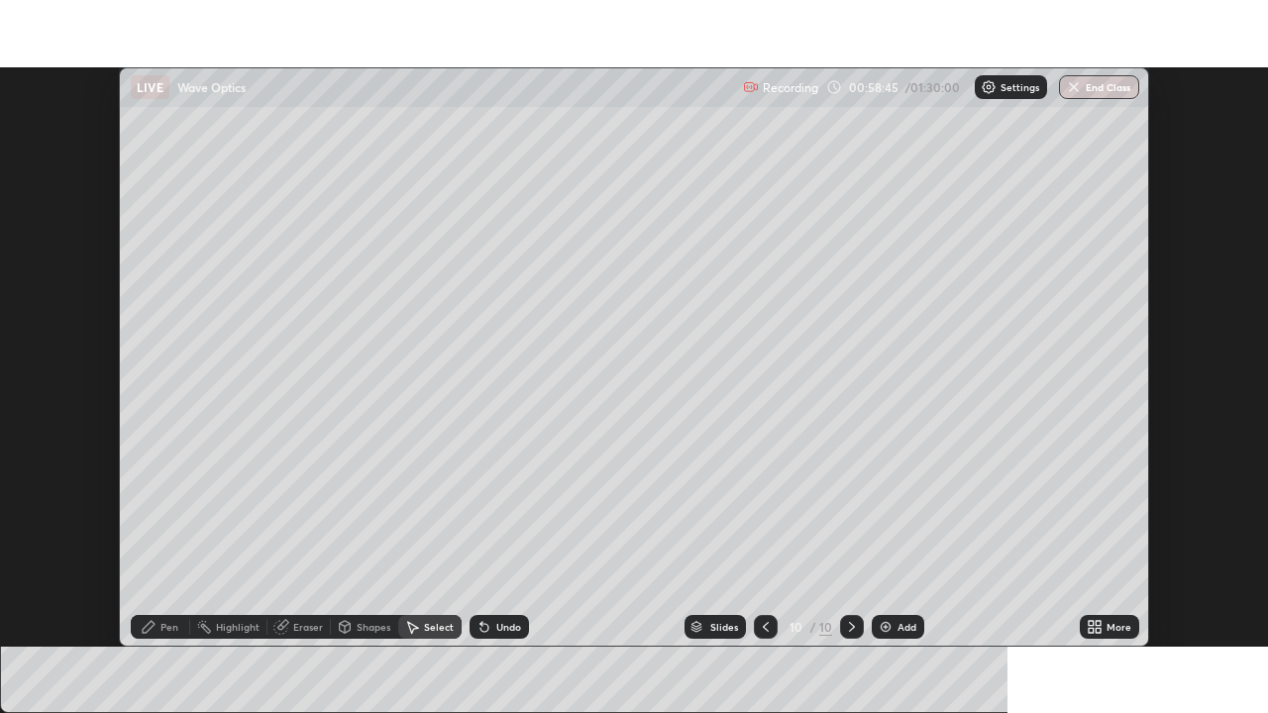
scroll to position [98453, 97764]
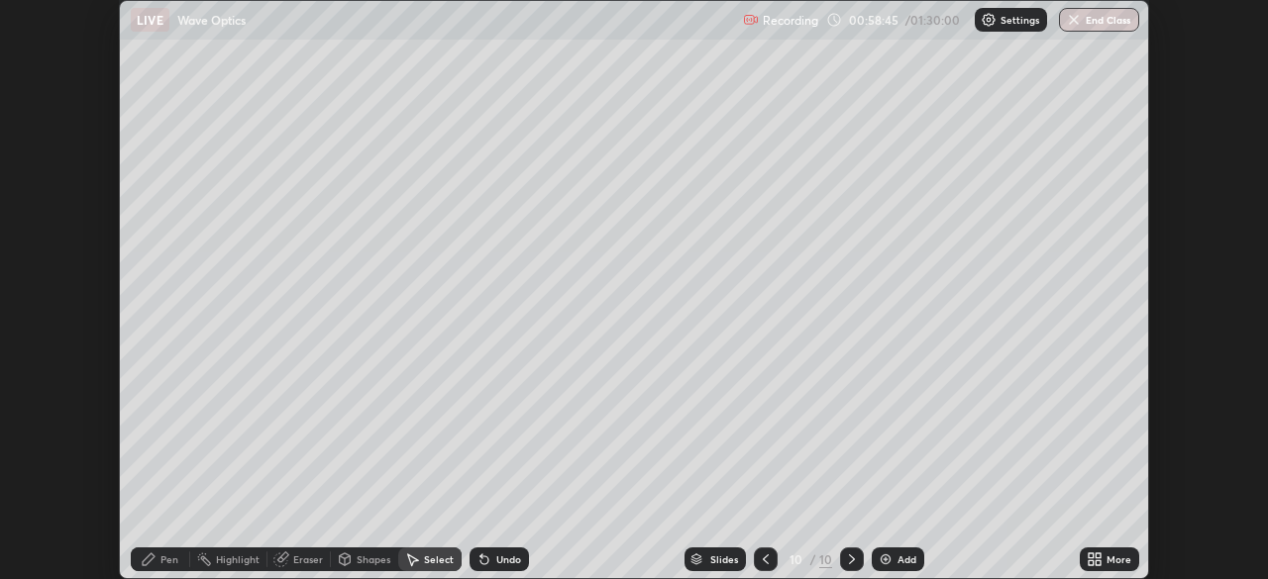
click at [1098, 555] on icon at bounding box center [1097, 556] width 5 height 5
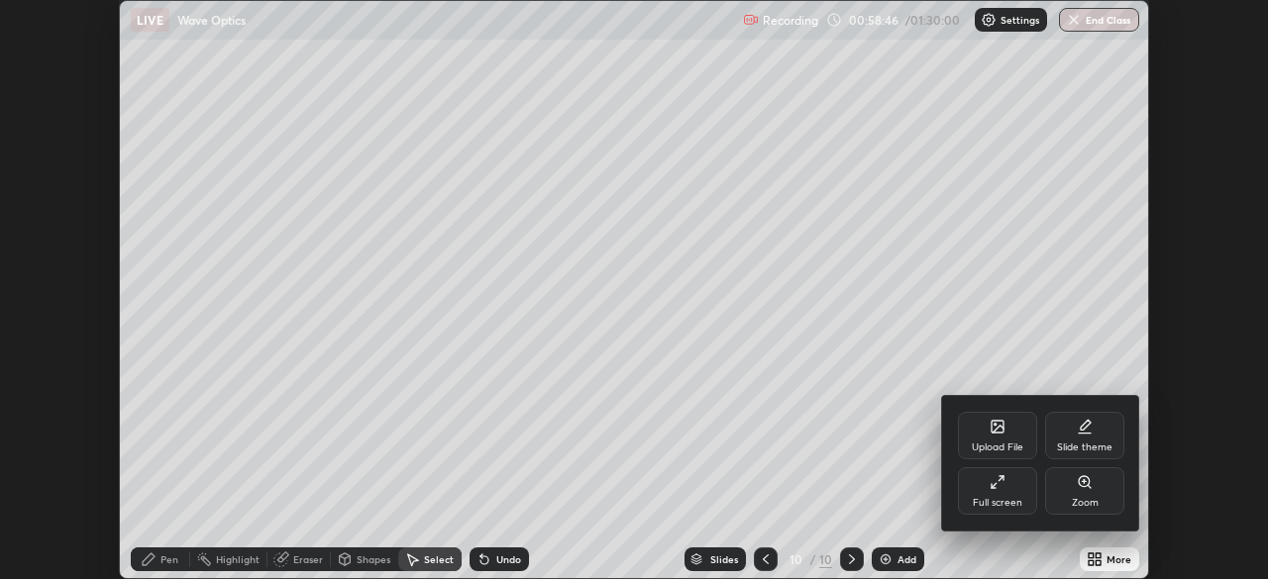
click at [1004, 477] on icon at bounding box center [997, 482] width 16 height 16
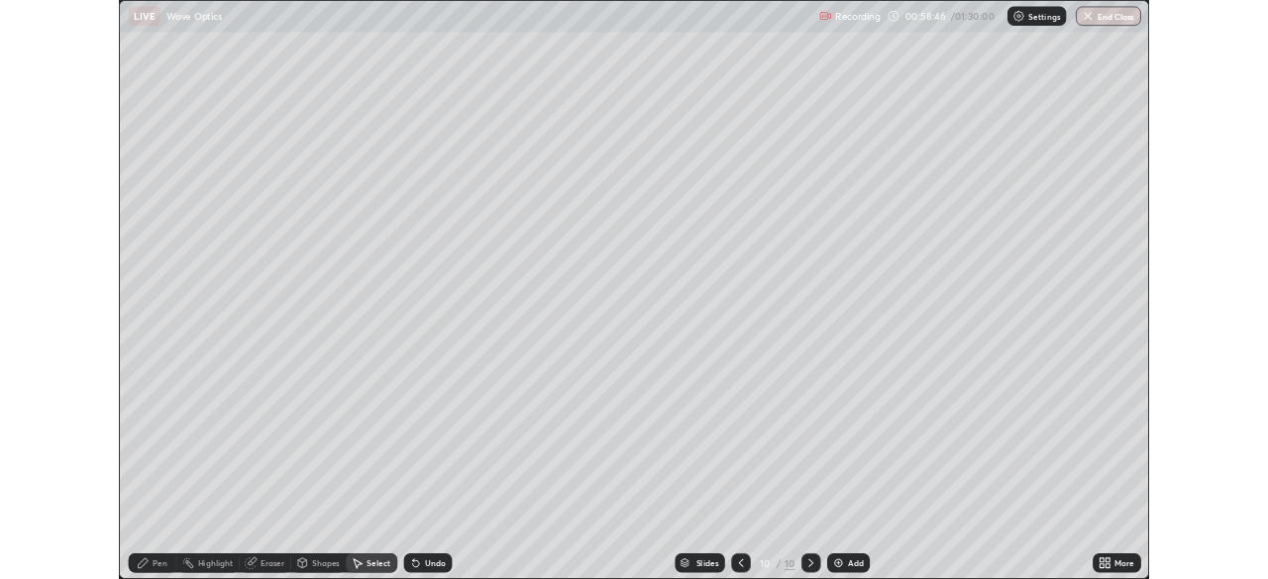
scroll to position [713, 1268]
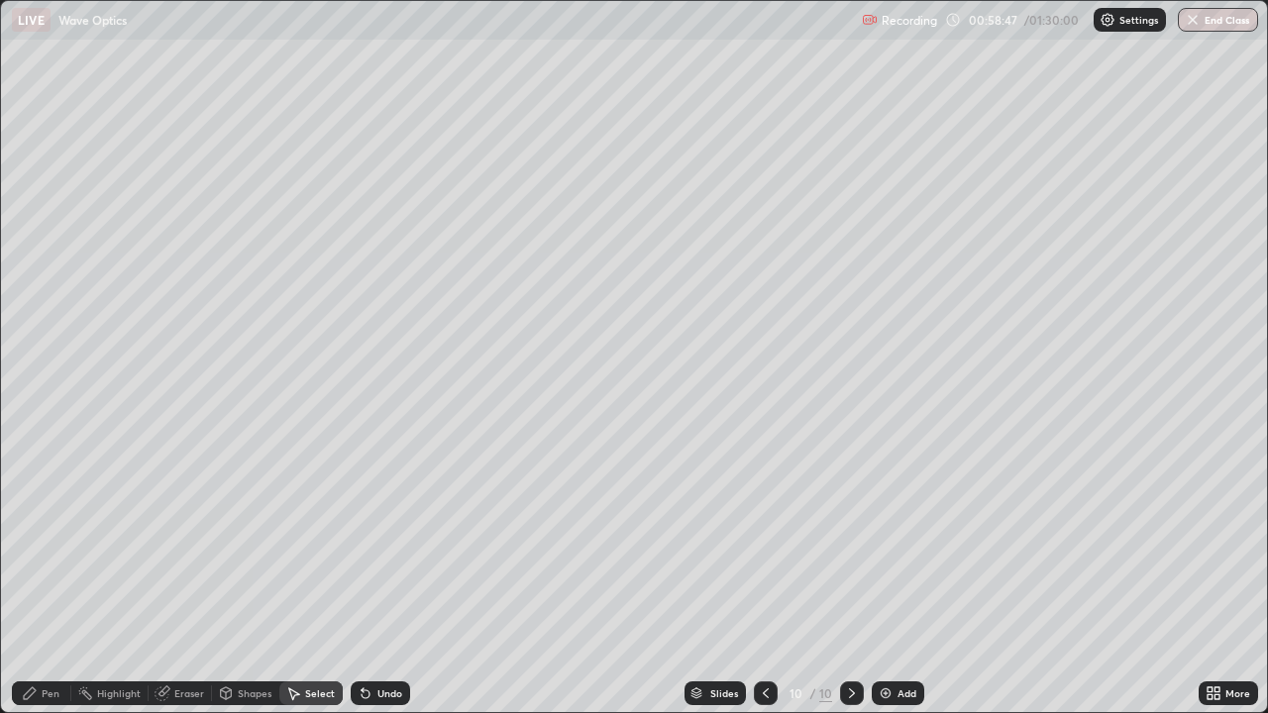
click at [255, 578] on div "Shapes" at bounding box center [255, 693] width 34 height 10
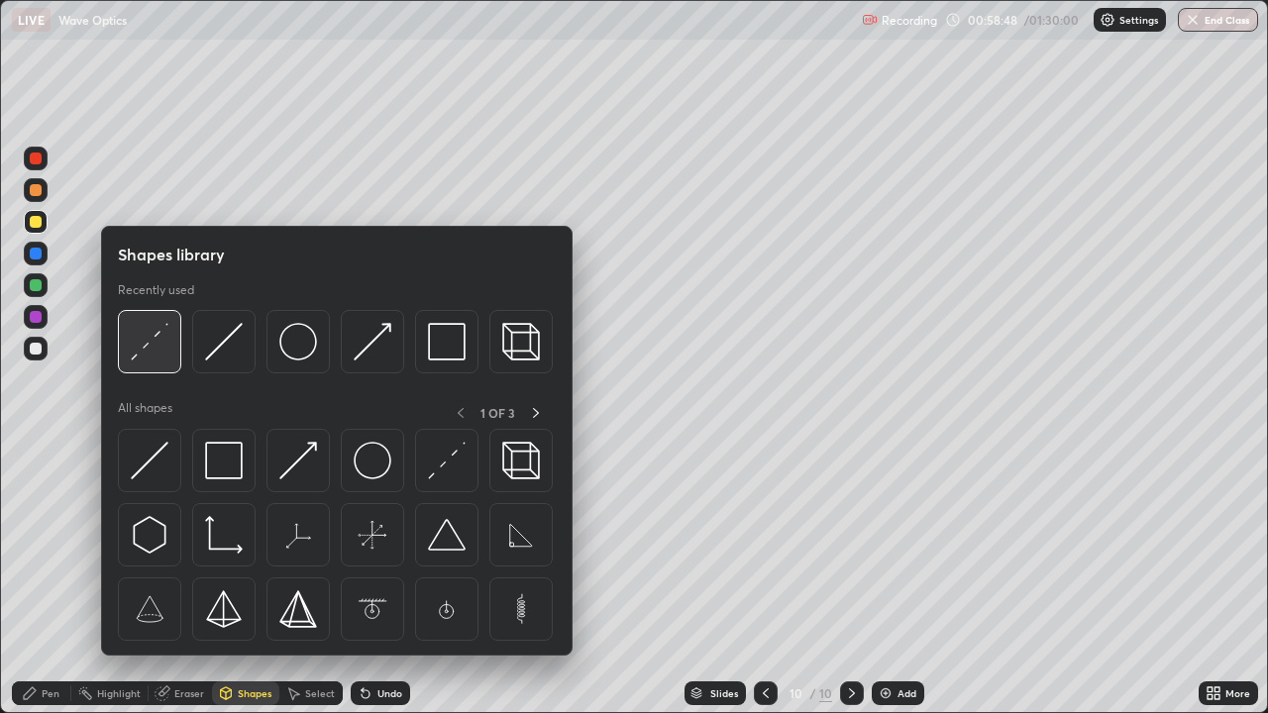
click at [153, 337] on img at bounding box center [150, 342] width 38 height 38
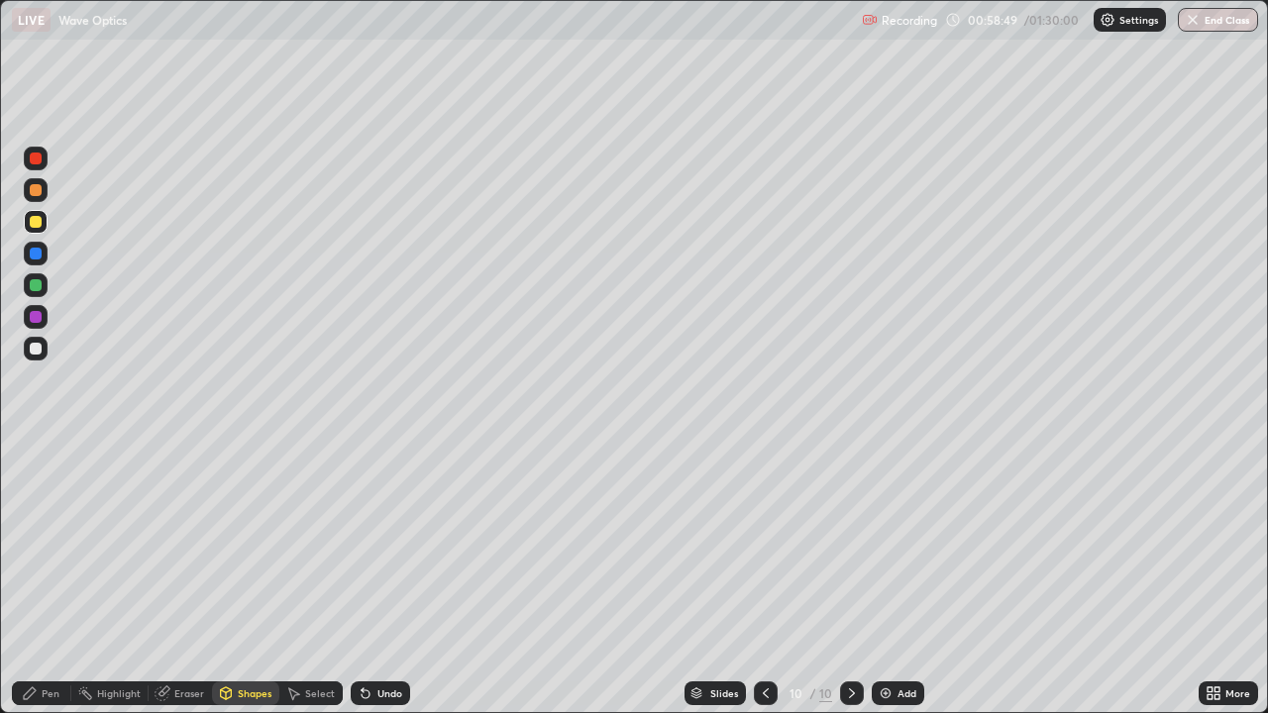
click at [36, 188] on div at bounding box center [36, 190] width 12 height 12
click at [41, 348] on div at bounding box center [36, 349] width 12 height 12
click at [49, 578] on div "Pen" at bounding box center [51, 693] width 18 height 10
click at [35, 220] on div at bounding box center [36, 222] width 12 height 12
click at [901, 578] on div "Add" at bounding box center [906, 693] width 19 height 10
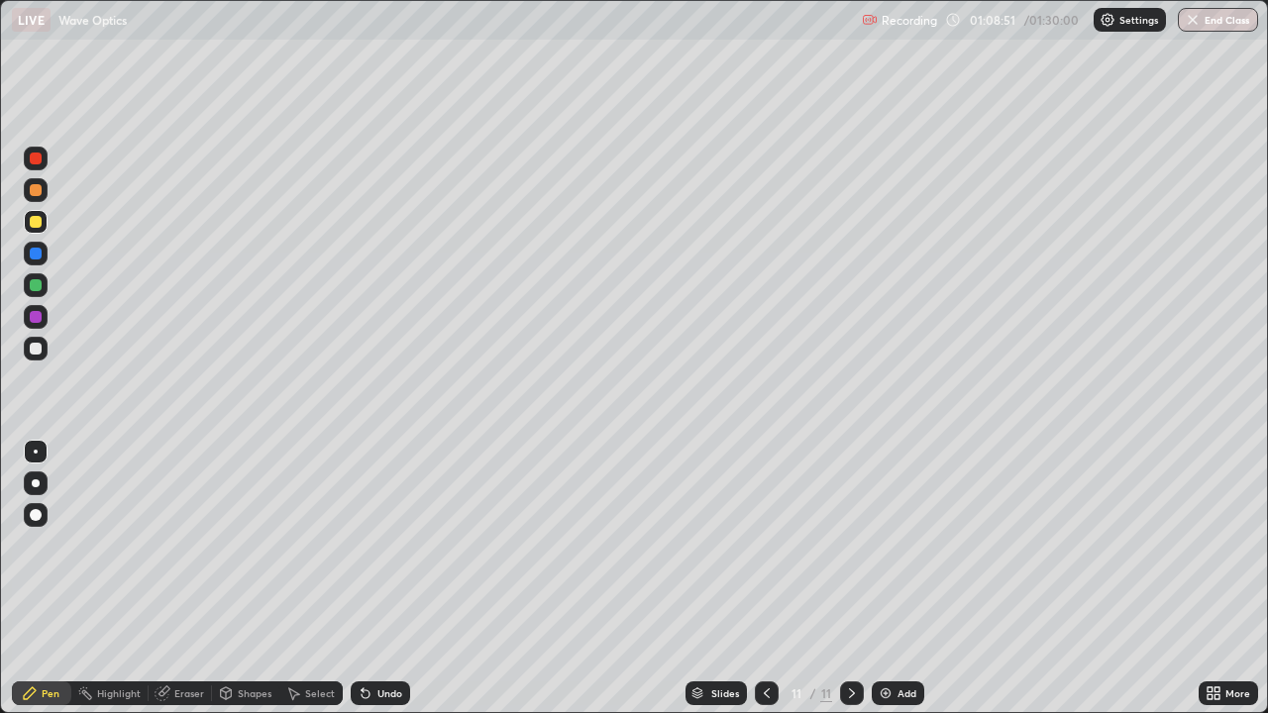
click at [241, 578] on div "Shapes" at bounding box center [255, 693] width 34 height 10
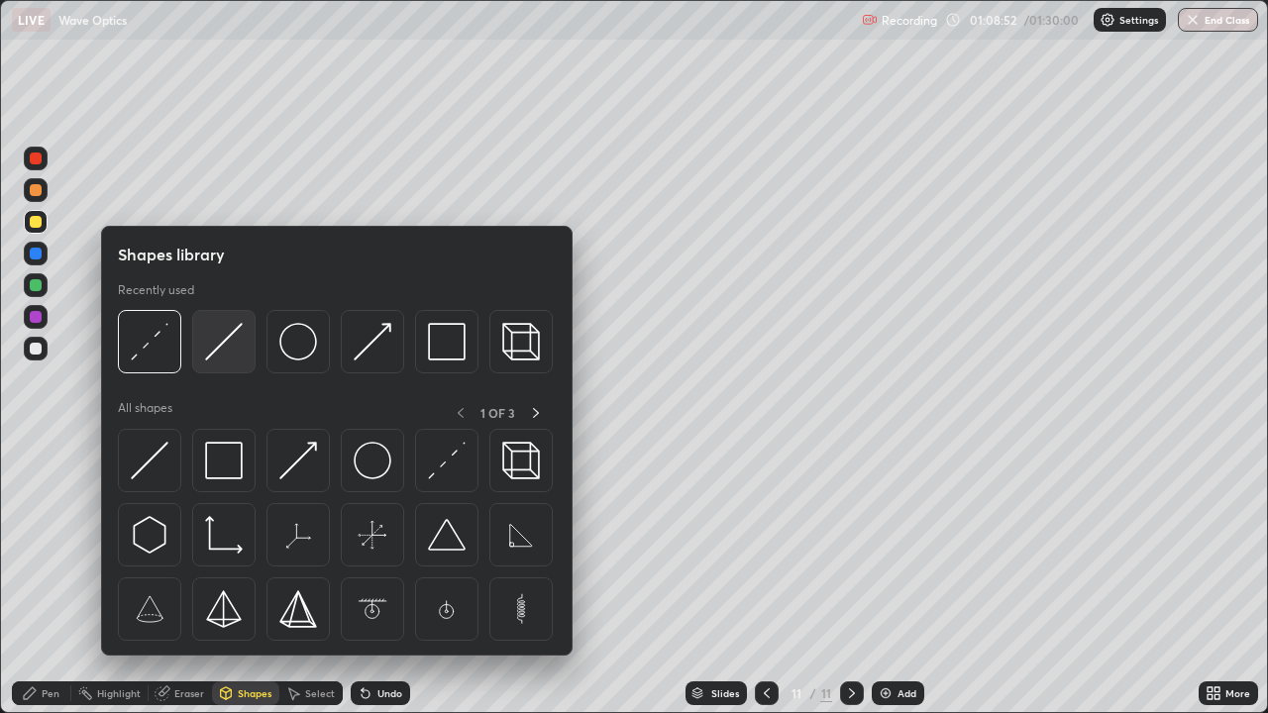
click at [214, 356] on img at bounding box center [224, 342] width 38 height 38
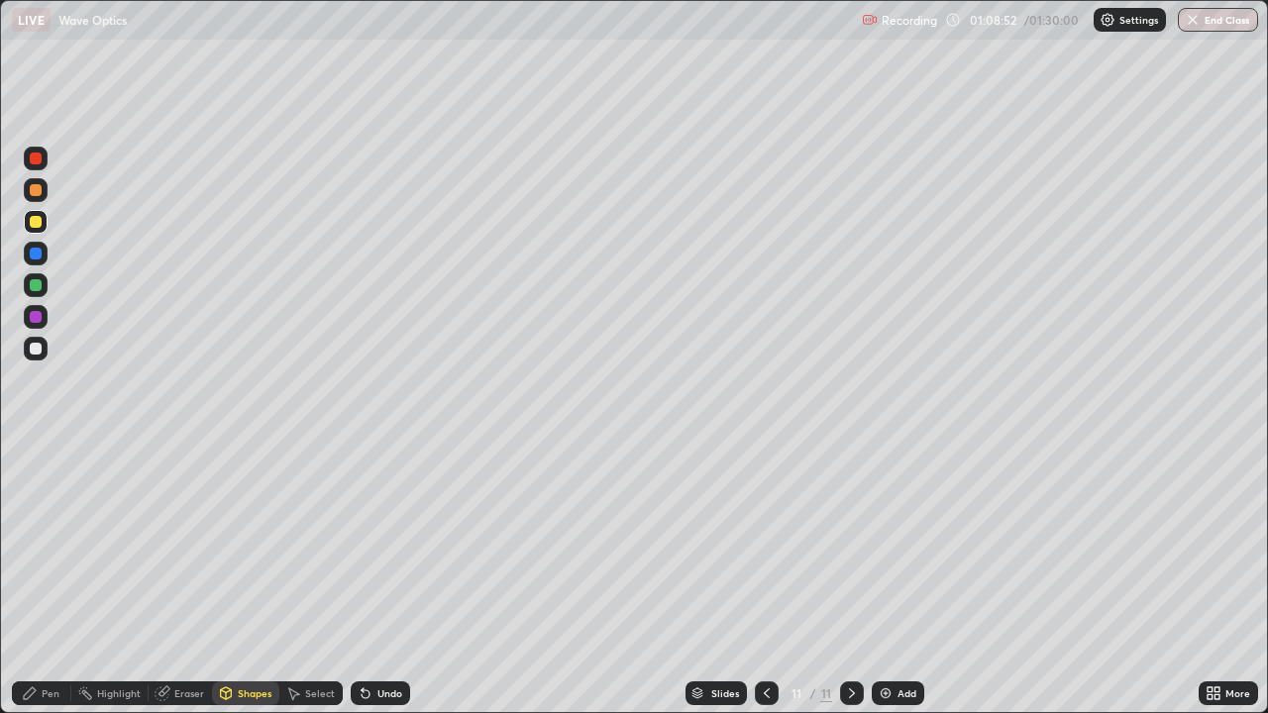
click at [37, 349] on div at bounding box center [36, 349] width 12 height 12
click at [368, 578] on div "Undo" at bounding box center [380, 693] width 59 height 24
click at [247, 578] on div "Shapes" at bounding box center [255, 693] width 34 height 10
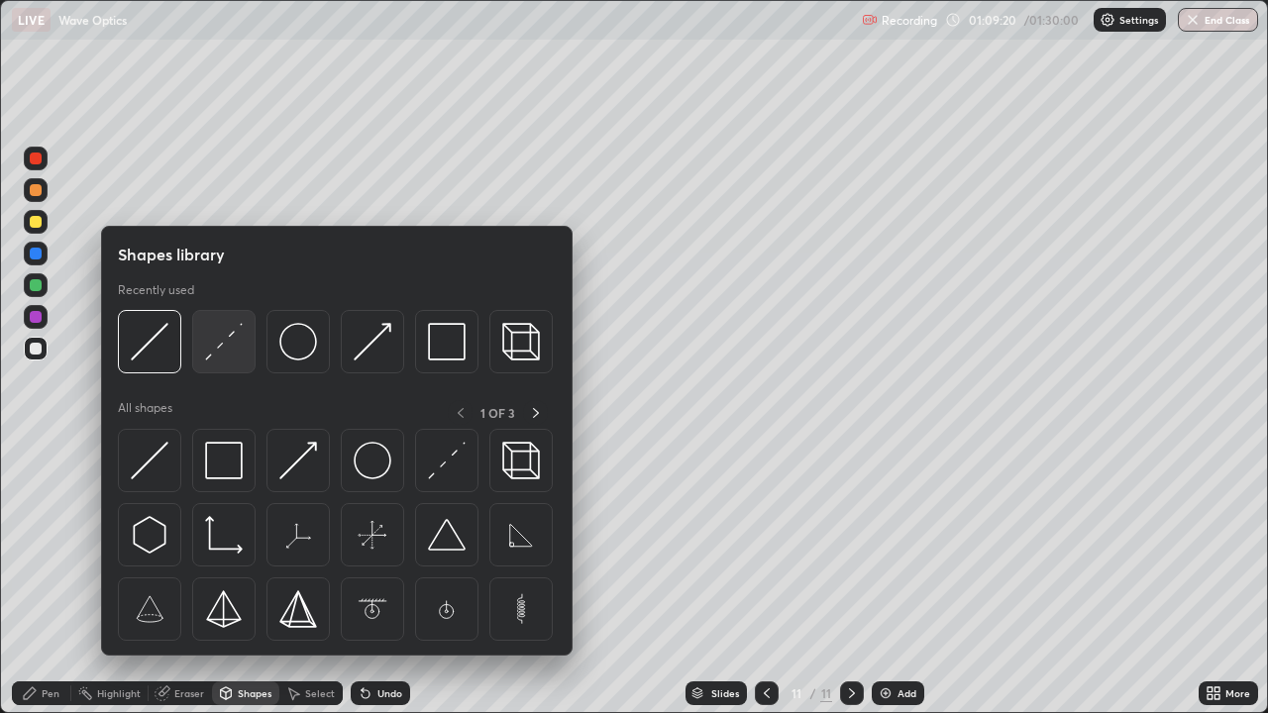
click at [209, 349] on img at bounding box center [224, 342] width 38 height 38
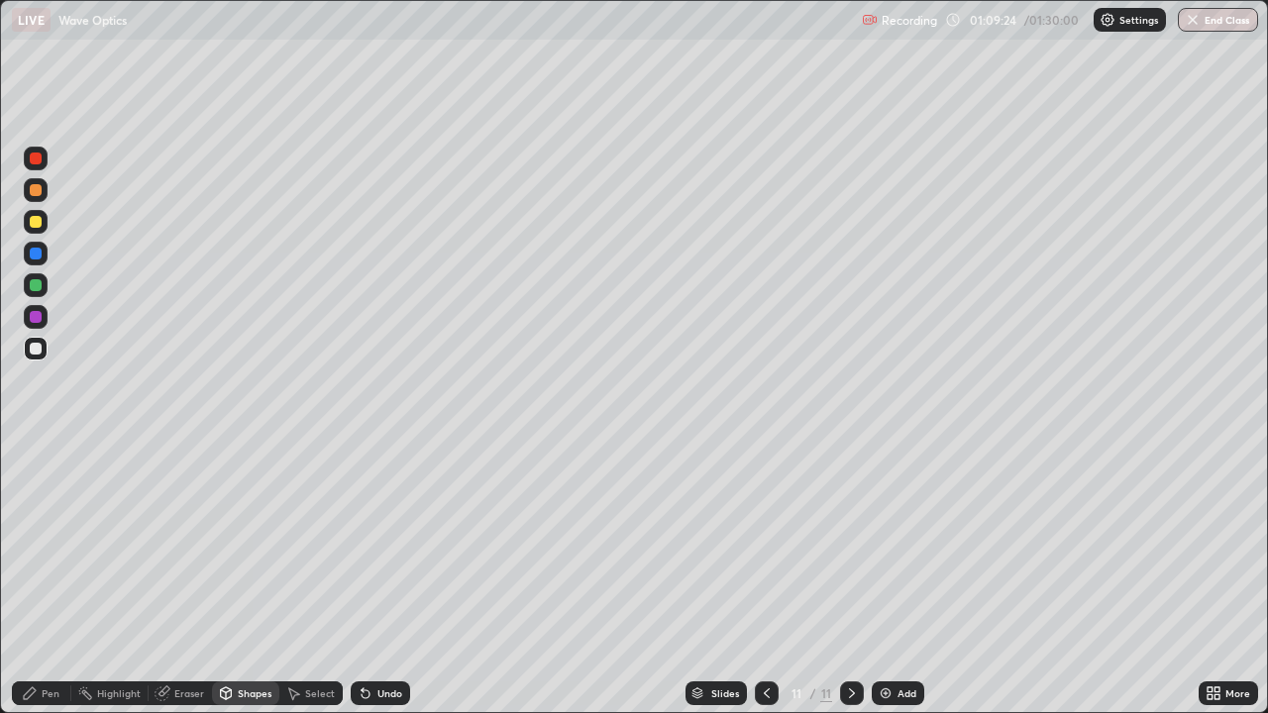
click at [52, 578] on div "Pen" at bounding box center [51, 693] width 18 height 10
click at [34, 221] on div at bounding box center [36, 222] width 12 height 12
click at [43, 348] on div at bounding box center [36, 349] width 24 height 24
click at [39, 220] on div at bounding box center [36, 222] width 12 height 12
click at [231, 578] on icon at bounding box center [226, 693] width 16 height 16
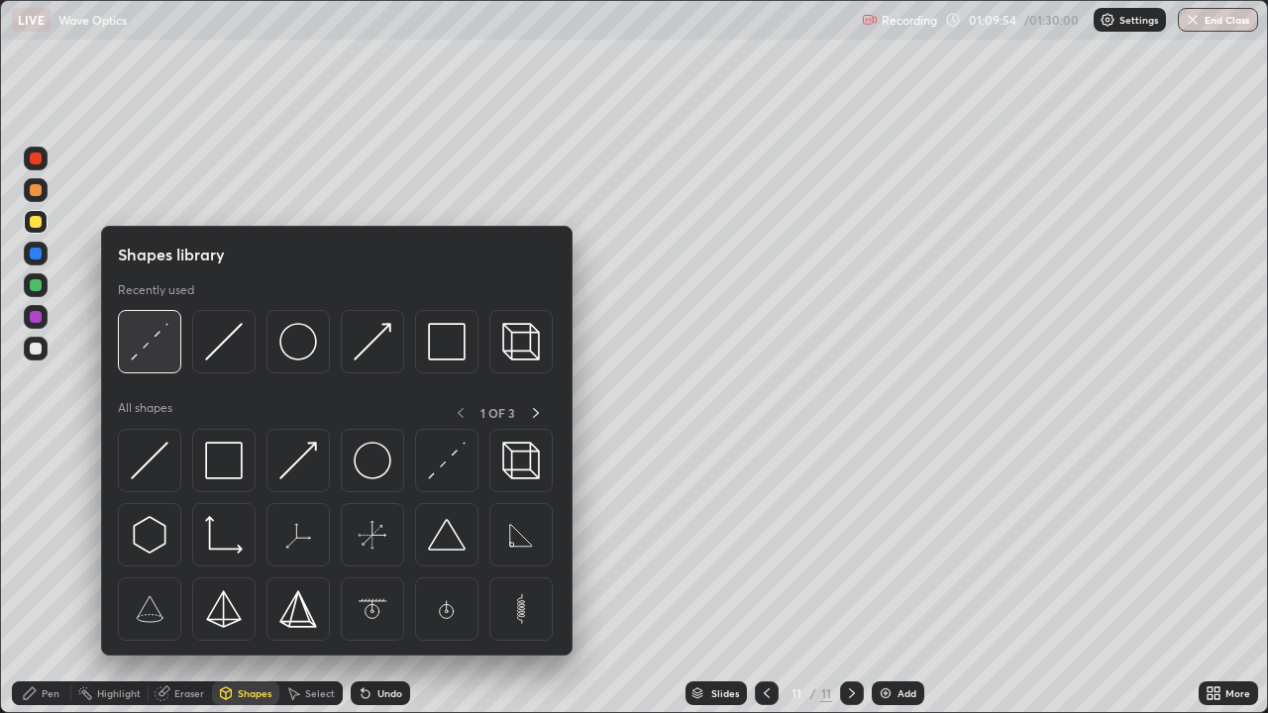
click at [133, 356] on img at bounding box center [150, 342] width 38 height 38
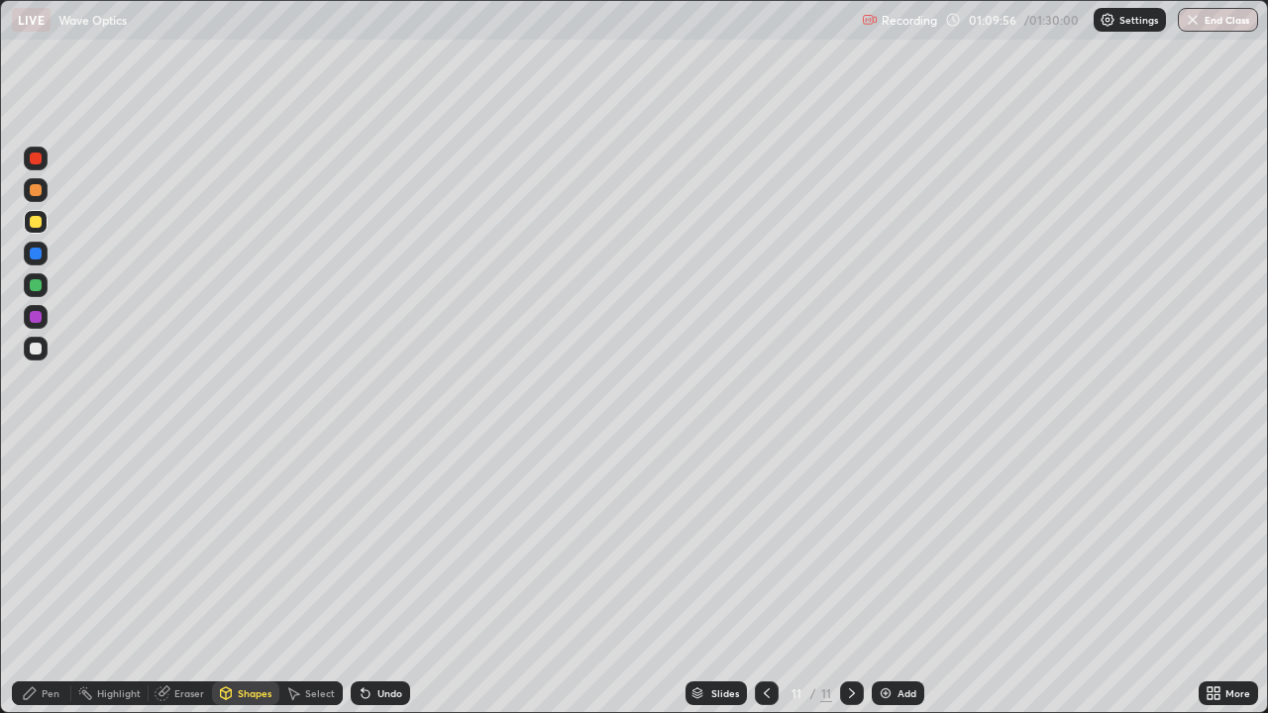
click at [51, 578] on div "Pen" at bounding box center [51, 693] width 18 height 10
click at [248, 578] on div "Shapes" at bounding box center [245, 693] width 67 height 24
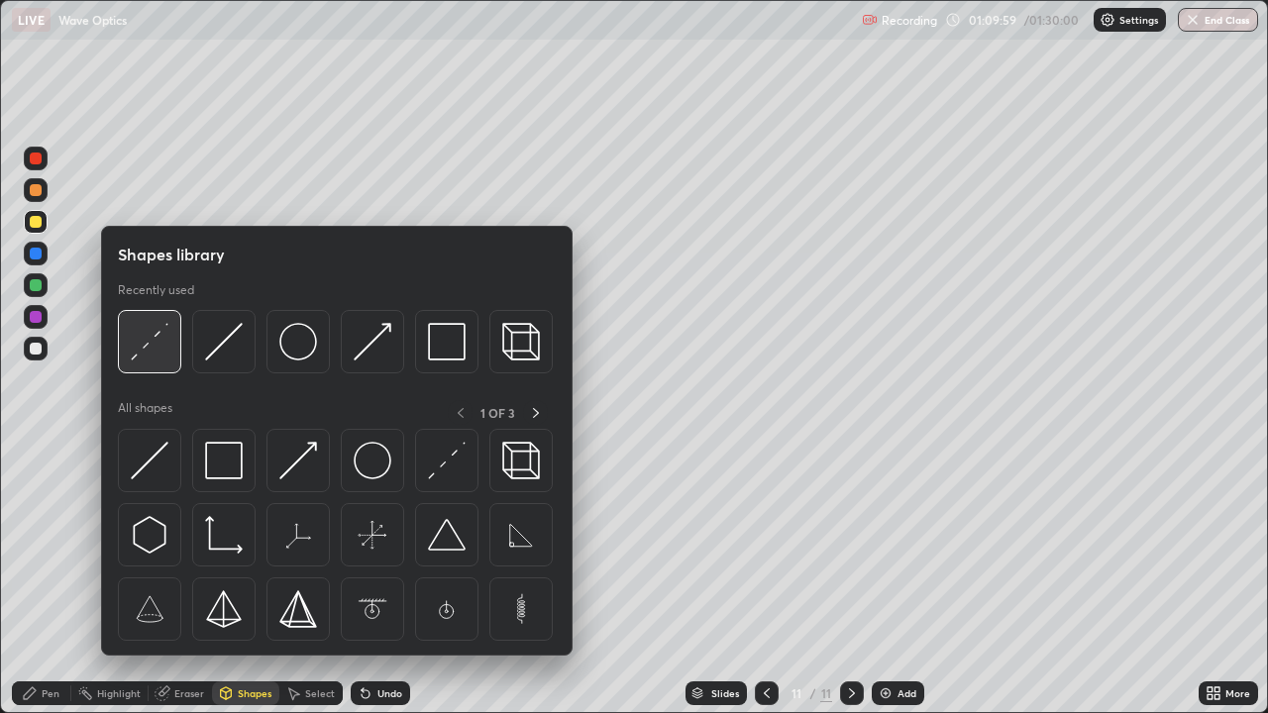
click at [134, 355] on img at bounding box center [150, 342] width 38 height 38
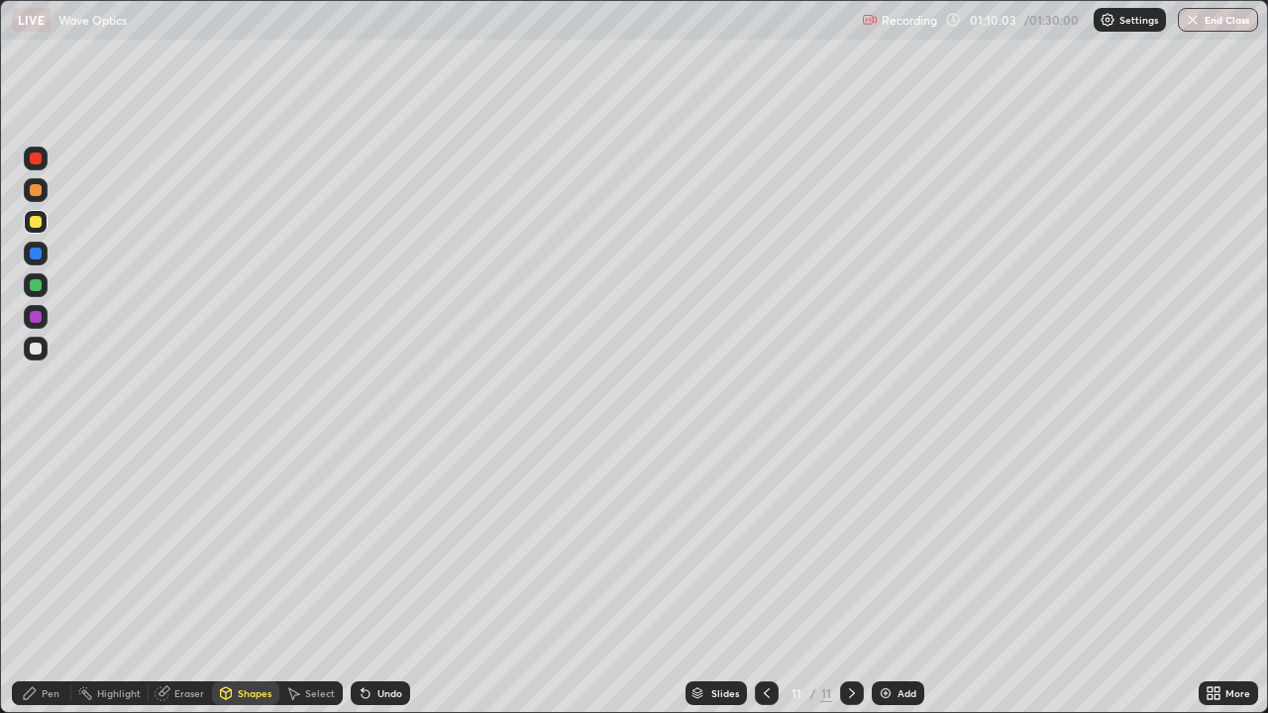
click at [43, 578] on div "Pen" at bounding box center [51, 693] width 18 height 10
click at [41, 350] on div at bounding box center [36, 349] width 12 height 12
click at [367, 578] on icon at bounding box center [366, 693] width 16 height 16
click at [236, 578] on div "Shapes" at bounding box center [245, 693] width 67 height 24
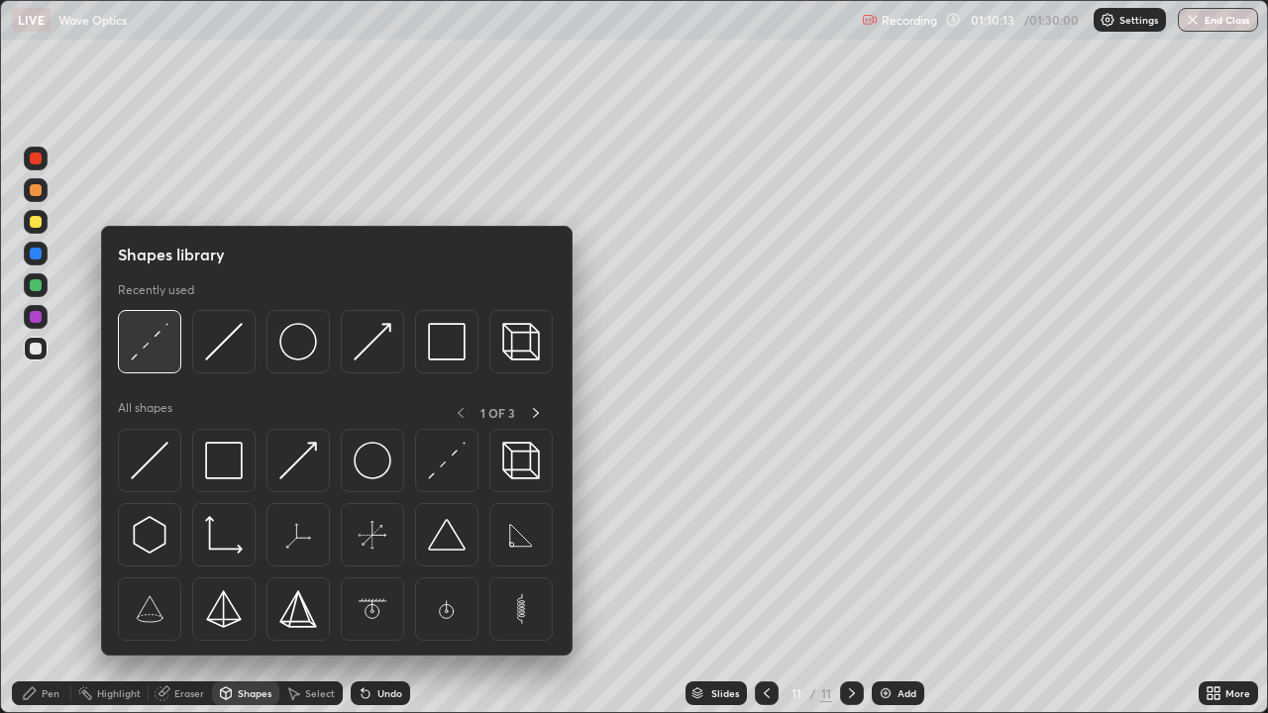
click at [136, 360] on img at bounding box center [150, 342] width 38 height 38
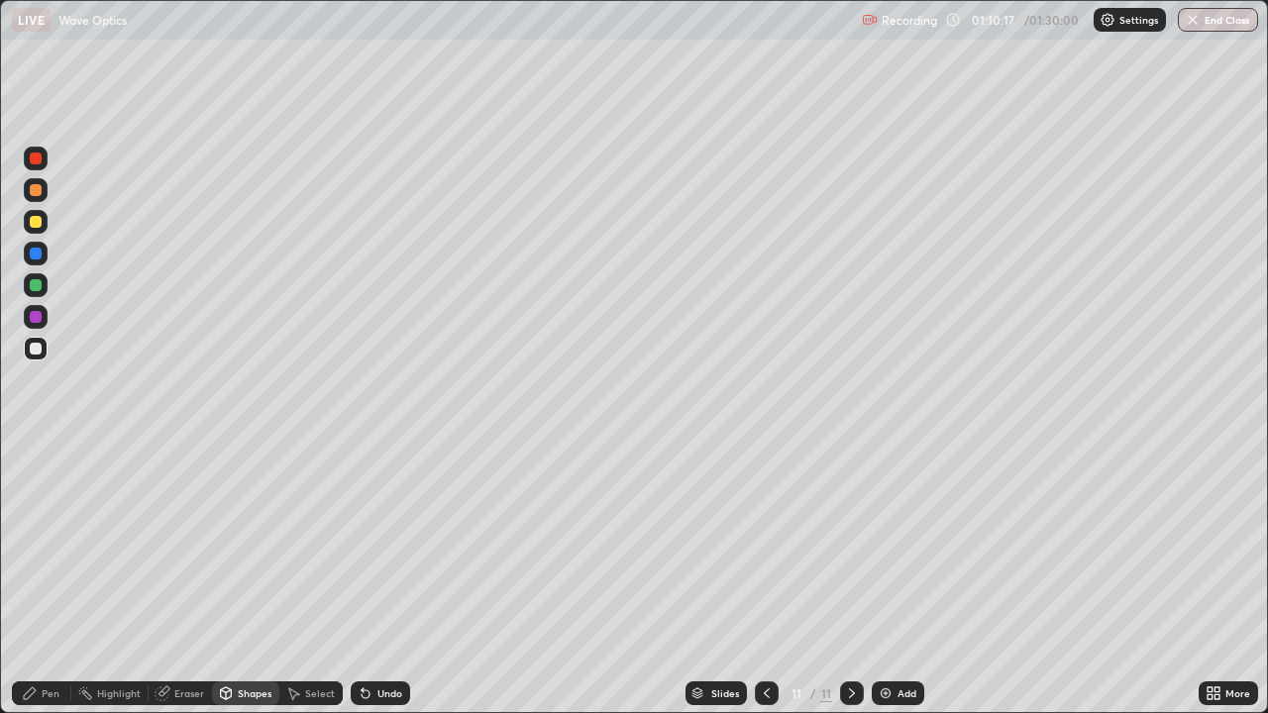
click at [50, 578] on div "Pen" at bounding box center [51, 693] width 18 height 10
click at [306, 578] on div "Select" at bounding box center [320, 693] width 30 height 10
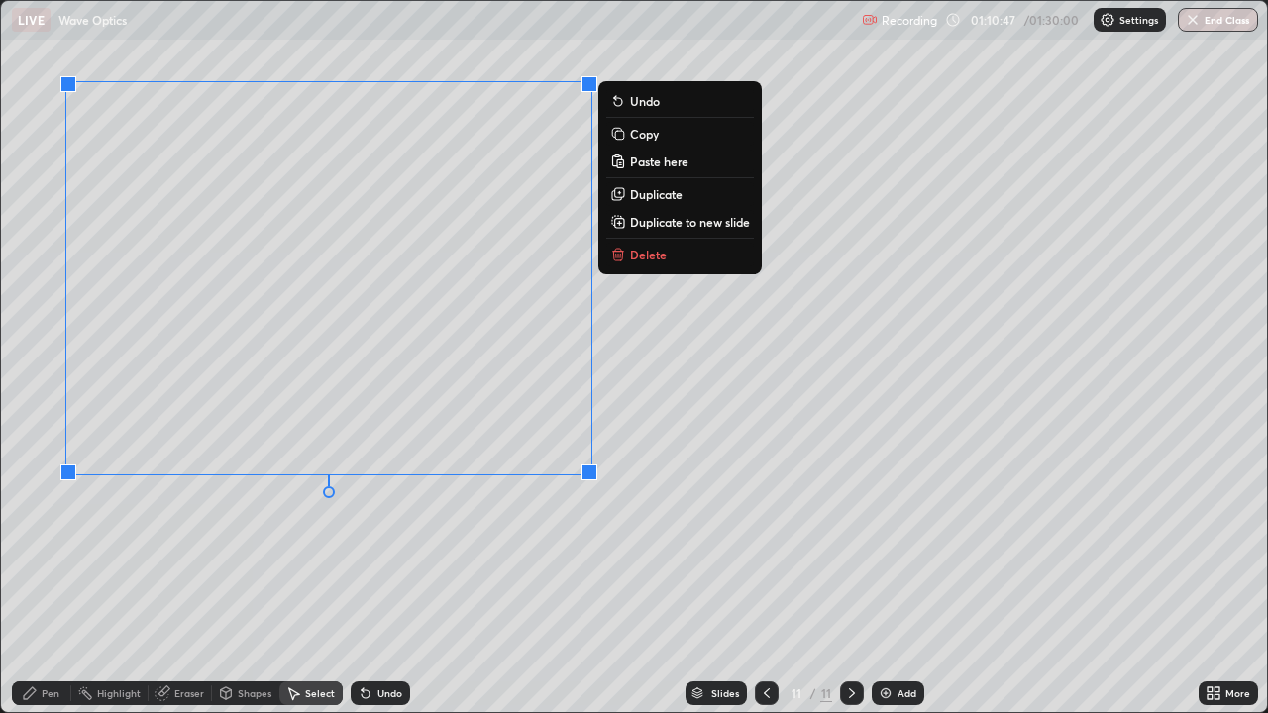
click at [671, 227] on p "Duplicate to new slide" at bounding box center [690, 222] width 120 height 16
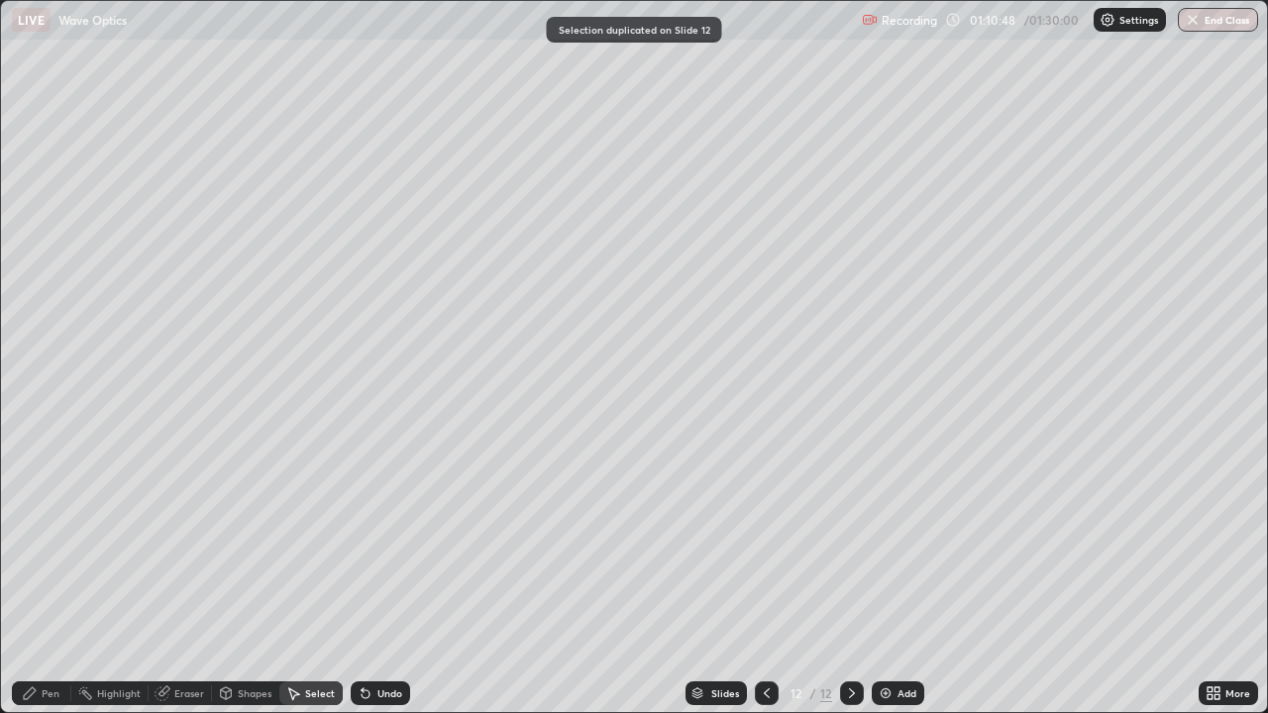
click at [767, 578] on div at bounding box center [767, 693] width 24 height 24
click at [1214, 578] on icon at bounding box center [1216, 696] width 5 height 5
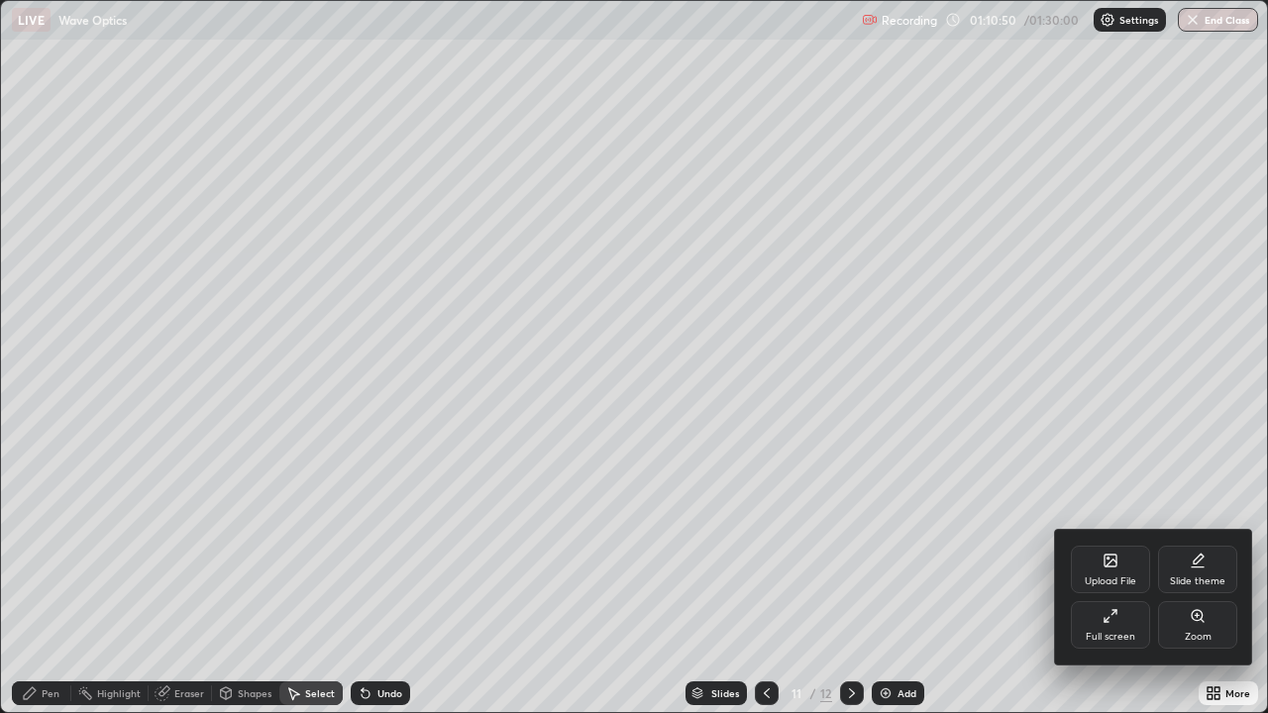
click at [1129, 578] on div "Full screen" at bounding box center [1110, 625] width 79 height 48
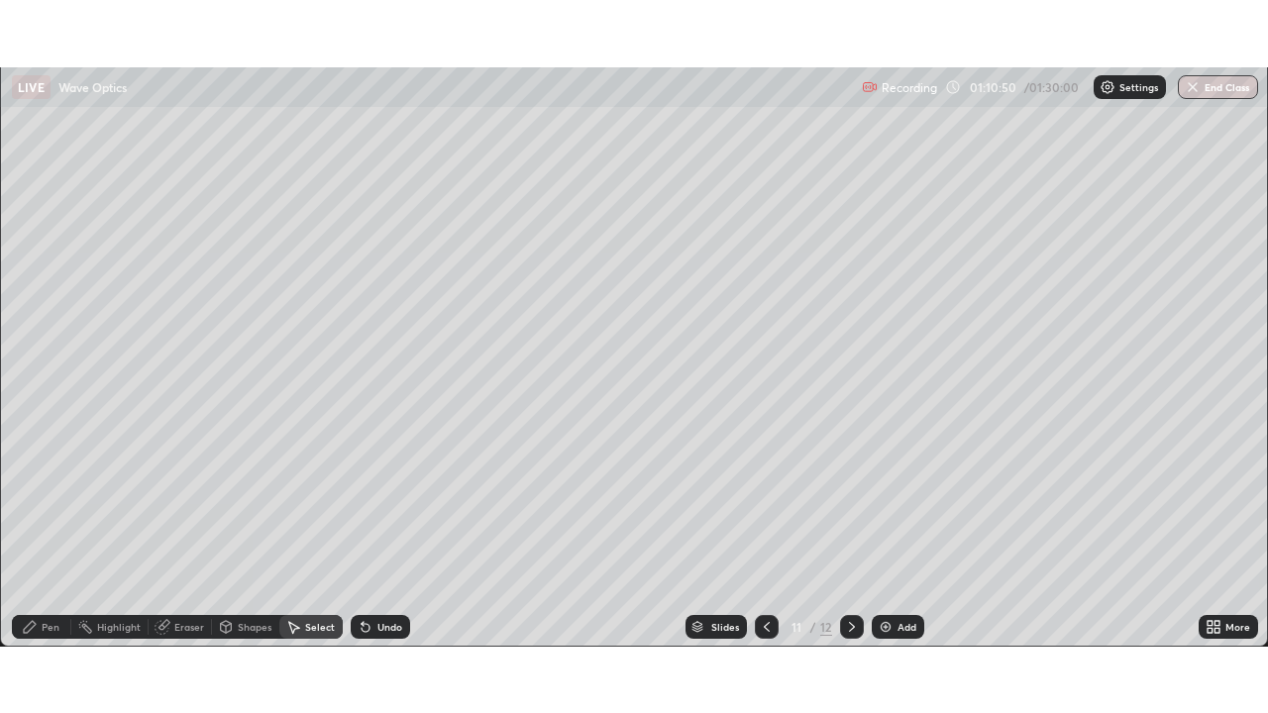
scroll to position [98453, 97764]
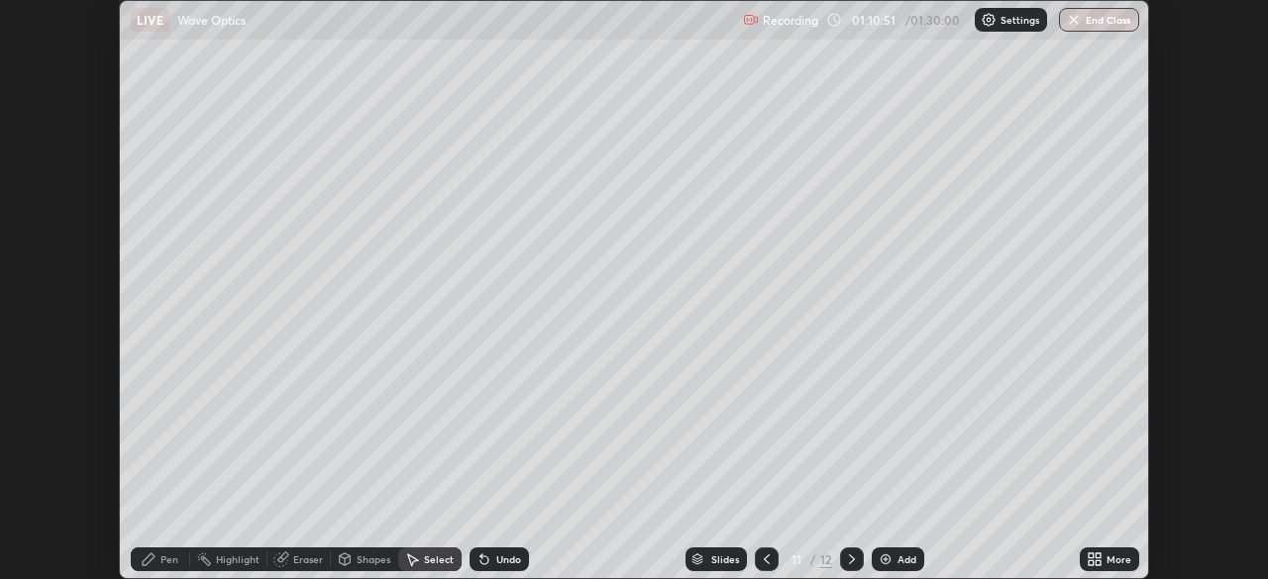
click at [1110, 558] on div "More" at bounding box center [1118, 560] width 25 height 10
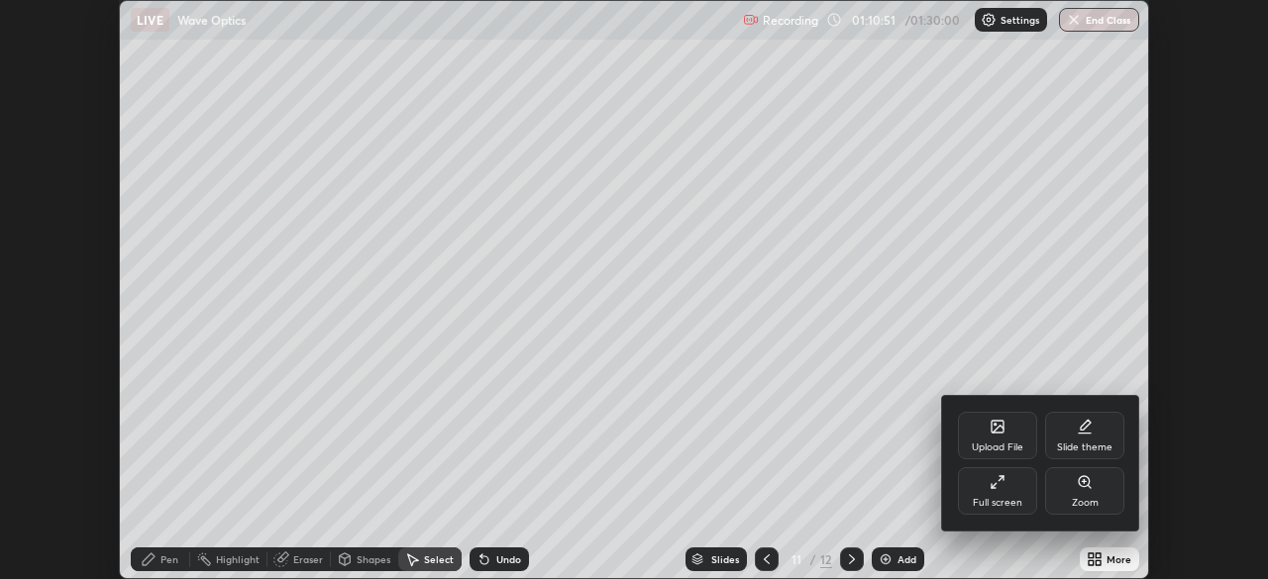
click at [1032, 504] on div "Full screen" at bounding box center [997, 491] width 79 height 48
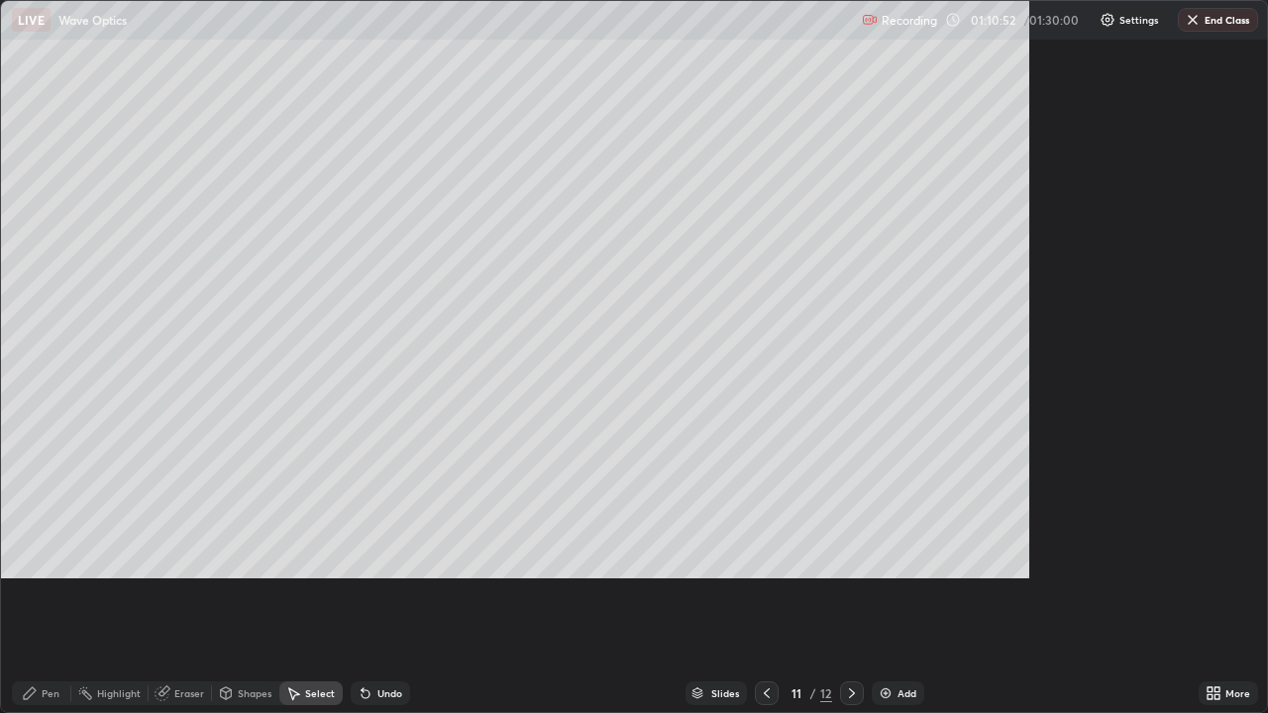
scroll to position [713, 1268]
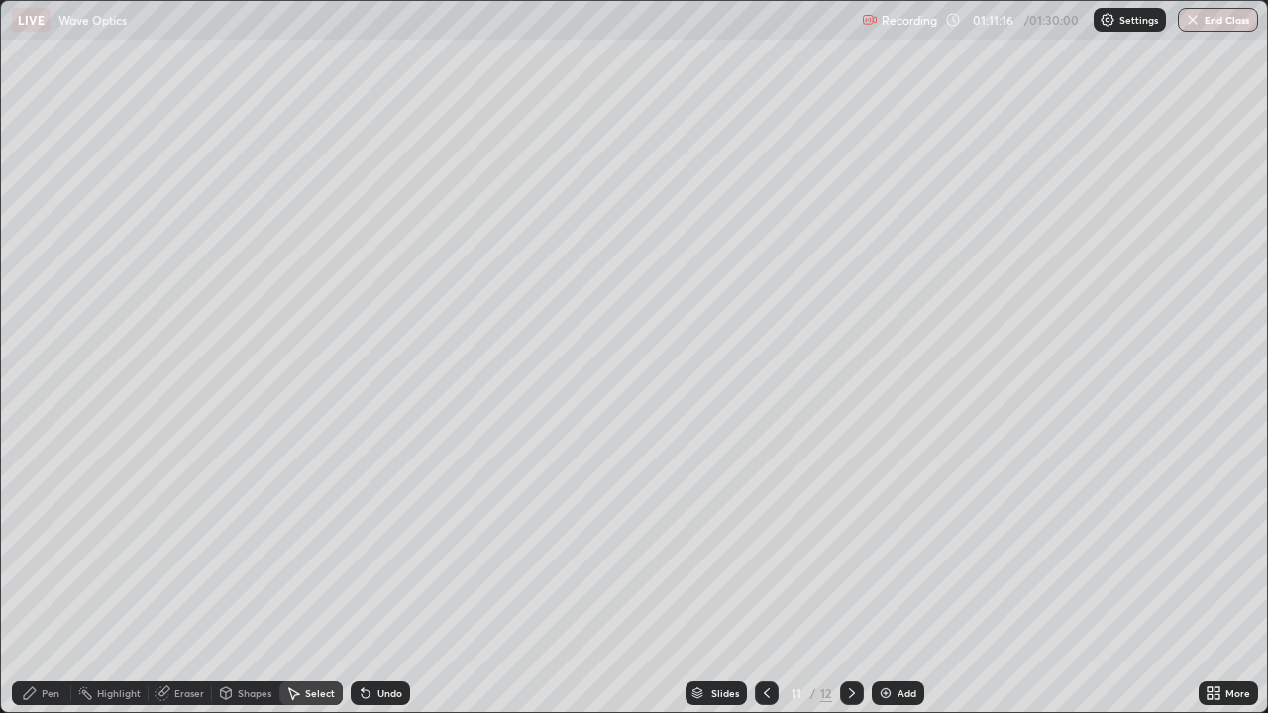
click at [187, 578] on div "Eraser" at bounding box center [189, 693] width 30 height 10
click at [258, 578] on div "Shapes" at bounding box center [255, 693] width 34 height 10
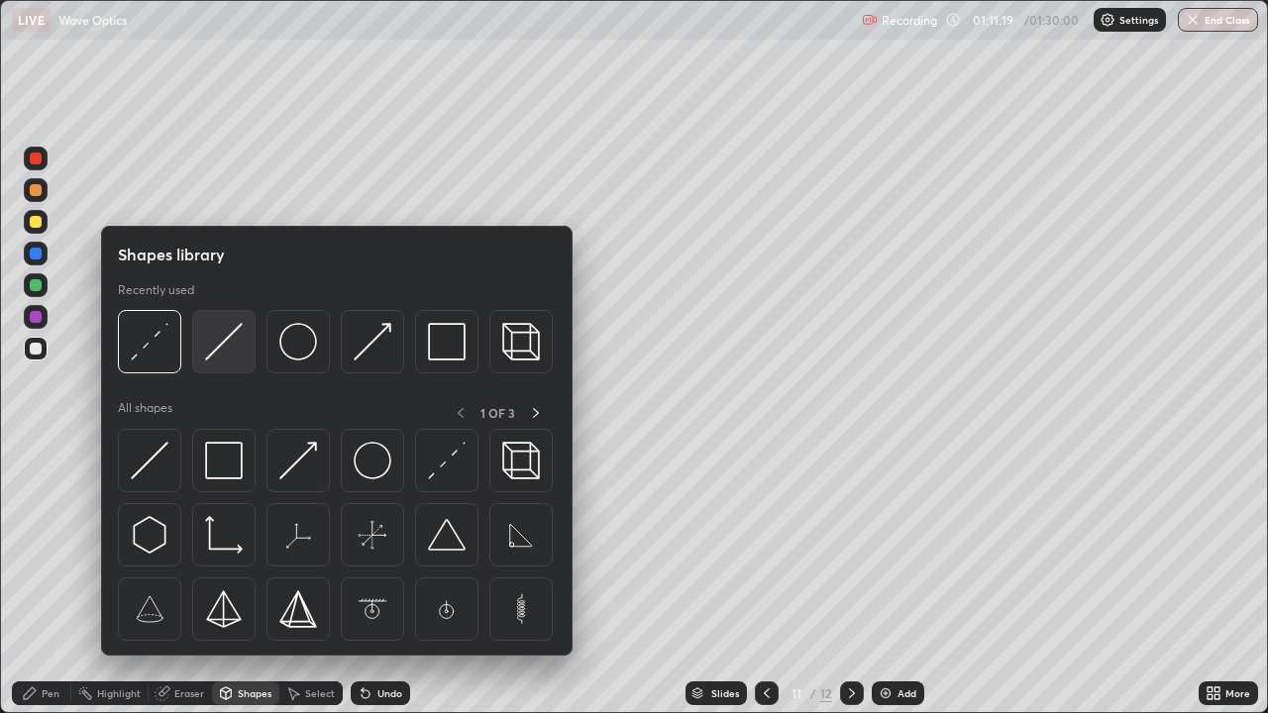
click at [217, 356] on img at bounding box center [224, 342] width 38 height 38
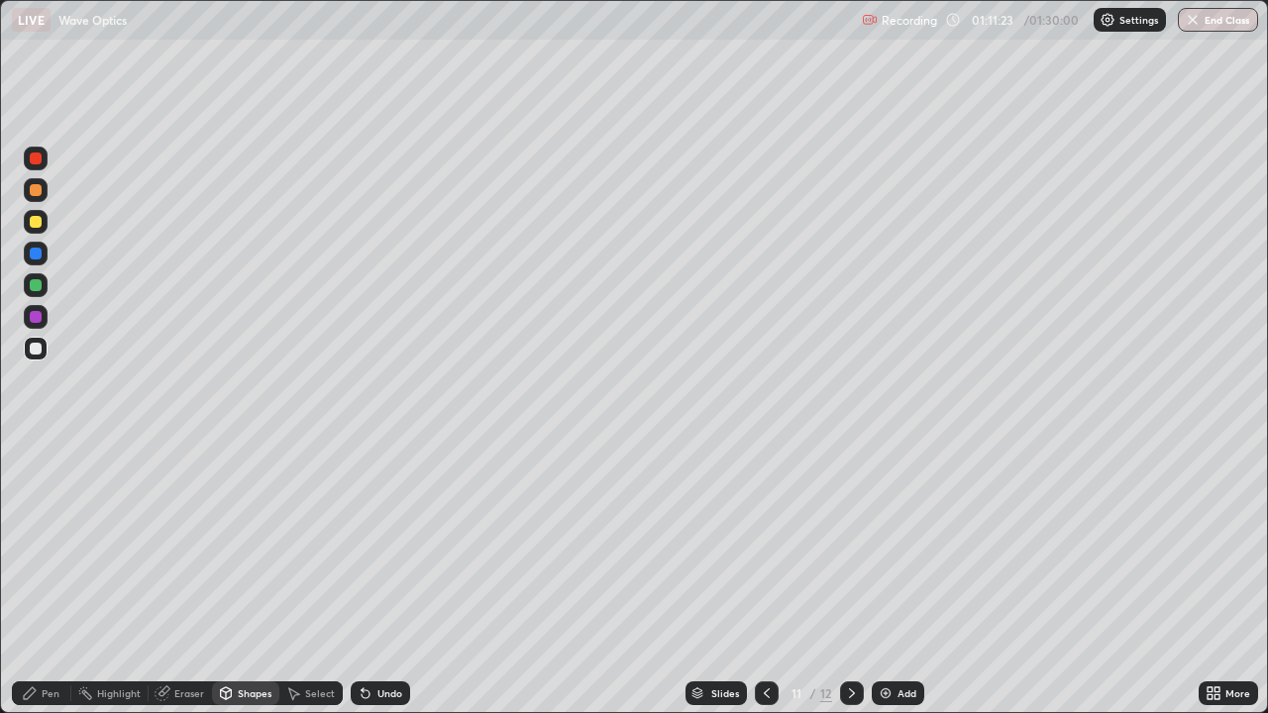
click at [375, 578] on div "Undo" at bounding box center [380, 693] width 59 height 24
click at [322, 578] on div "Select" at bounding box center [320, 693] width 30 height 10
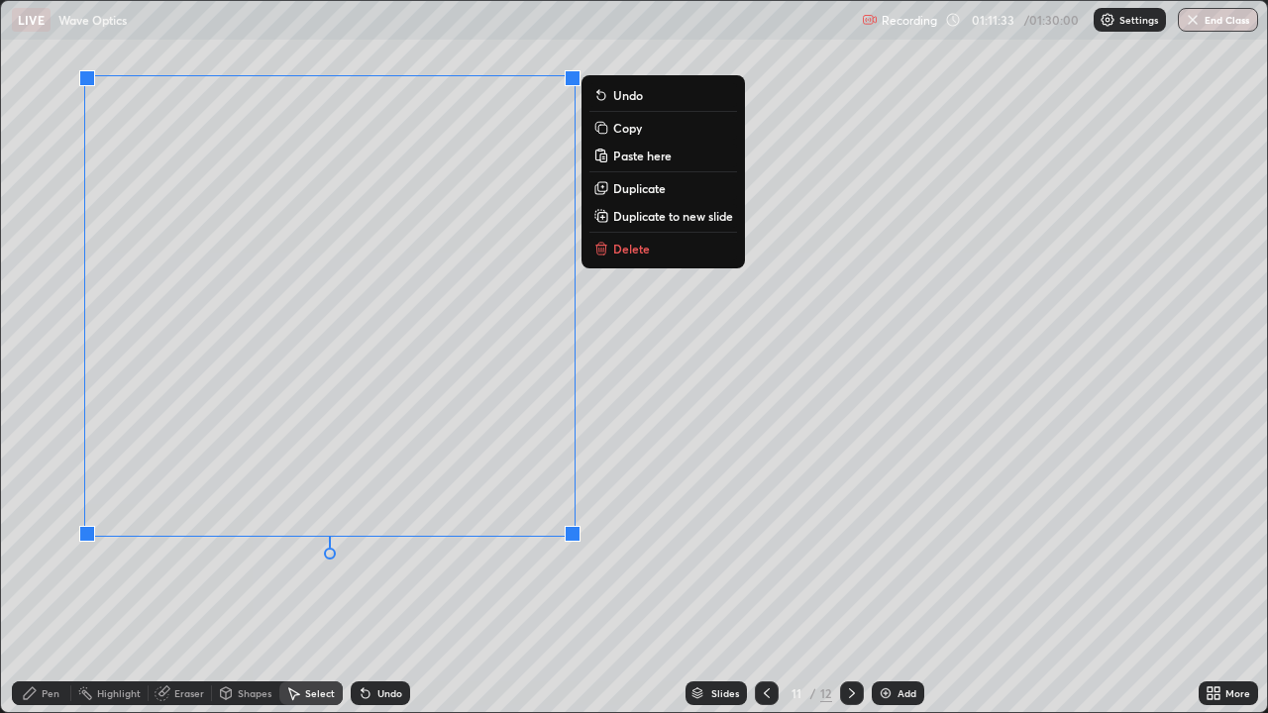
click at [446, 578] on div "0 ° Undo Copy Paste here Duplicate Duplicate to new slide Delete" at bounding box center [634, 356] width 1266 height 711
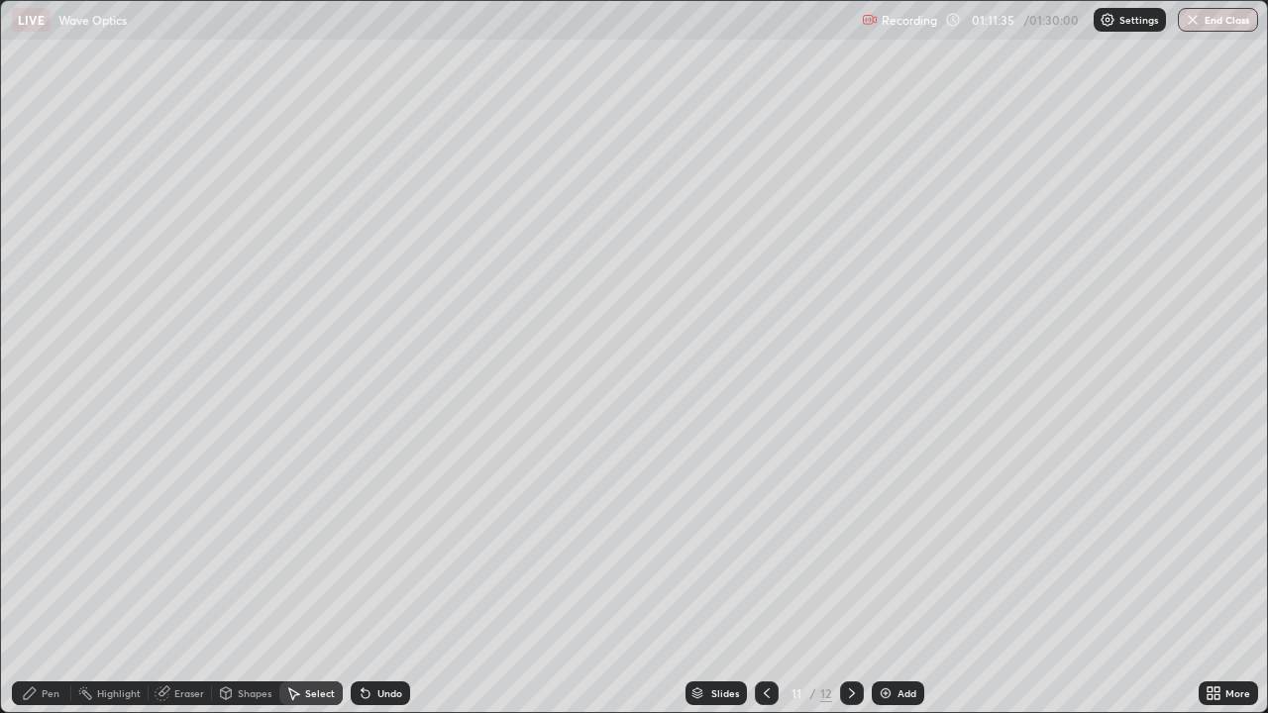
click at [168, 578] on div "Eraser" at bounding box center [180, 693] width 63 height 24
click at [57, 578] on div "Pen" at bounding box center [51, 693] width 18 height 10
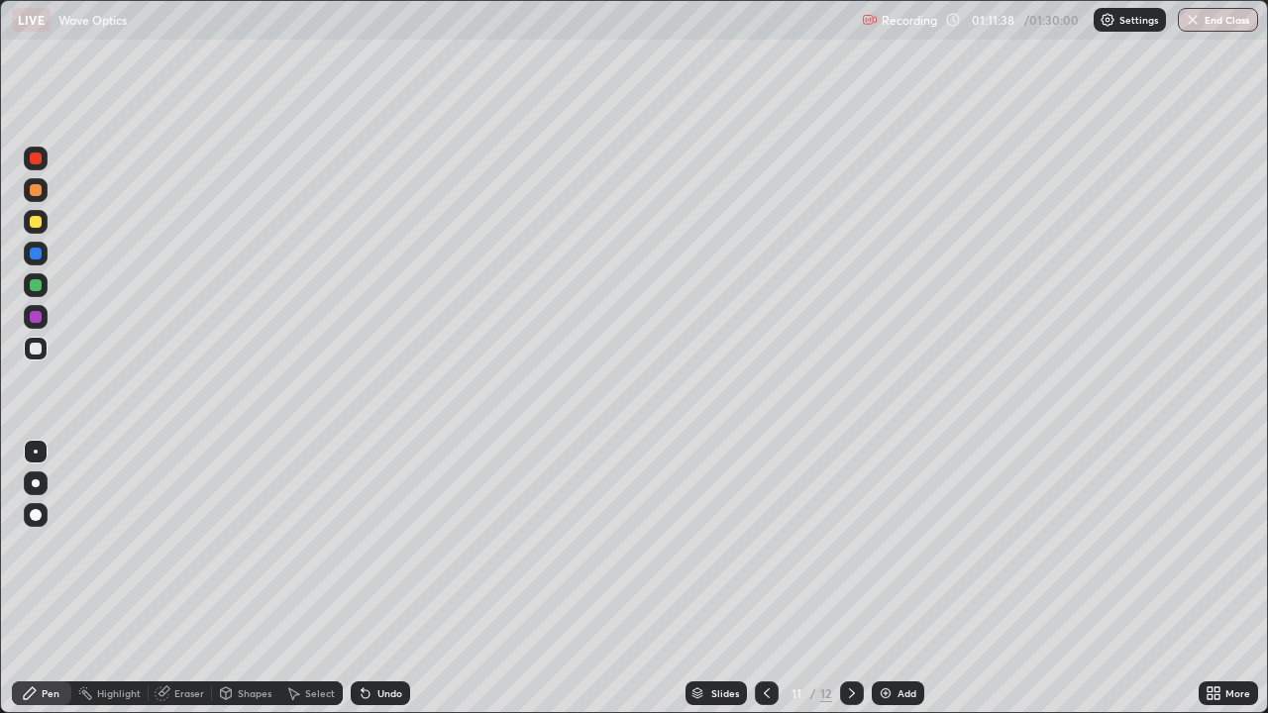
click at [37, 222] on div at bounding box center [36, 222] width 12 height 12
click at [246, 578] on div "Shapes" at bounding box center [255, 693] width 34 height 10
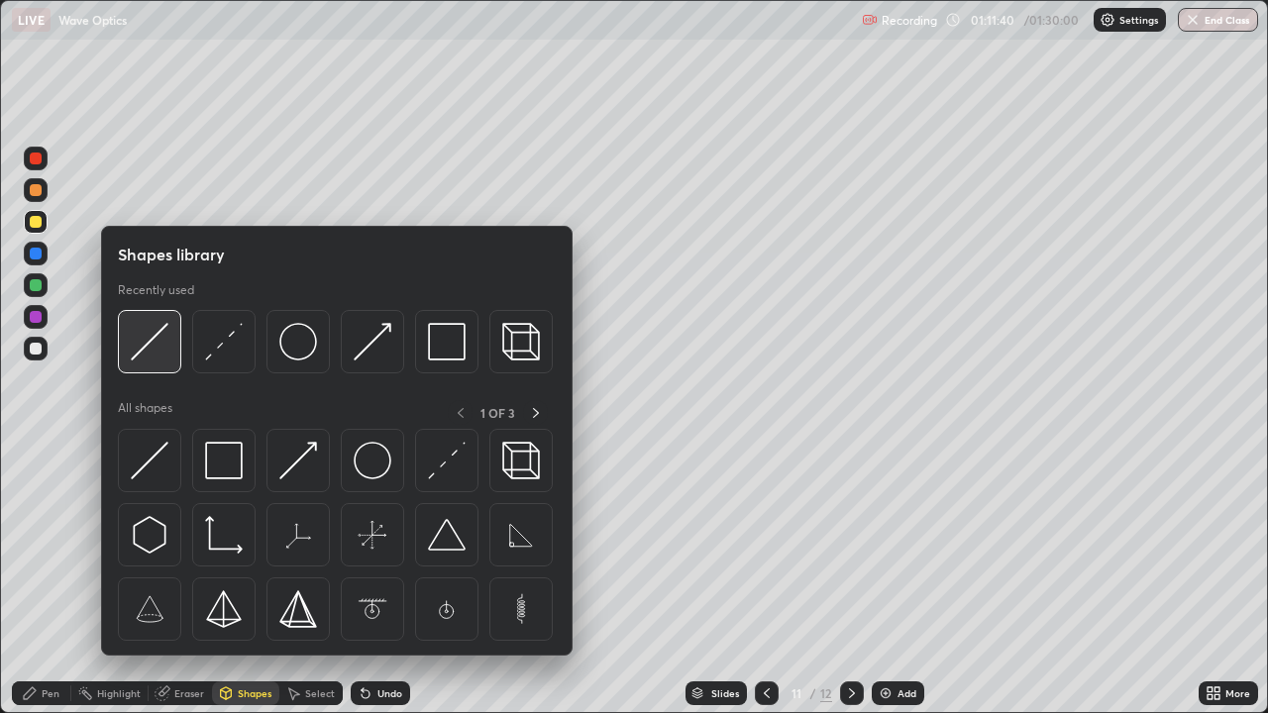
click at [144, 349] on img at bounding box center [150, 342] width 38 height 38
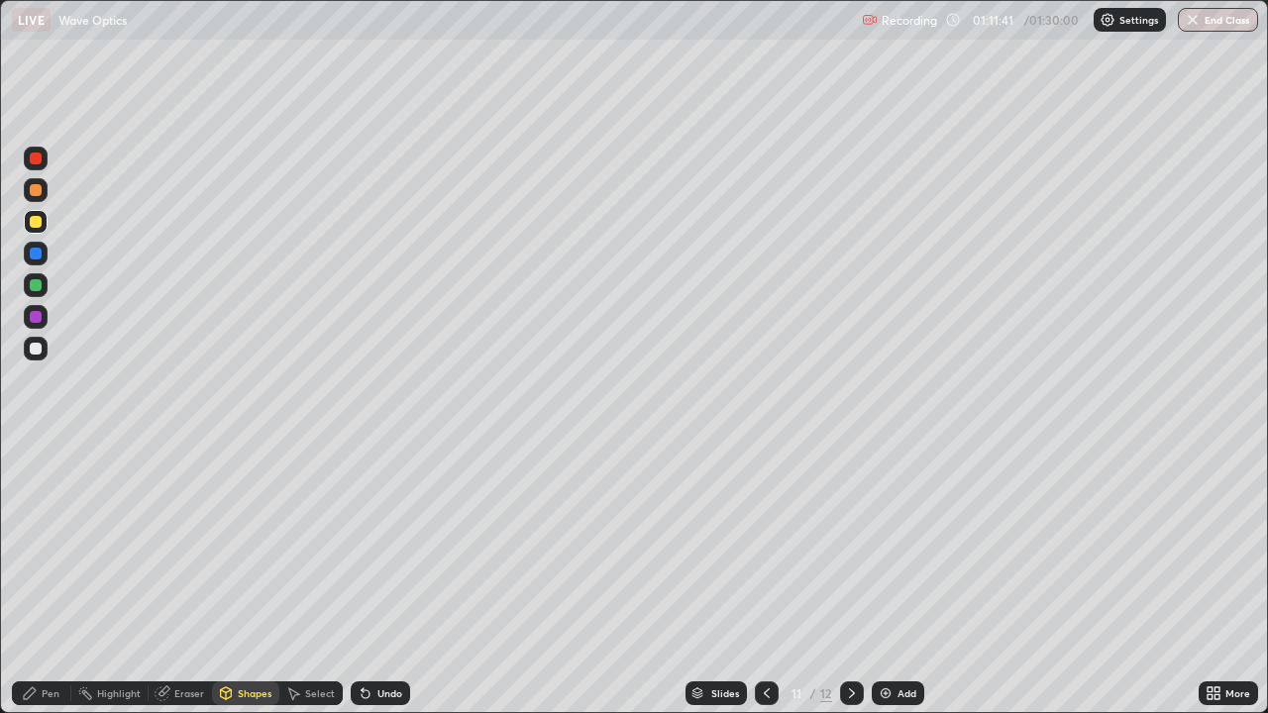
click at [46, 224] on div at bounding box center [36, 222] width 24 height 24
click at [54, 578] on div "Pen" at bounding box center [51, 693] width 18 height 10
click at [380, 578] on div "Undo" at bounding box center [389, 693] width 25 height 10
click at [852, 578] on div at bounding box center [852, 693] width 24 height 24
click at [249, 578] on div "Shapes" at bounding box center [255, 693] width 34 height 10
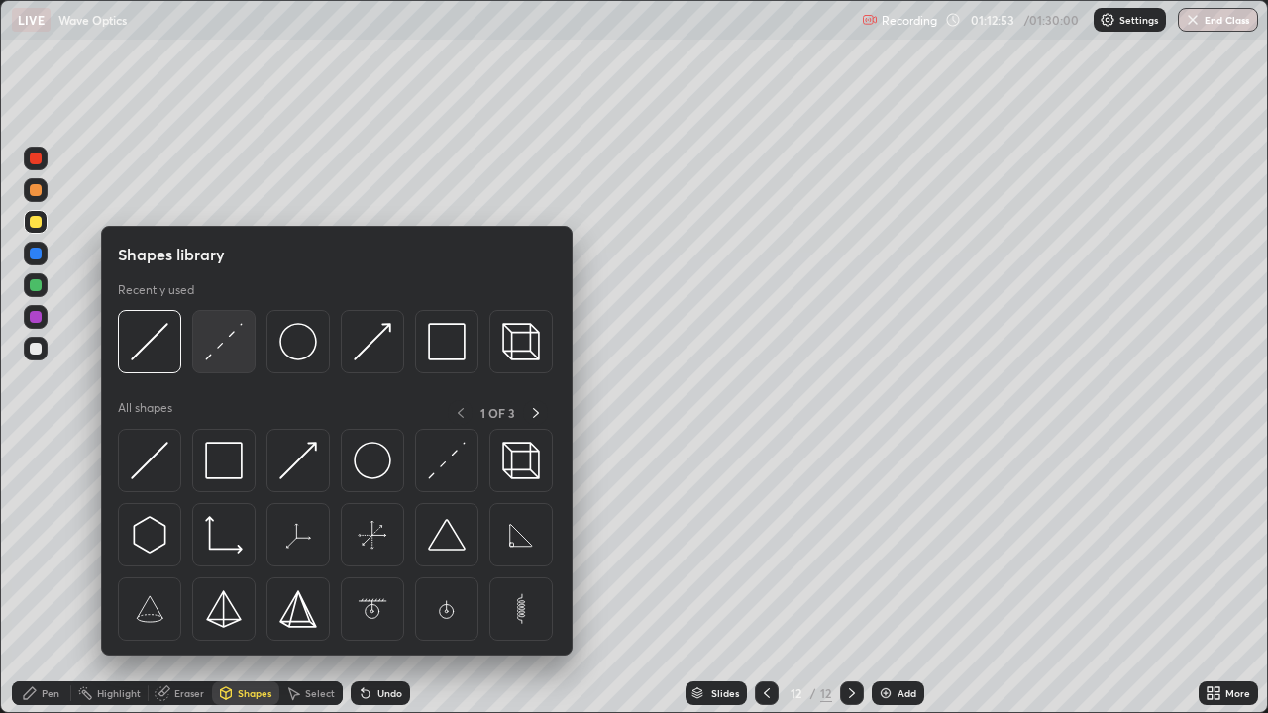
click at [214, 350] on img at bounding box center [224, 342] width 38 height 38
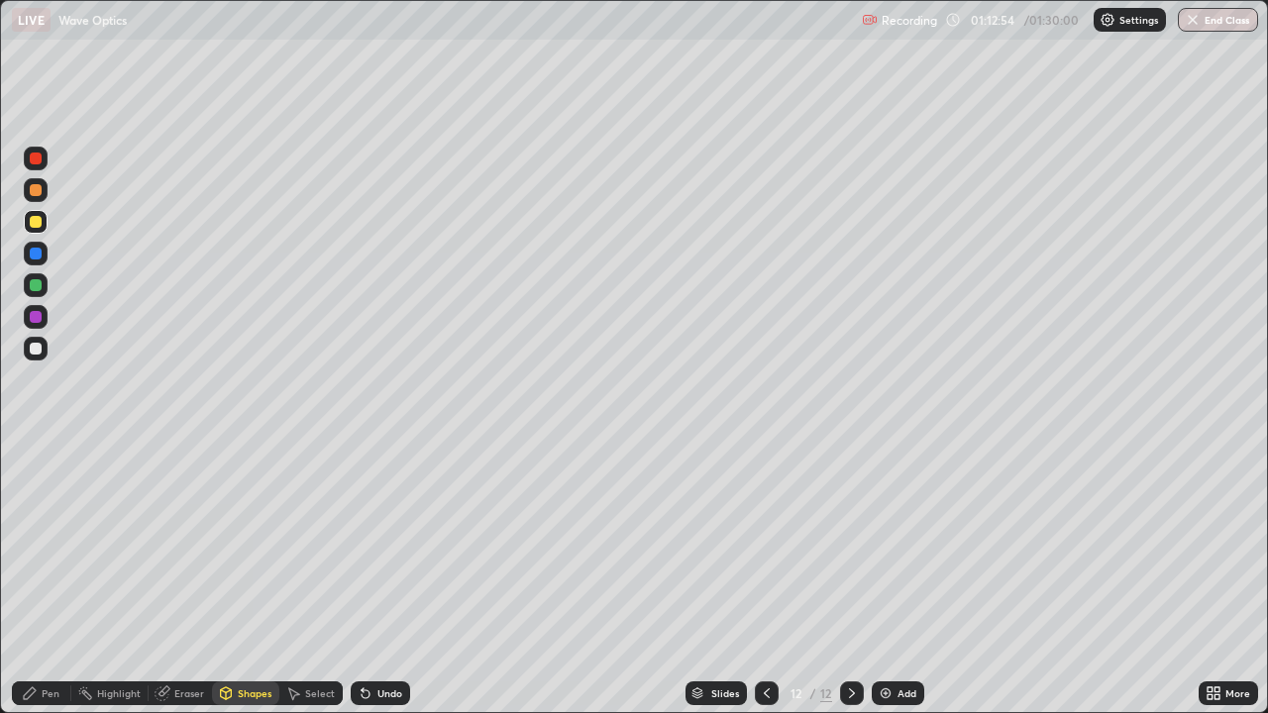
click at [36, 255] on div at bounding box center [36, 254] width 12 height 12
click at [249, 578] on div "Shapes" at bounding box center [255, 693] width 34 height 10
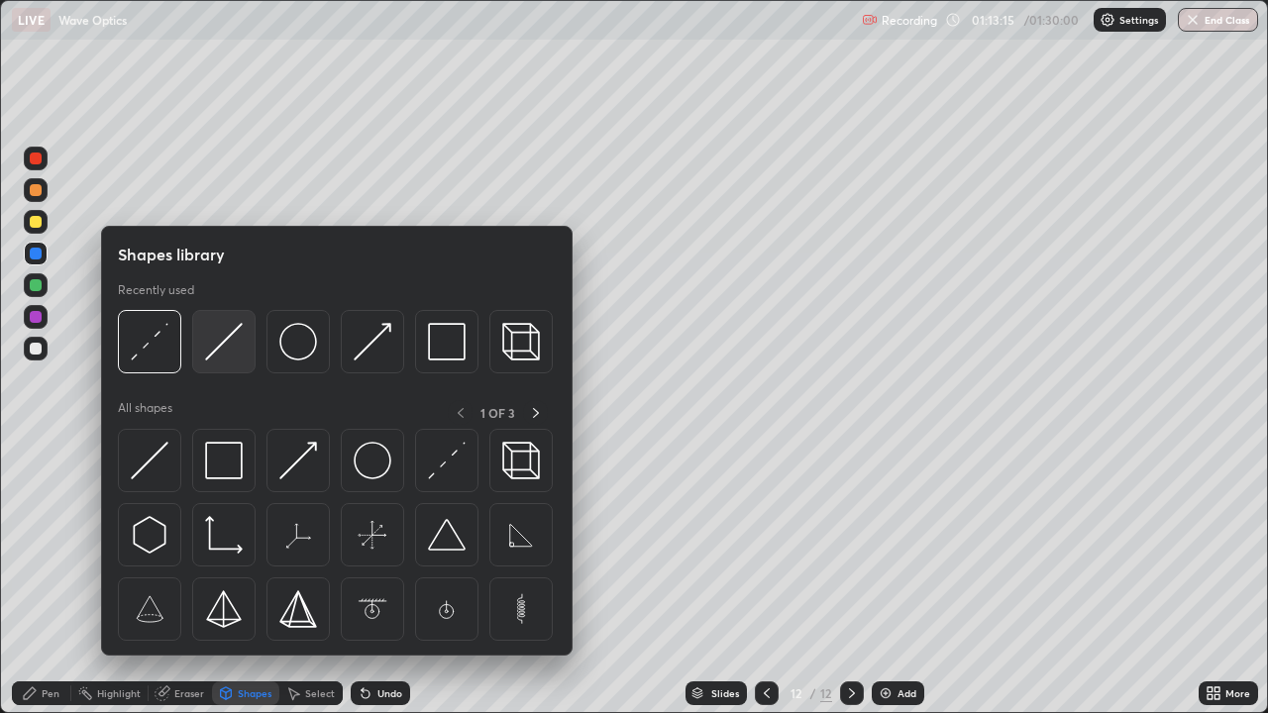
click at [215, 355] on img at bounding box center [224, 342] width 38 height 38
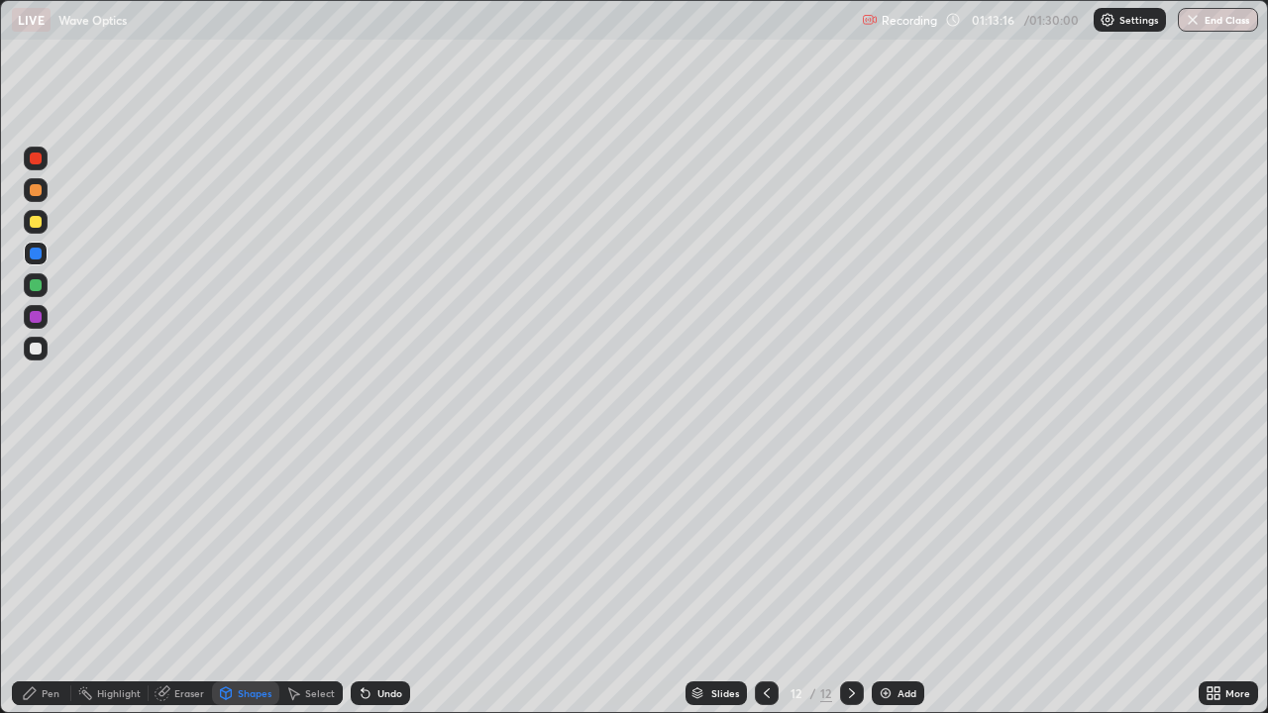
click at [37, 222] on div at bounding box center [36, 222] width 12 height 12
click at [53, 578] on div "Pen" at bounding box center [51, 693] width 18 height 10
click at [37, 347] on div at bounding box center [36, 349] width 12 height 12
click at [384, 578] on div "Undo" at bounding box center [389, 693] width 25 height 10
click at [373, 578] on div "Undo" at bounding box center [380, 693] width 59 height 24
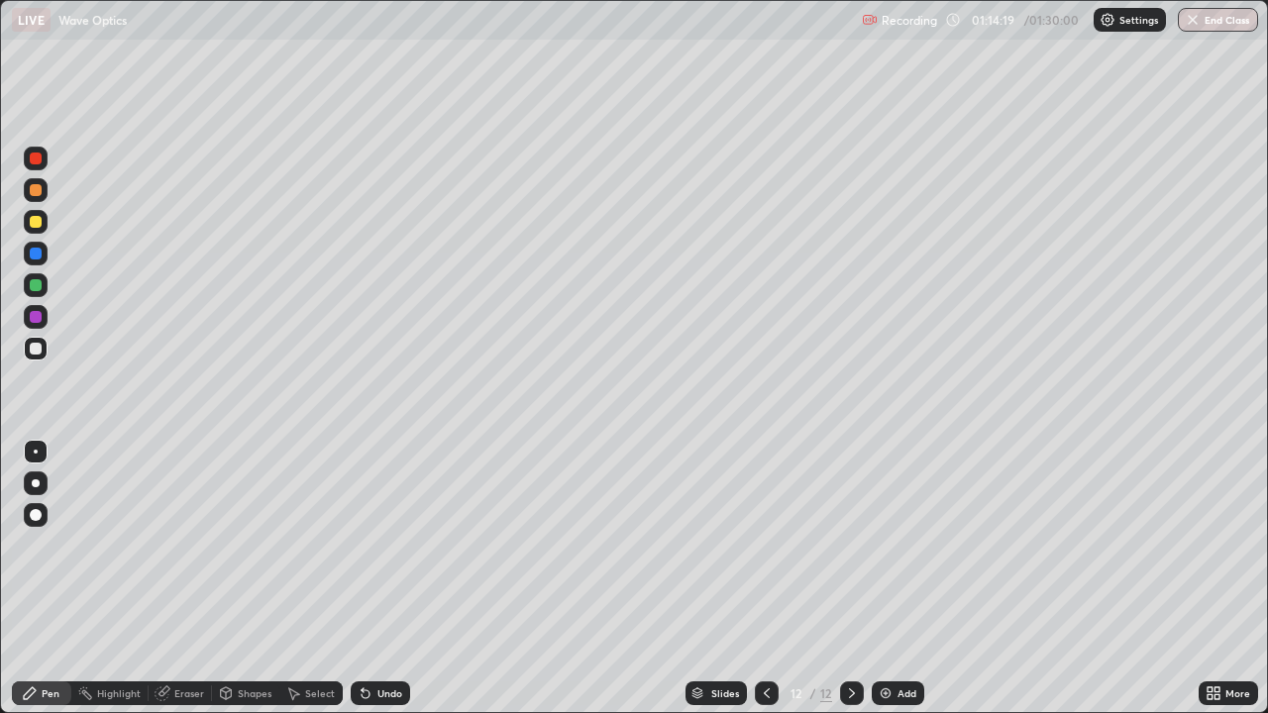
click at [388, 578] on div "Undo" at bounding box center [380, 693] width 59 height 24
click at [40, 256] on div at bounding box center [36, 254] width 12 height 12
click at [248, 578] on div "Shapes" at bounding box center [245, 693] width 67 height 24
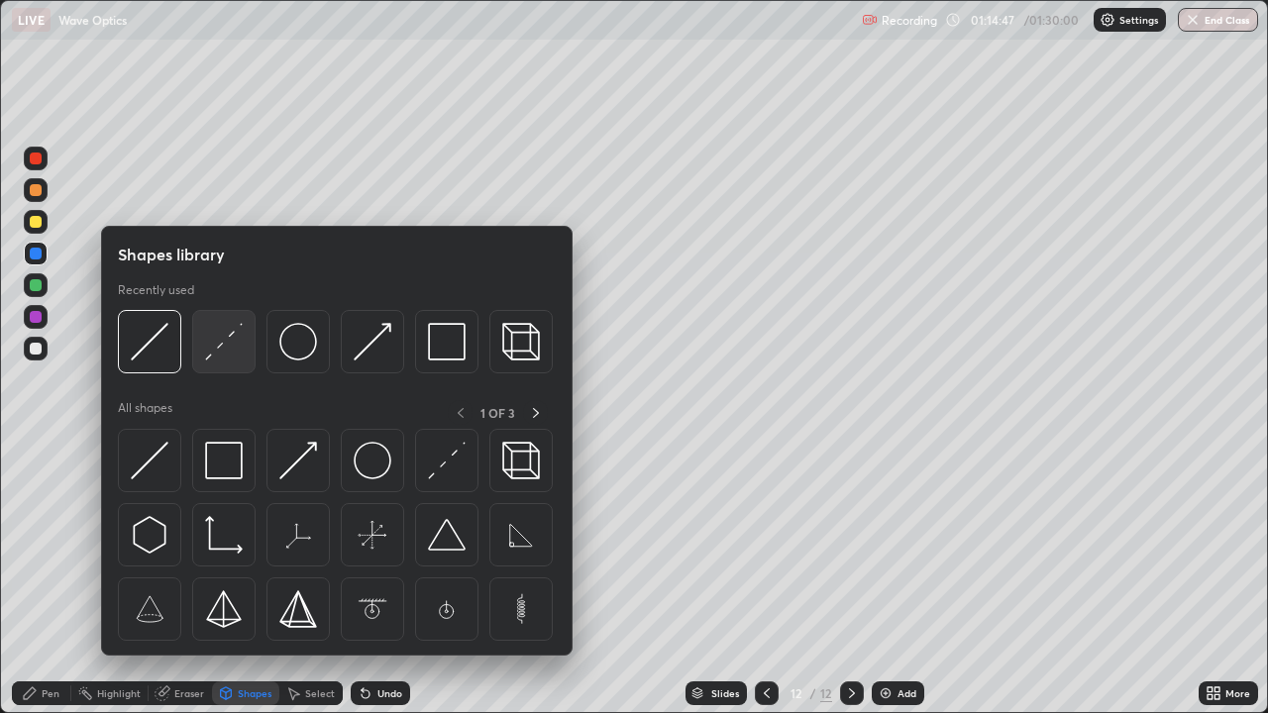
click at [203, 356] on div at bounding box center [223, 341] width 63 height 63
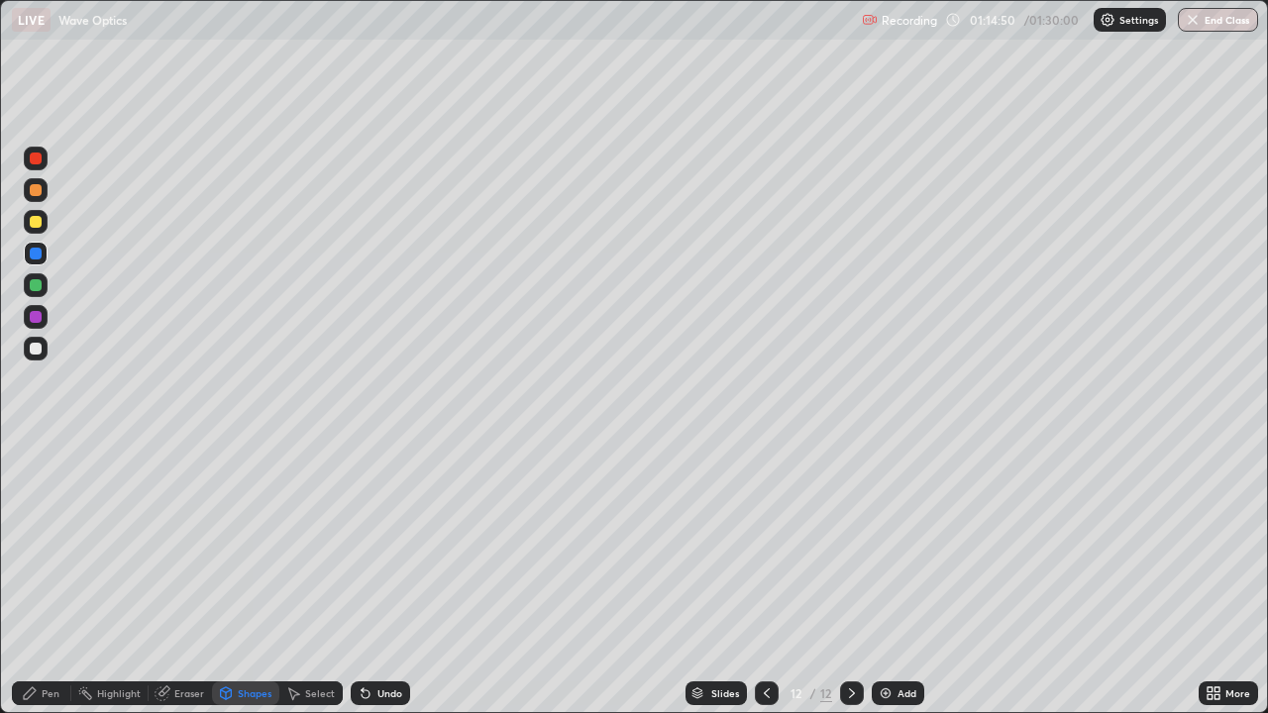
click at [44, 578] on div "Pen" at bounding box center [51, 693] width 18 height 10
click at [759, 578] on div at bounding box center [767, 693] width 24 height 24
click at [766, 578] on icon at bounding box center [767, 693] width 16 height 16
click at [767, 578] on icon at bounding box center [767, 693] width 16 height 16
click at [841, 578] on div at bounding box center [852, 693] width 24 height 24
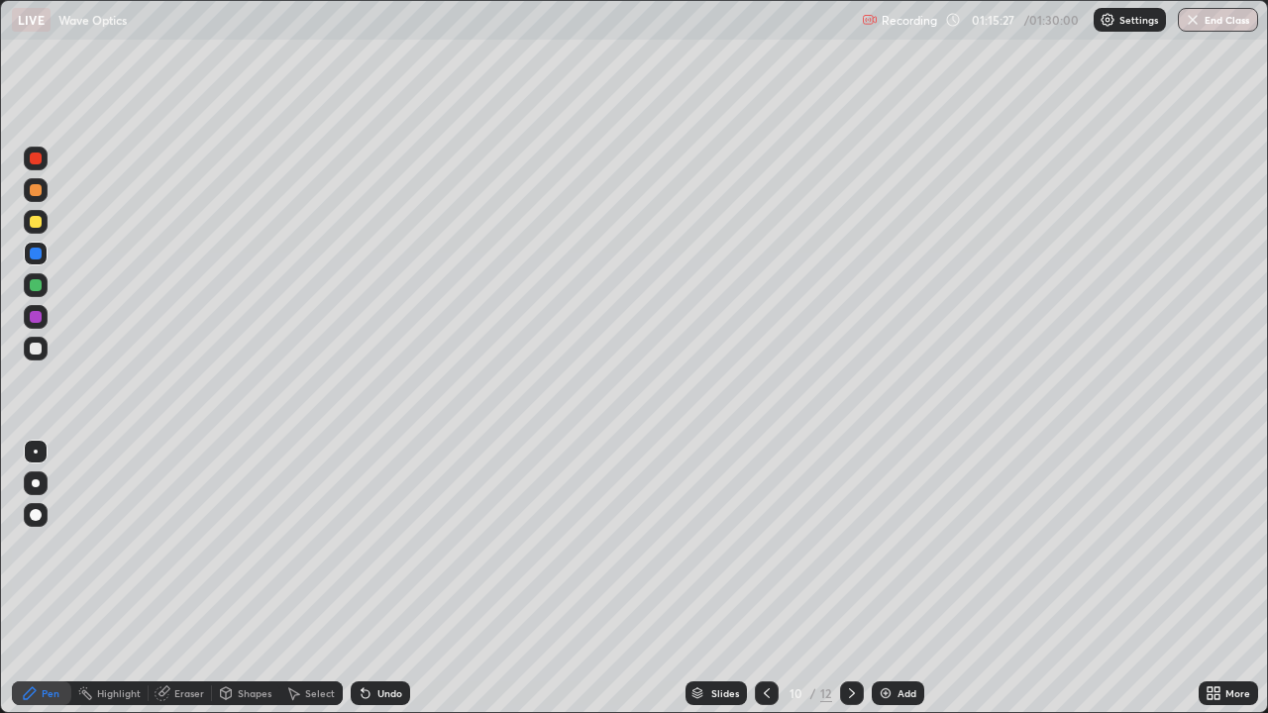
click at [844, 578] on div at bounding box center [852, 693] width 24 height 24
click at [847, 578] on div at bounding box center [852, 693] width 24 height 40
click at [882, 578] on img at bounding box center [885, 693] width 16 height 16
click at [35, 346] on div at bounding box center [36, 349] width 12 height 12
click at [39, 224] on div at bounding box center [36, 222] width 12 height 12
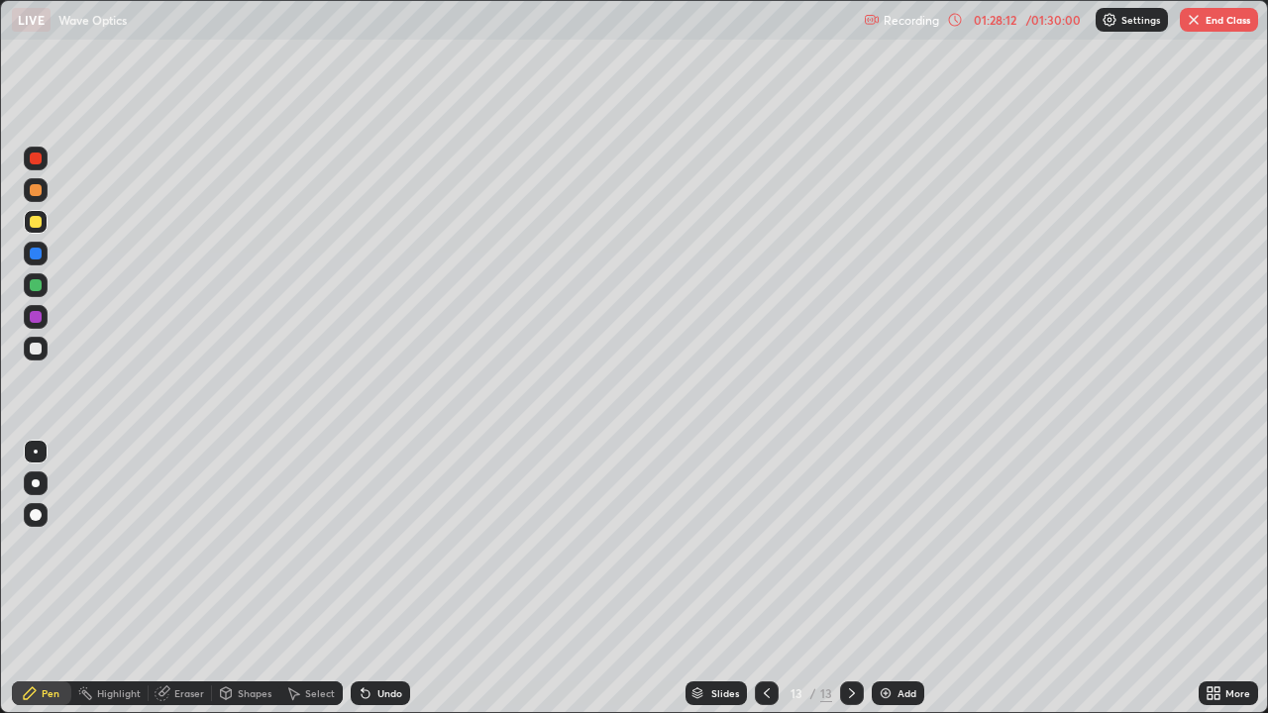
click at [384, 578] on div "Undo" at bounding box center [389, 693] width 25 height 10
click at [377, 578] on div "Undo" at bounding box center [389, 693] width 25 height 10
click at [372, 578] on div "Undo" at bounding box center [380, 693] width 59 height 24
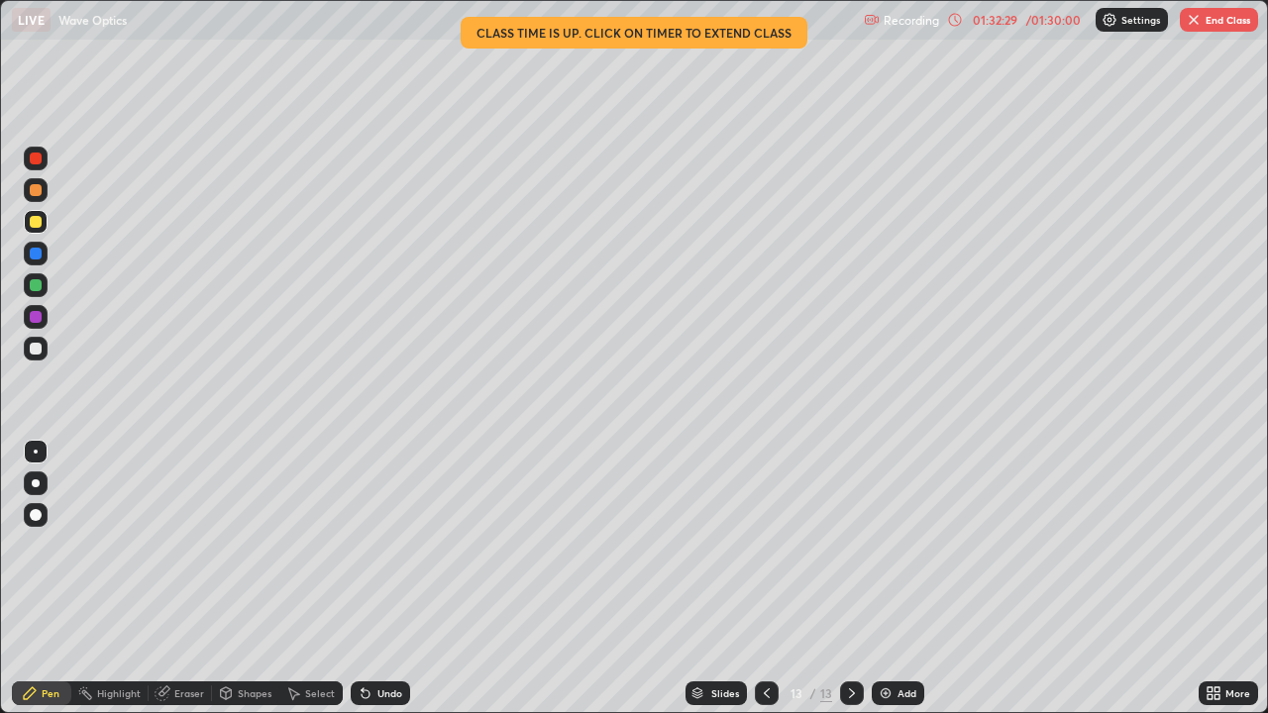
click at [1198, 26] on img "button" at bounding box center [1193, 20] width 16 height 16
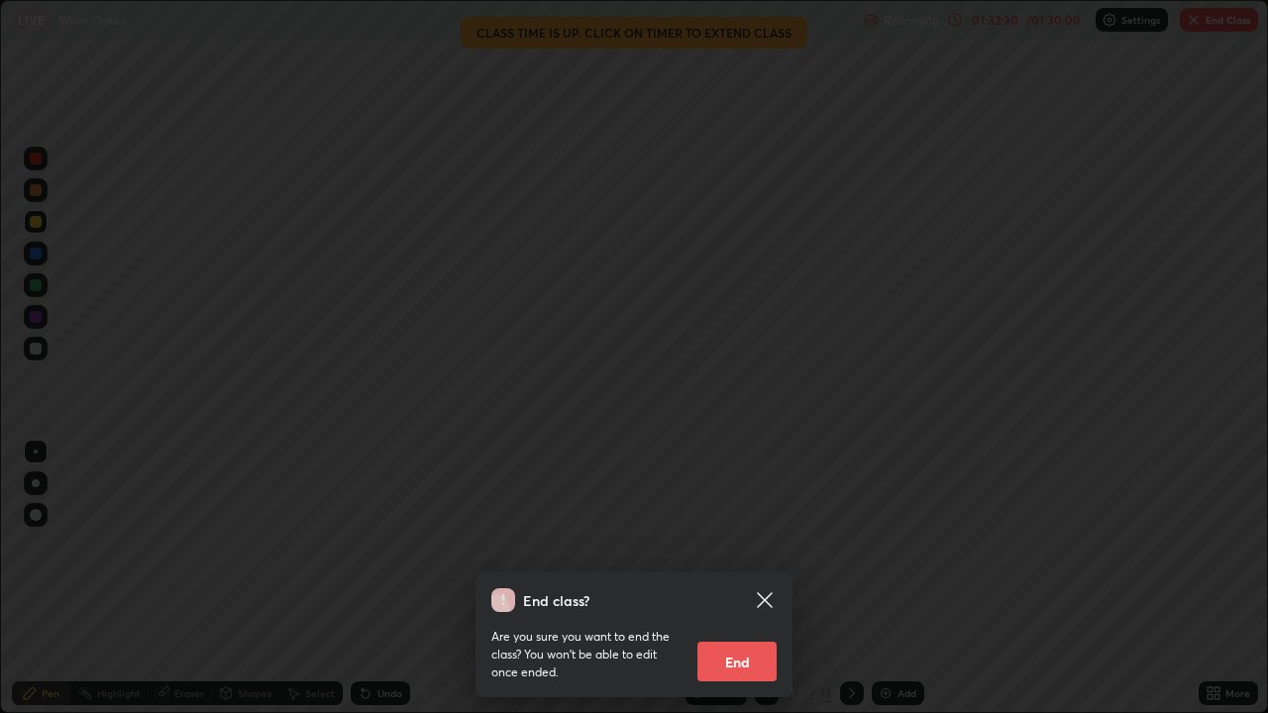
click at [743, 578] on button "End" at bounding box center [736, 662] width 79 height 40
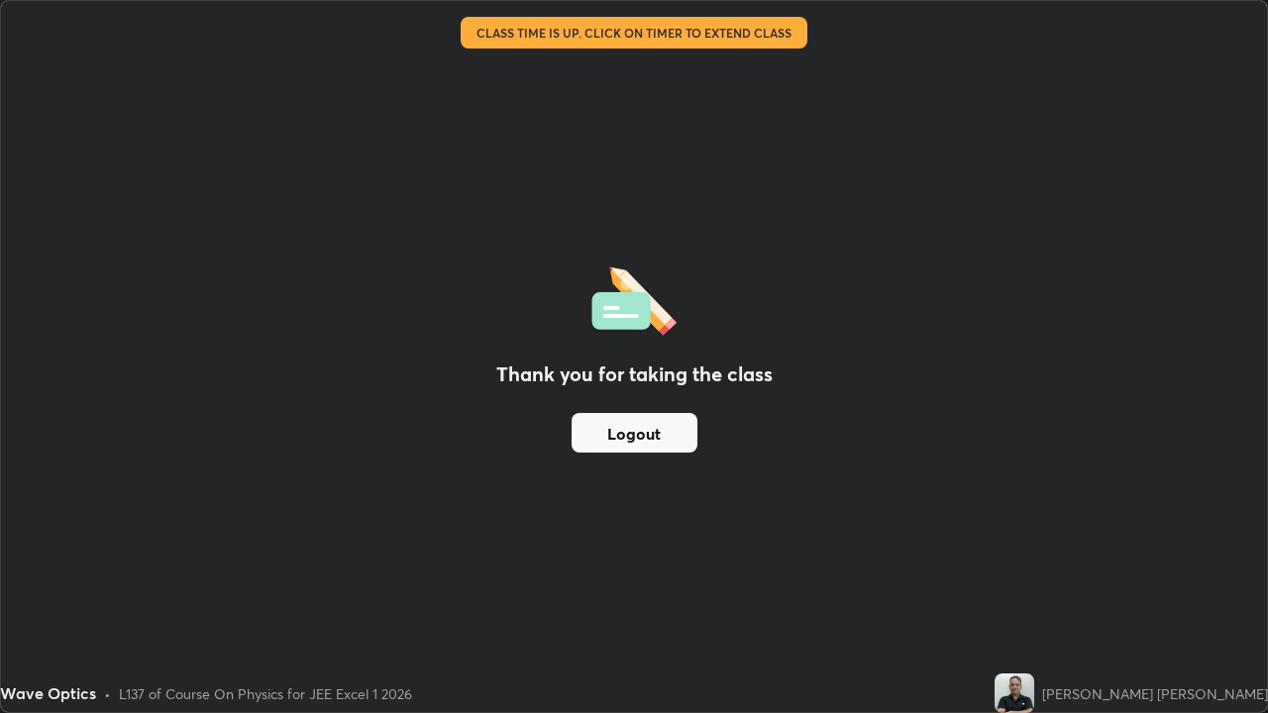
click at [663, 431] on button "Logout" at bounding box center [634, 433] width 126 height 40
